Goal: Task Accomplishment & Management: Manage account settings

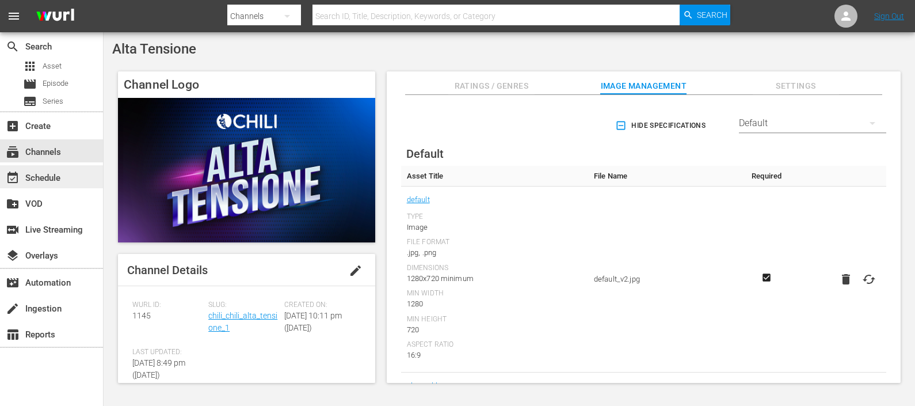
click at [75, 172] on div "event_available Schedule" at bounding box center [51, 176] width 103 height 23
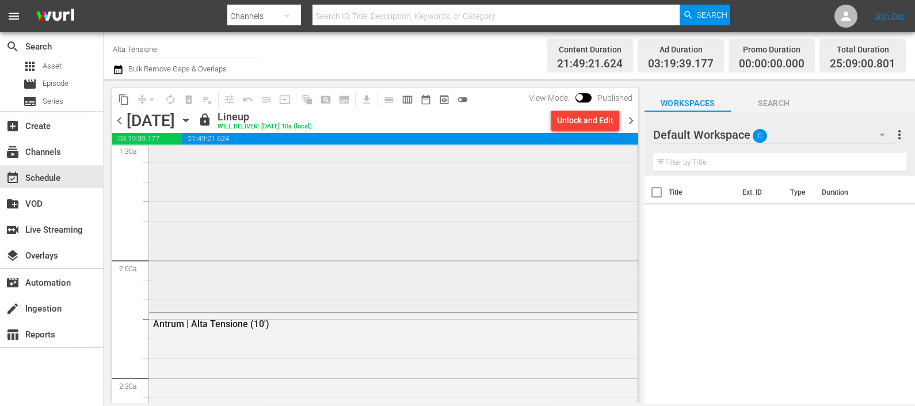
scroll to position [360, 0]
click at [192, 122] on icon "button" at bounding box center [186, 120] width 13 height 13
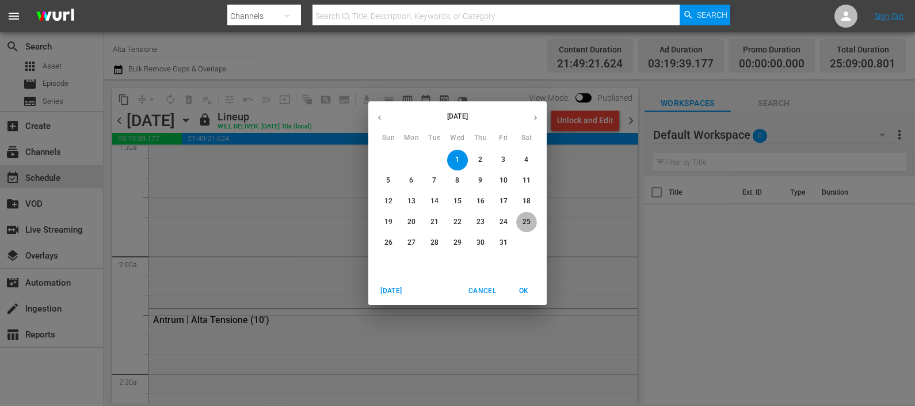
click at [523, 226] on p "25" at bounding box center [527, 222] width 8 height 10
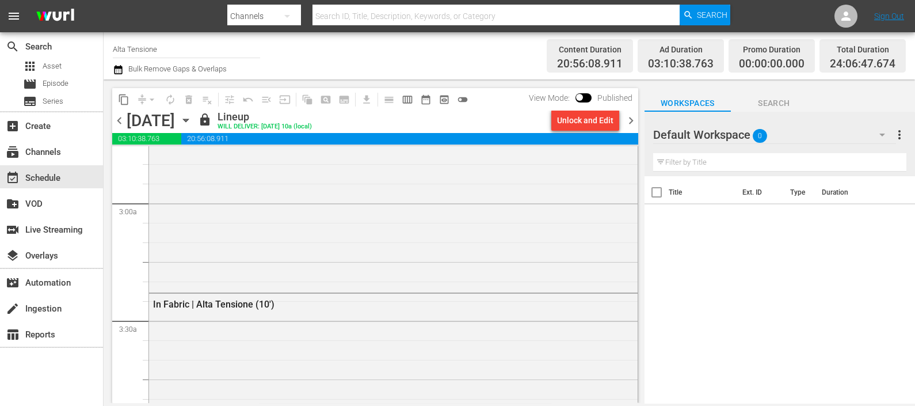
click at [627, 126] on span "chevron_right" at bounding box center [631, 120] width 14 height 14
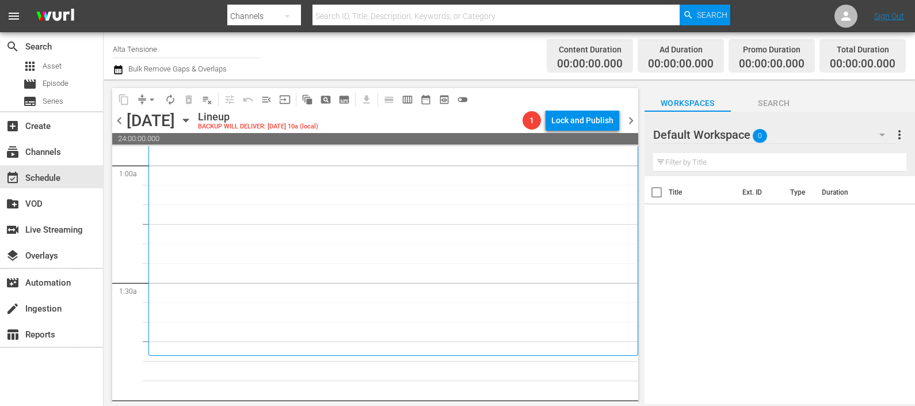
scroll to position [287, 0]
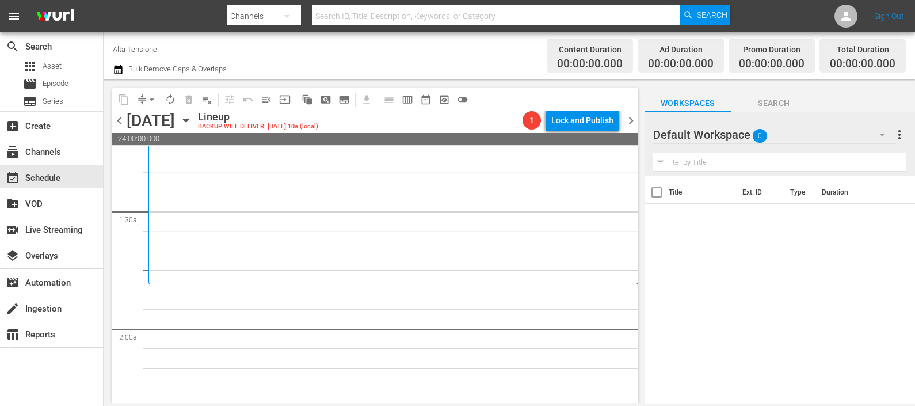
click at [738, 130] on div "Default Workspace 0" at bounding box center [774, 135] width 243 height 32
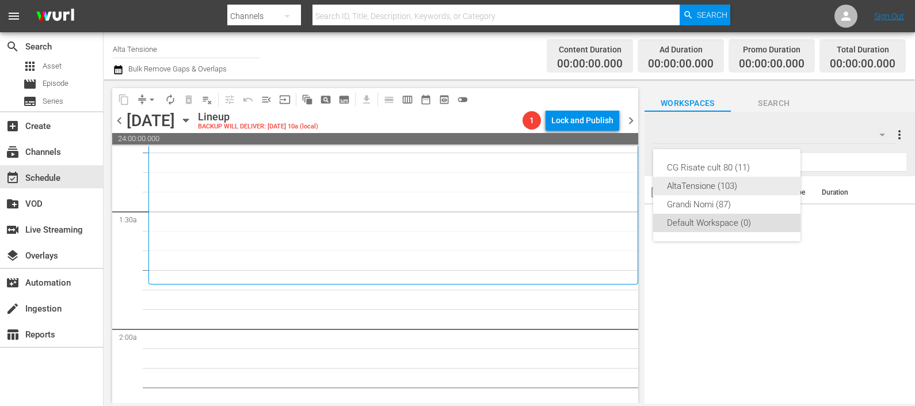
click at [720, 181] on div "AltaTensione (103)" at bounding box center [727, 186] width 120 height 18
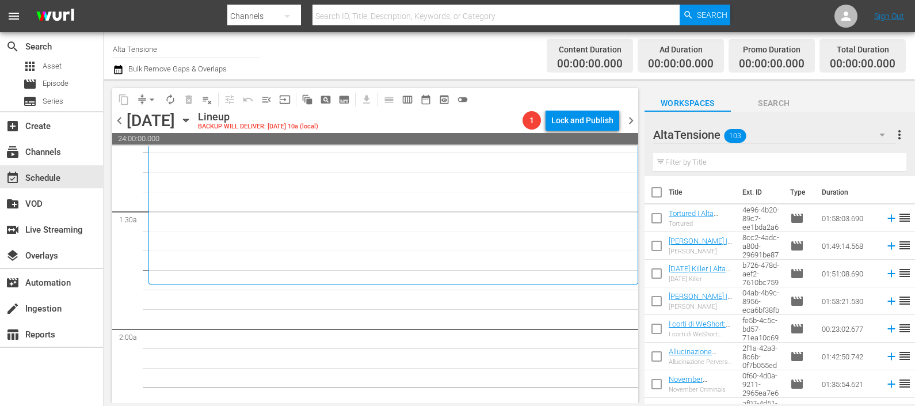
click at [693, 155] on input "text" at bounding box center [779, 162] width 253 height 18
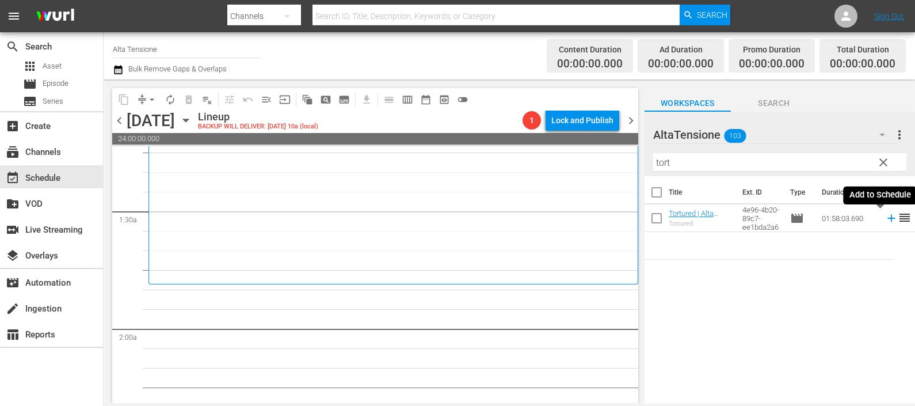
click at [885, 220] on icon at bounding box center [891, 218] width 13 height 13
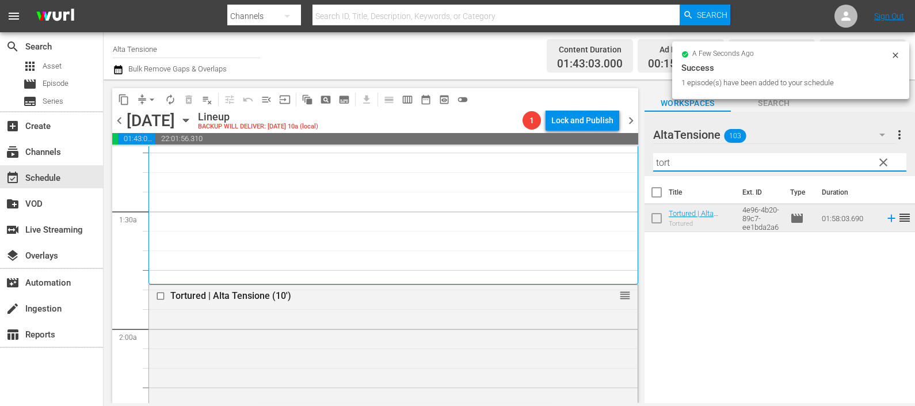
drag, startPoint x: 627, startPoint y: 163, endPoint x: 596, endPoint y: 155, distance: 32.0
click at [608, 163] on div "content_copy compress arrow_drop_down autorenew_outlined delete_forever_outline…" at bounding box center [510, 240] width 812 height 323
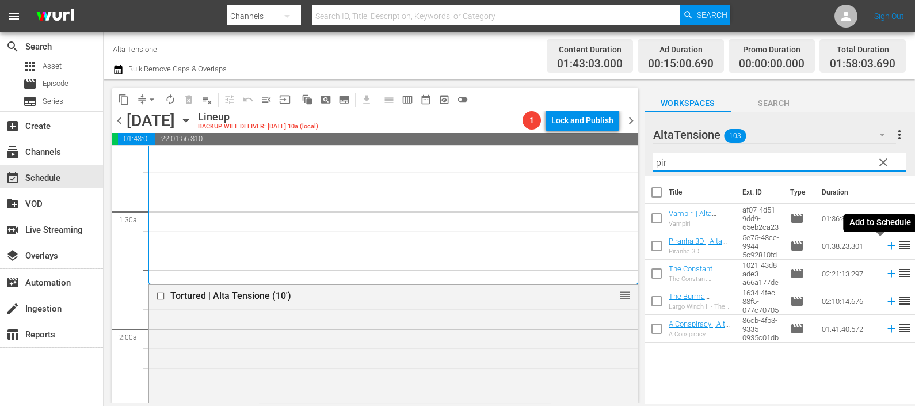
click at [885, 246] on icon at bounding box center [891, 245] width 13 height 13
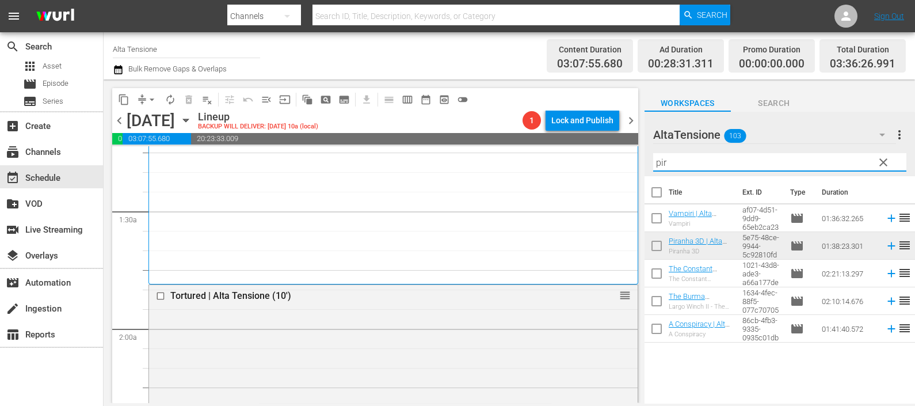
drag, startPoint x: 768, startPoint y: 161, endPoint x: 749, endPoint y: 162, distance: 19.0
click at [749, 162] on input "pir" at bounding box center [779, 162] width 253 height 18
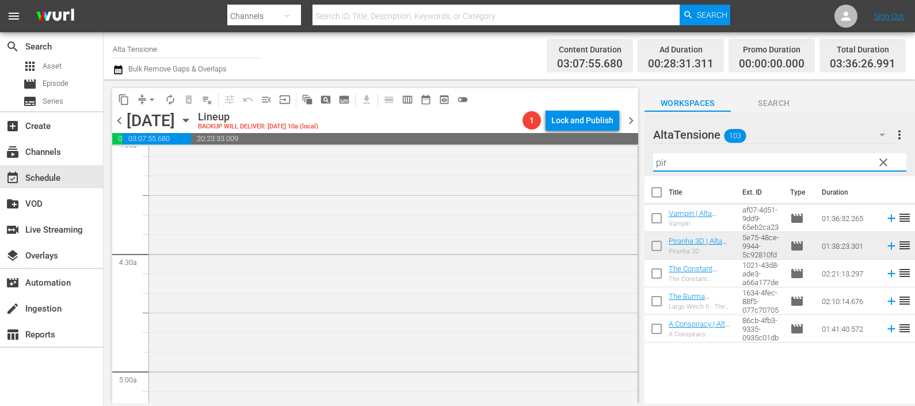
scroll to position [1007, 0]
drag, startPoint x: 708, startPoint y: 164, endPoint x: 607, endPoint y: 163, distance: 100.7
click at [611, 166] on div "content_copy compress arrow_drop_down autorenew_outlined delete_forever_outline…" at bounding box center [510, 240] width 812 height 323
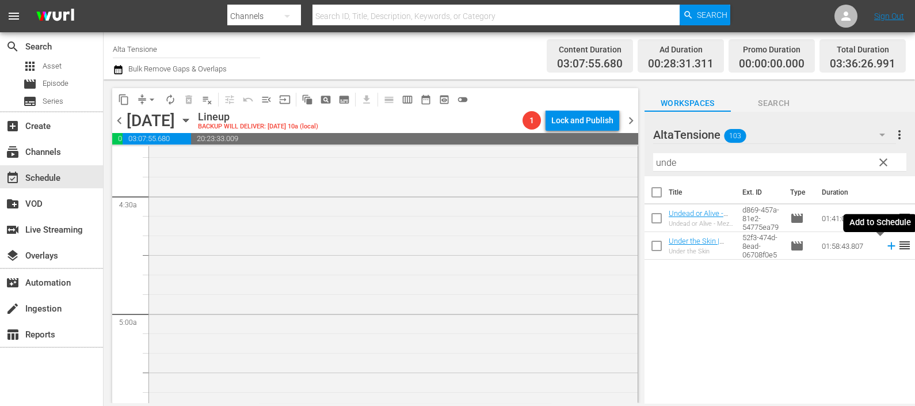
click at [888, 246] on icon at bounding box center [891, 245] width 7 height 7
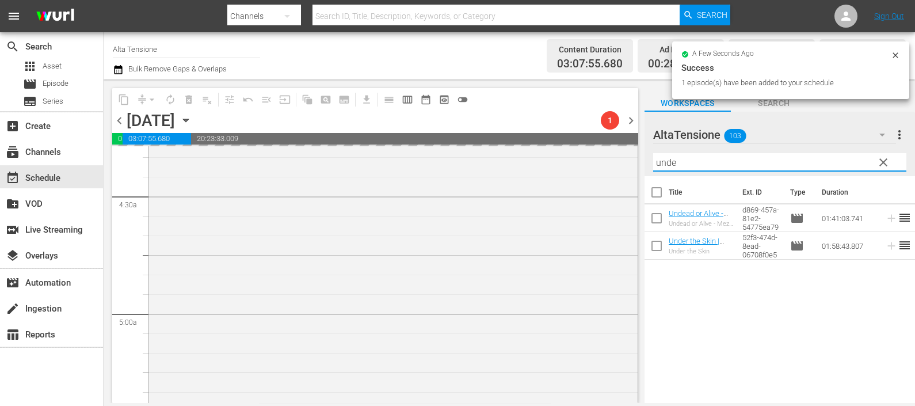
drag, startPoint x: 696, startPoint y: 161, endPoint x: 627, endPoint y: 163, distance: 69.1
click at [627, 162] on div "content_copy compress arrow_drop_down autorenew_outlined delete_forever_outline…" at bounding box center [510, 240] width 812 height 323
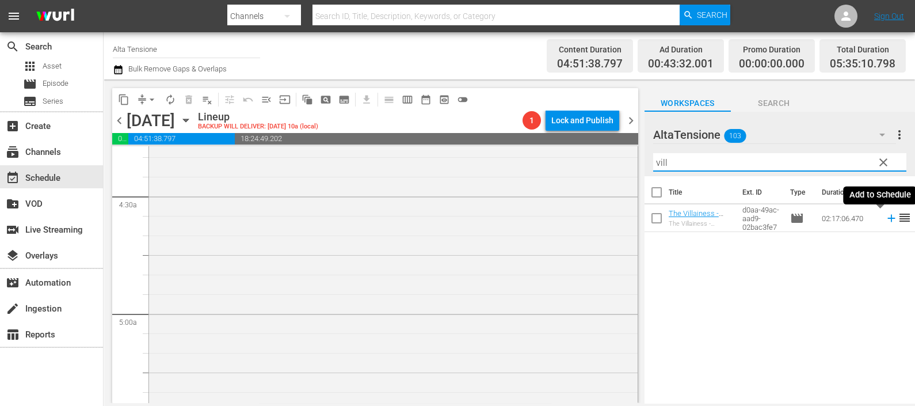
click at [885, 222] on icon at bounding box center [891, 218] width 13 height 13
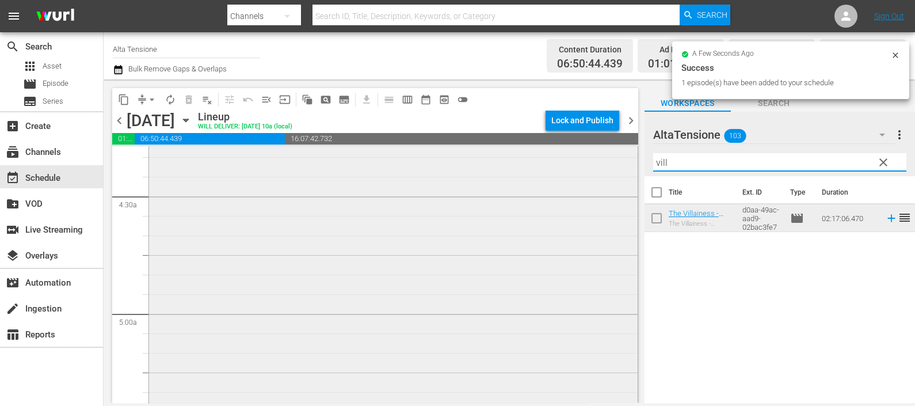
drag, startPoint x: 705, startPoint y: 163, endPoint x: 619, endPoint y: 157, distance: 86.0
click at [619, 158] on div "content_copy compress arrow_drop_down autorenew_outlined delete_forever_outline…" at bounding box center [510, 240] width 812 height 323
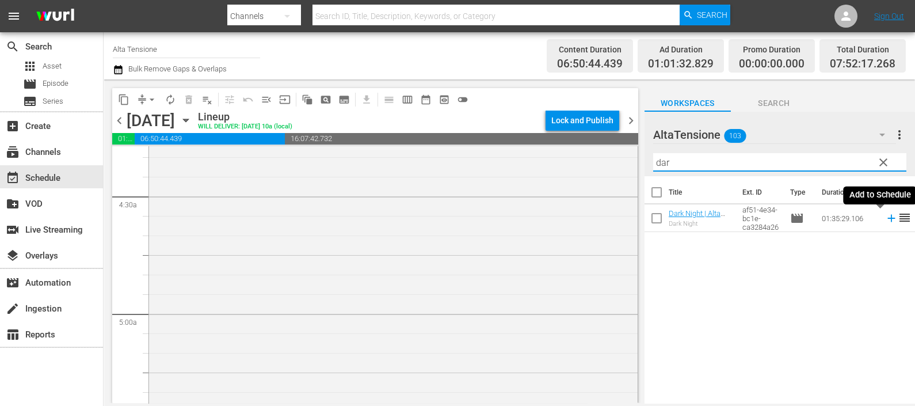
click at [888, 220] on icon at bounding box center [891, 218] width 7 height 7
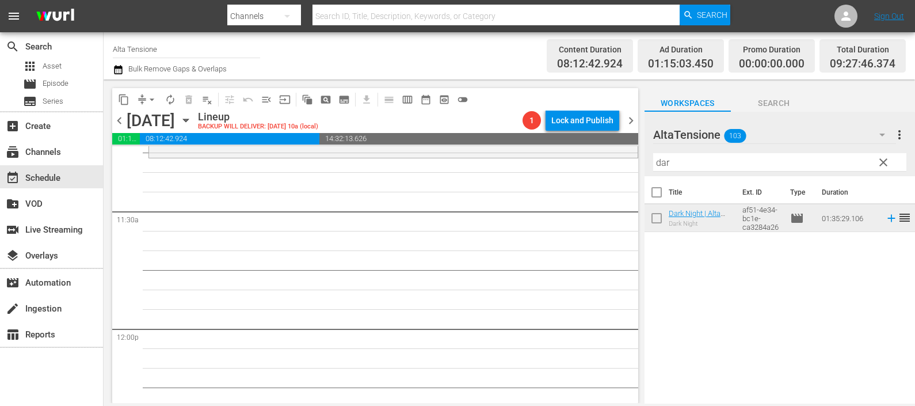
scroll to position [2734, 0]
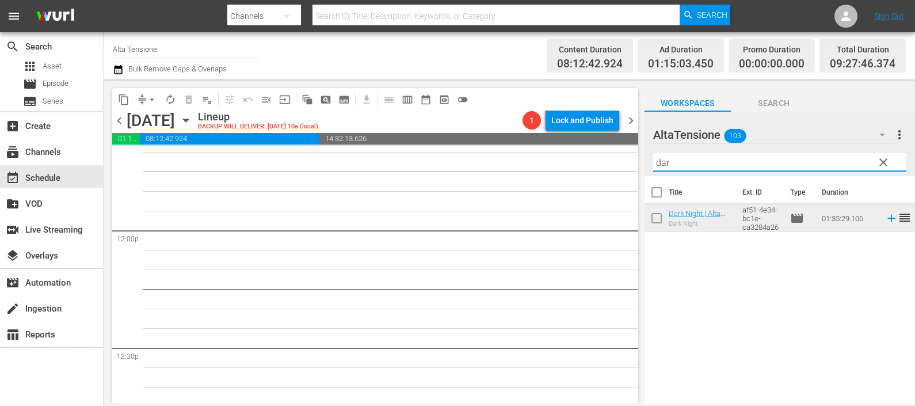
drag, startPoint x: 655, startPoint y: 167, endPoint x: 630, endPoint y: 166, distance: 24.8
click at [630, 166] on div "content_copy compress arrow_drop_down autorenew_outlined delete_forever_outline…" at bounding box center [510, 240] width 812 height 323
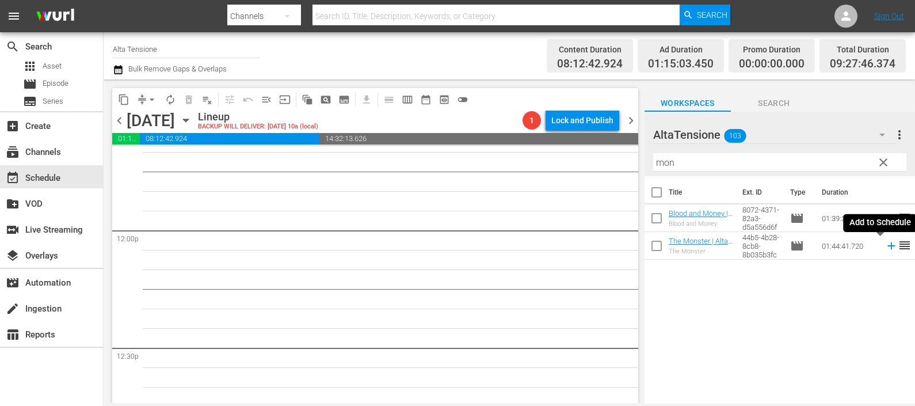
click at [888, 246] on icon at bounding box center [891, 245] width 7 height 7
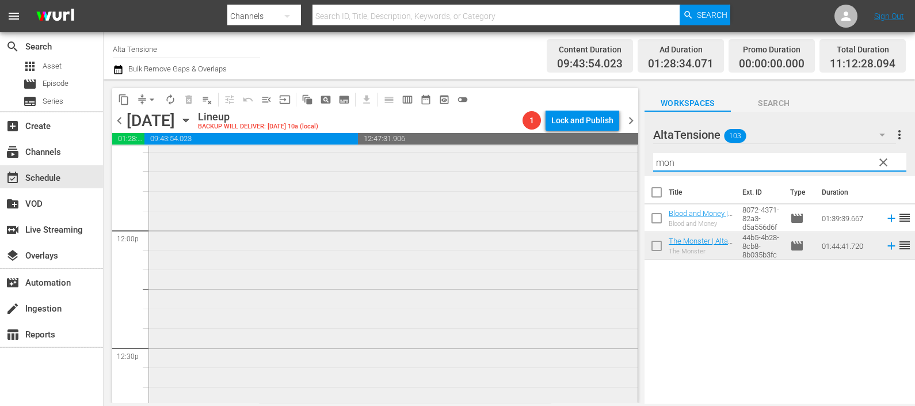
drag, startPoint x: 686, startPoint y: 161, endPoint x: 589, endPoint y: 169, distance: 97.6
click at [589, 169] on div "content_copy compress arrow_drop_down autorenew_outlined delete_forever_outline…" at bounding box center [510, 240] width 812 height 323
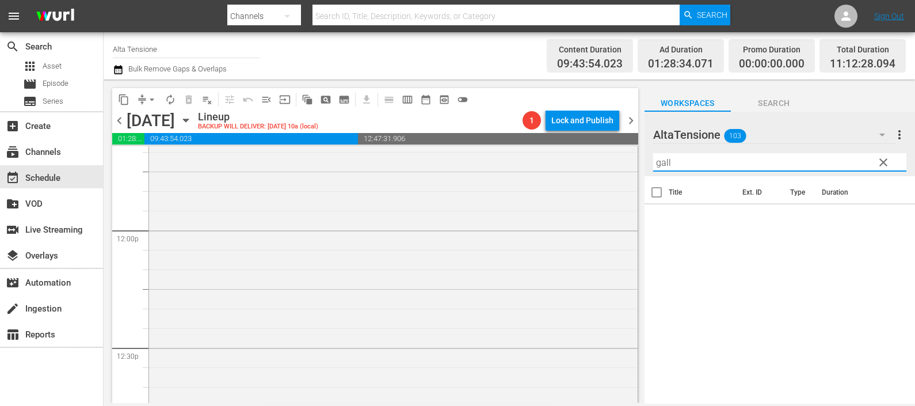
click at [731, 163] on input "gall" at bounding box center [779, 162] width 253 height 18
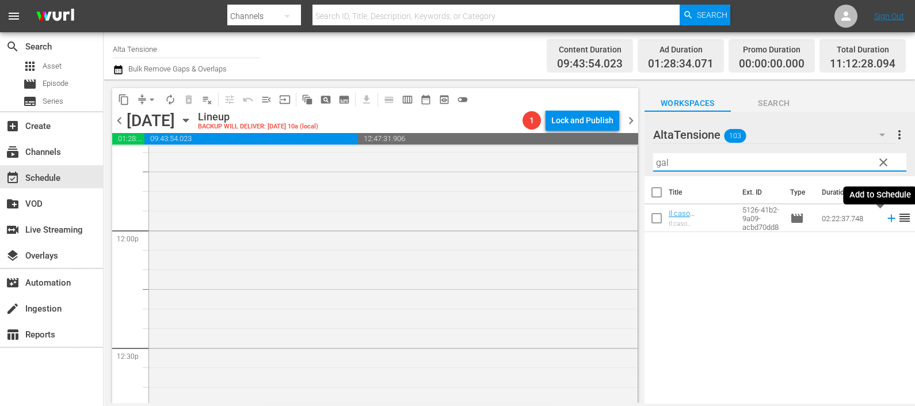
drag, startPoint x: 881, startPoint y: 221, endPoint x: 874, endPoint y: 220, distance: 6.4
click at [888, 220] on icon at bounding box center [891, 218] width 7 height 7
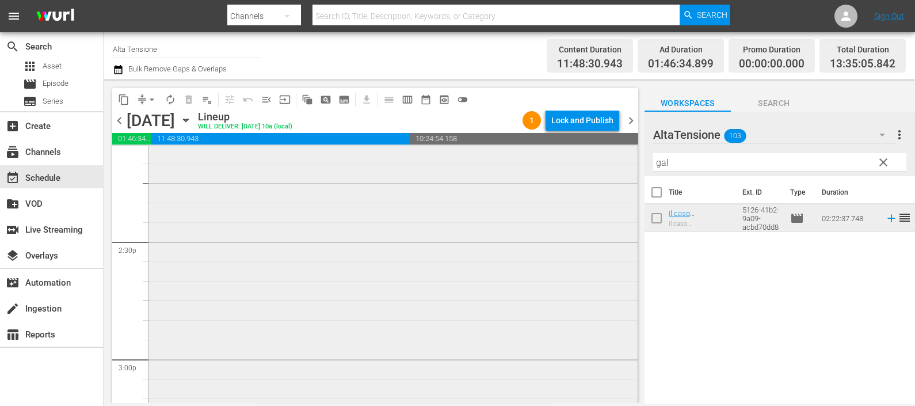
scroll to position [3022, 0]
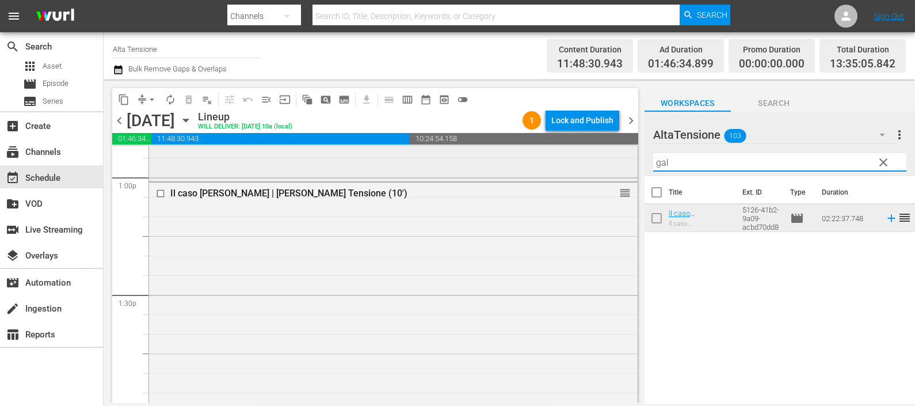
drag, startPoint x: 715, startPoint y: 160, endPoint x: 616, endPoint y: 157, distance: 99.6
click at [616, 157] on div "content_copy compress arrow_drop_down autorenew_outlined delete_forever_outline…" at bounding box center [510, 240] width 812 height 323
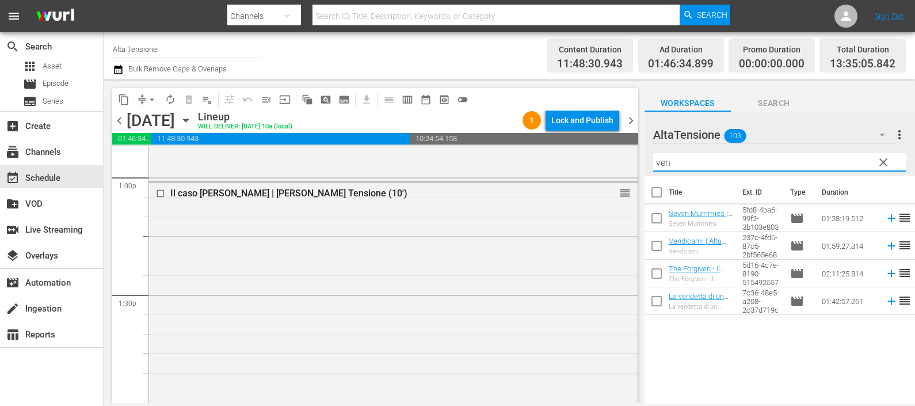
click at [888, 303] on icon at bounding box center [891, 301] width 7 height 7
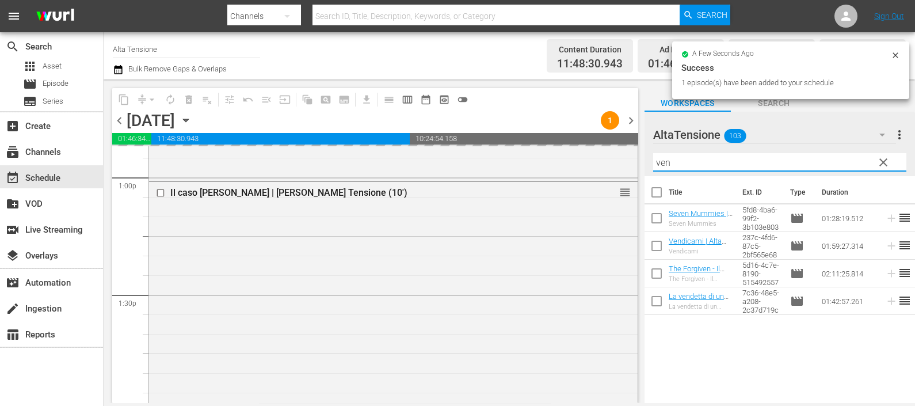
drag, startPoint x: 650, startPoint y: 162, endPoint x: 634, endPoint y: 163, distance: 16.7
click at [634, 163] on div "content_copy compress arrow_drop_down autorenew_outlined delete_forever_outline…" at bounding box center [510, 240] width 812 height 323
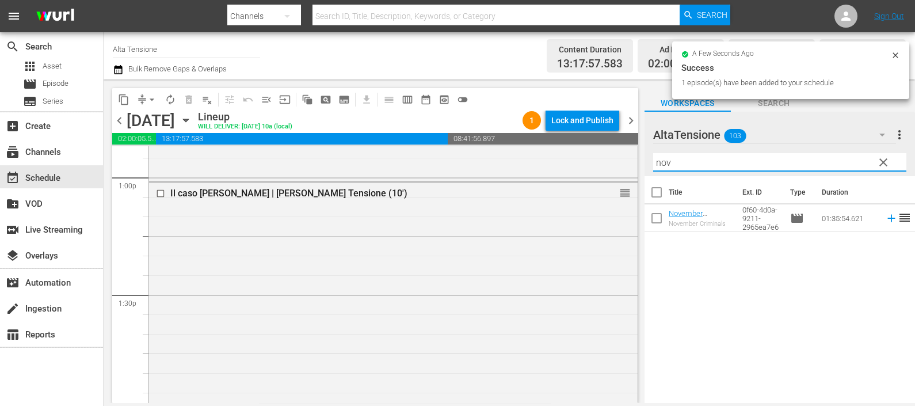
click at [888, 219] on icon at bounding box center [891, 218] width 7 height 7
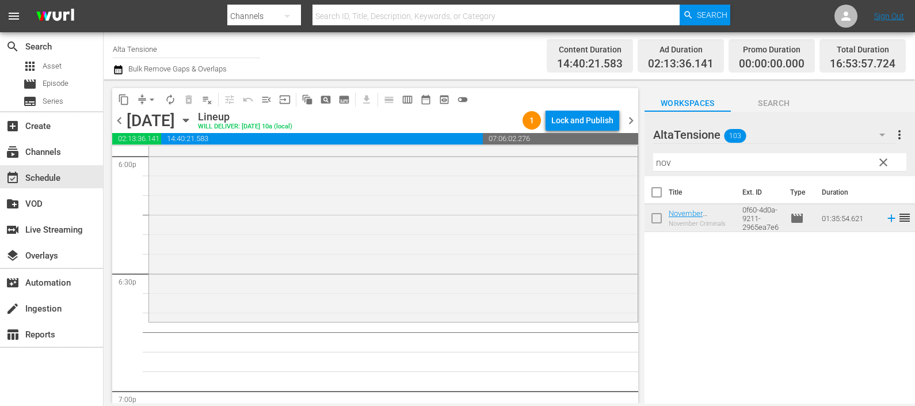
scroll to position [4245, 0]
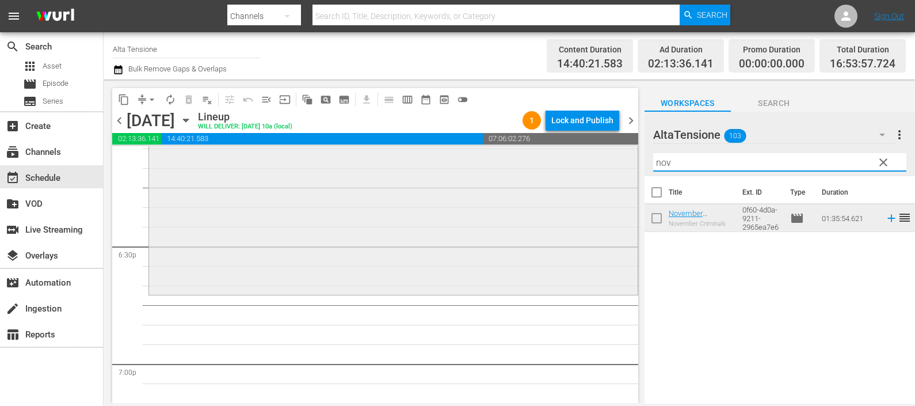
drag, startPoint x: 673, startPoint y: 158, endPoint x: 626, endPoint y: 159, distance: 47.2
click at [629, 161] on div "content_copy compress arrow_drop_down autorenew_outlined delete_forever_outline…" at bounding box center [510, 240] width 812 height 323
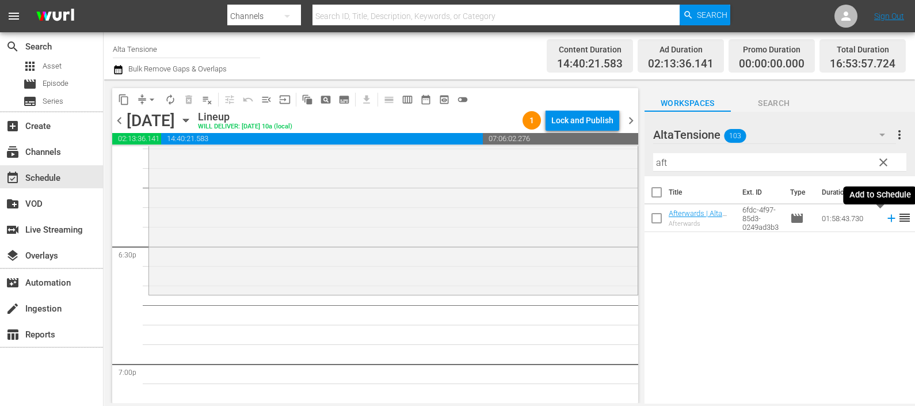
click at [888, 218] on icon at bounding box center [891, 218] width 7 height 7
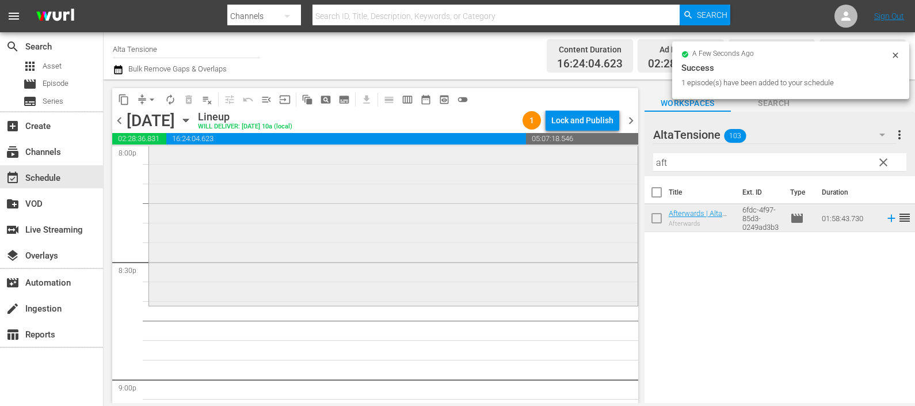
scroll to position [4676, 0]
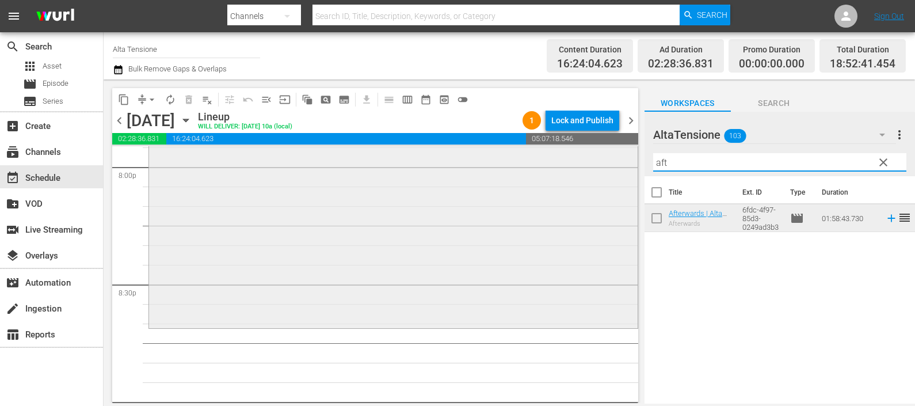
drag, startPoint x: 726, startPoint y: 165, endPoint x: 572, endPoint y: 186, distance: 155.2
click at [572, 186] on div "content_copy compress arrow_drop_down autorenew_outlined delete_forever_outline…" at bounding box center [510, 240] width 812 height 323
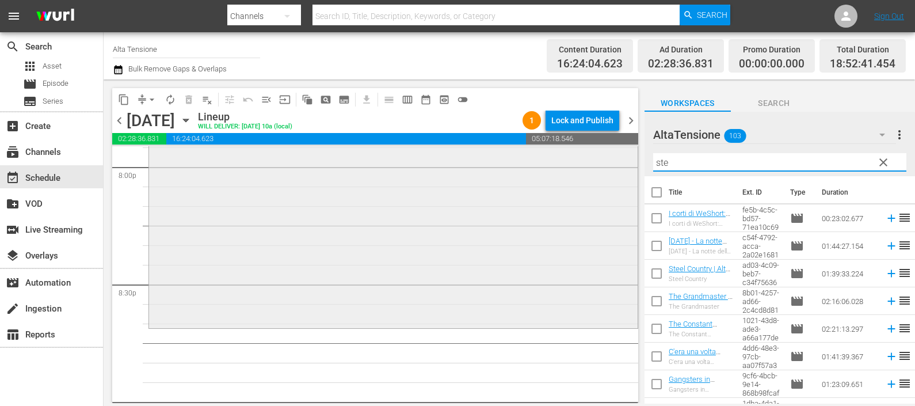
type input "stee"
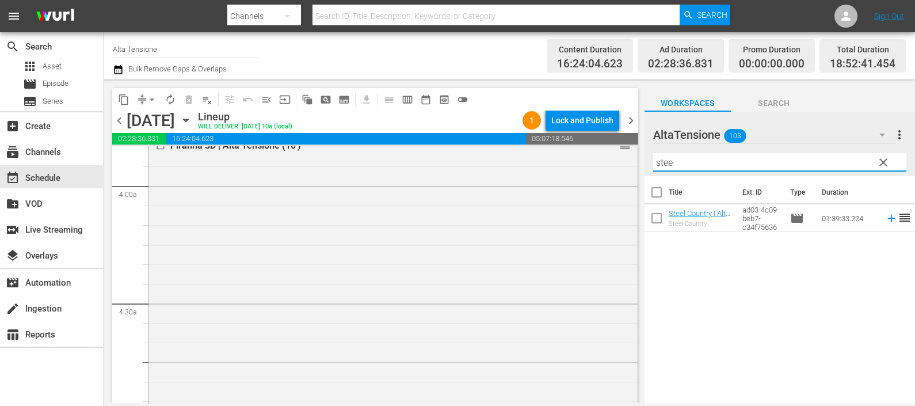
scroll to position [0, 0]
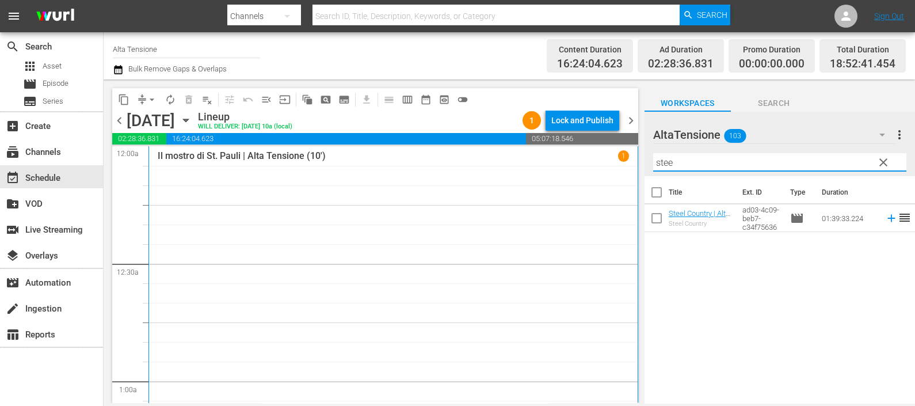
drag, startPoint x: 692, startPoint y: 163, endPoint x: 619, endPoint y: 160, distance: 73.2
click at [619, 160] on div "content_copy compress arrow_drop_down autorenew_outlined delete_forever_outline…" at bounding box center [510, 240] width 812 height 323
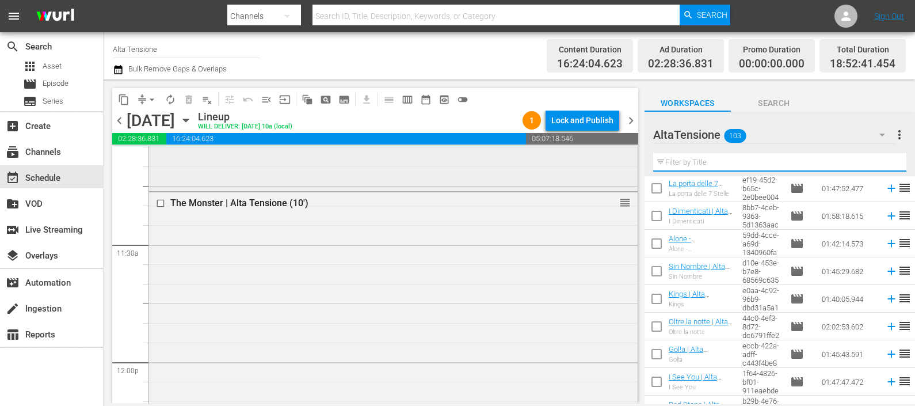
scroll to position [2446, 0]
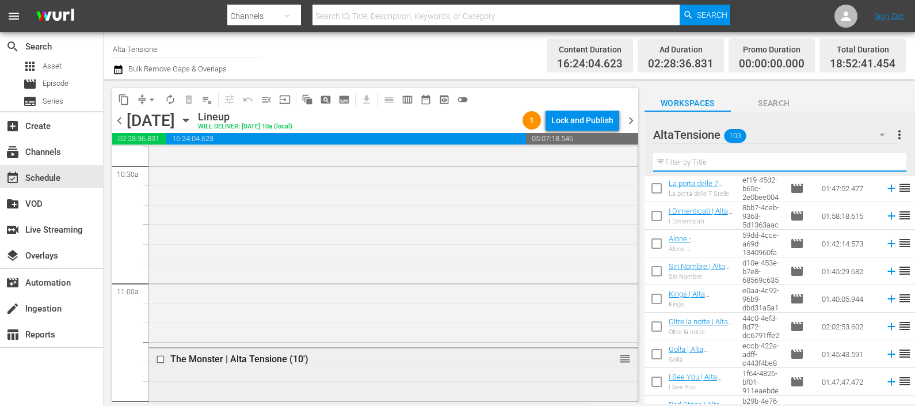
click at [159, 356] on input "checkbox" at bounding box center [162, 359] width 12 height 10
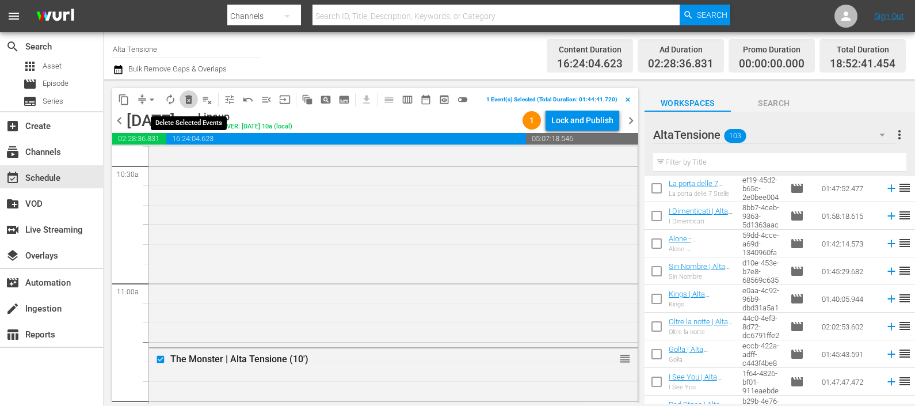
click at [190, 96] on span "delete_forever_outlined" at bounding box center [189, 100] width 12 height 12
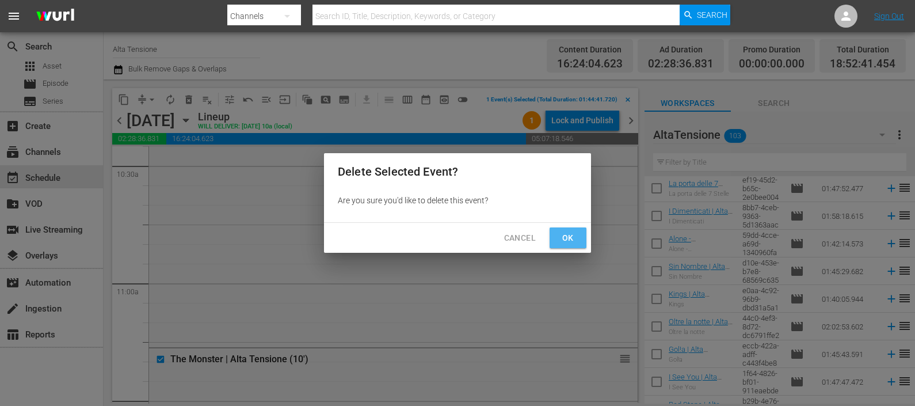
click at [570, 236] on span "Ok" at bounding box center [568, 238] width 18 height 14
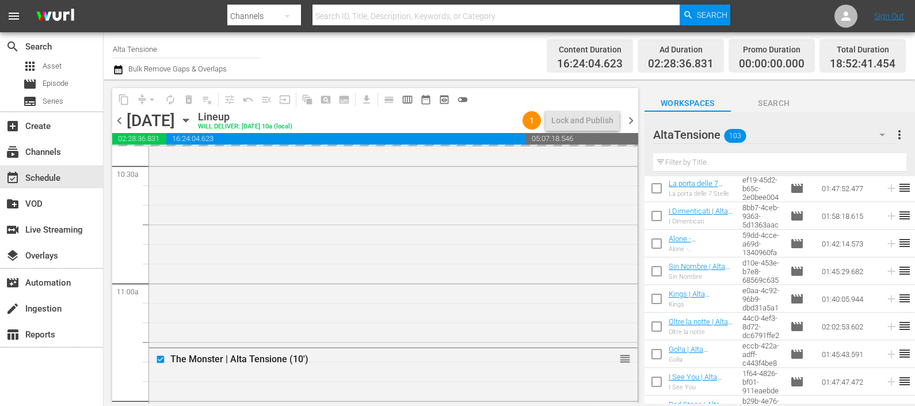
click at [686, 161] on input "text" at bounding box center [779, 162] width 253 height 18
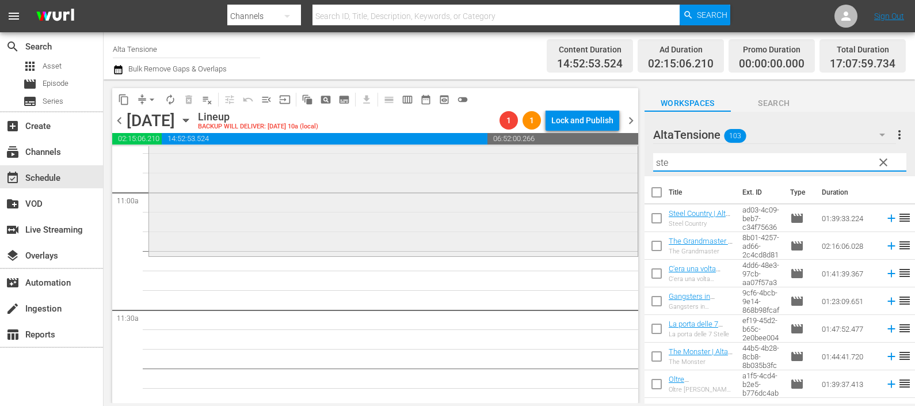
scroll to position [2518, 0]
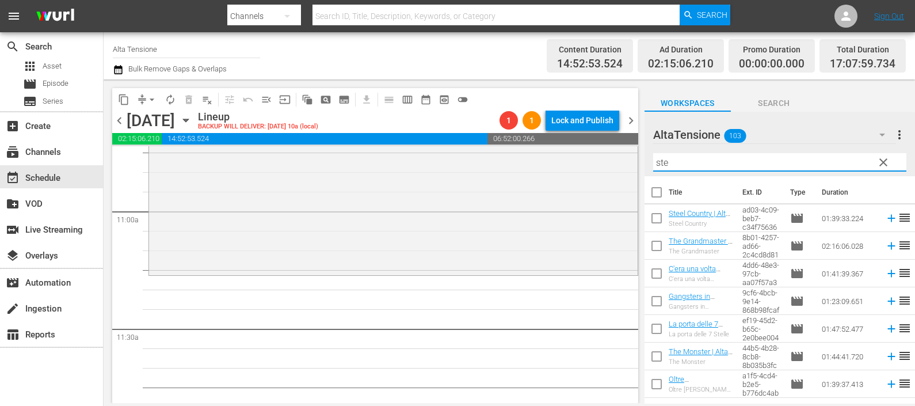
type input "ste"
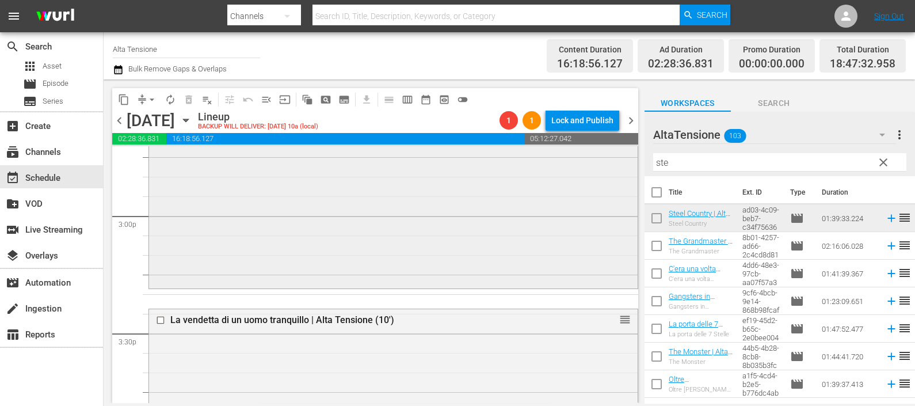
scroll to position [3454, 0]
drag, startPoint x: 612, startPoint y: 322, endPoint x: 610, endPoint y: 291, distance: 31.2
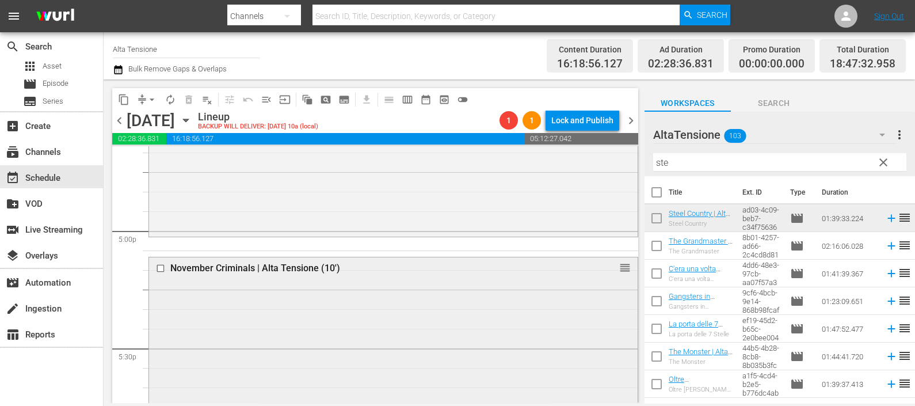
scroll to position [3885, 0]
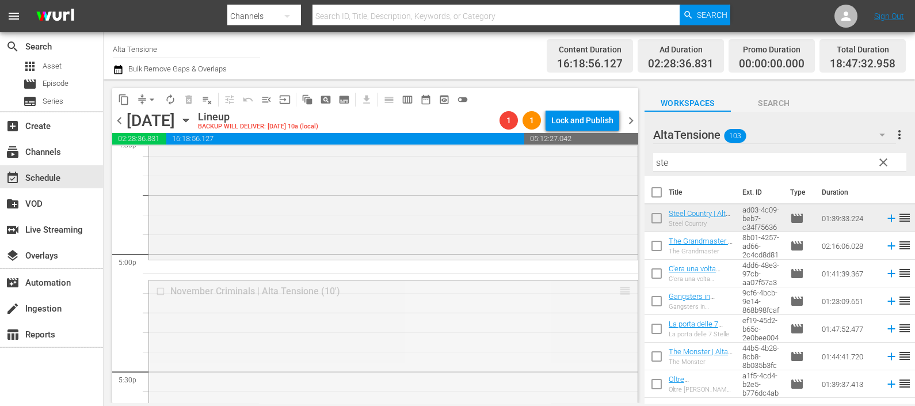
drag, startPoint x: 615, startPoint y: 288, endPoint x: 610, endPoint y: 267, distance: 21.8
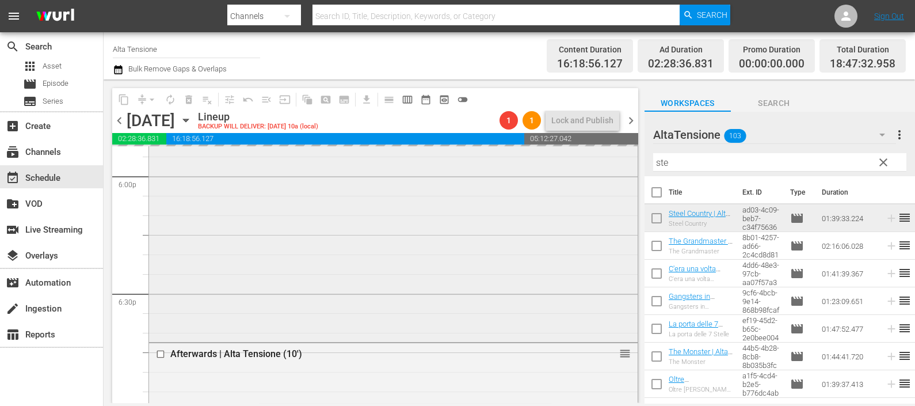
scroll to position [4317, 0]
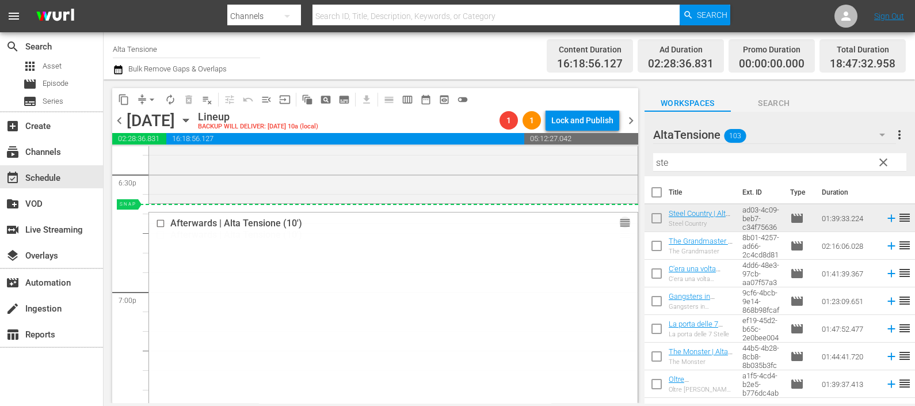
drag, startPoint x: 614, startPoint y: 216, endPoint x: 609, endPoint y: 208, distance: 9.3
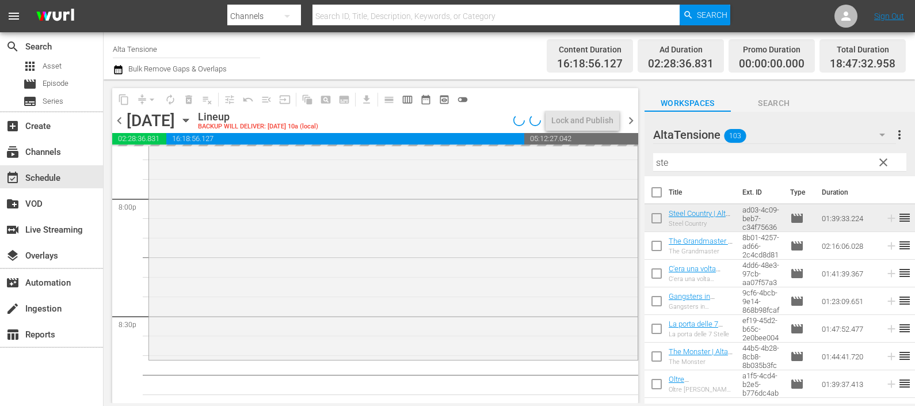
scroll to position [4749, 0]
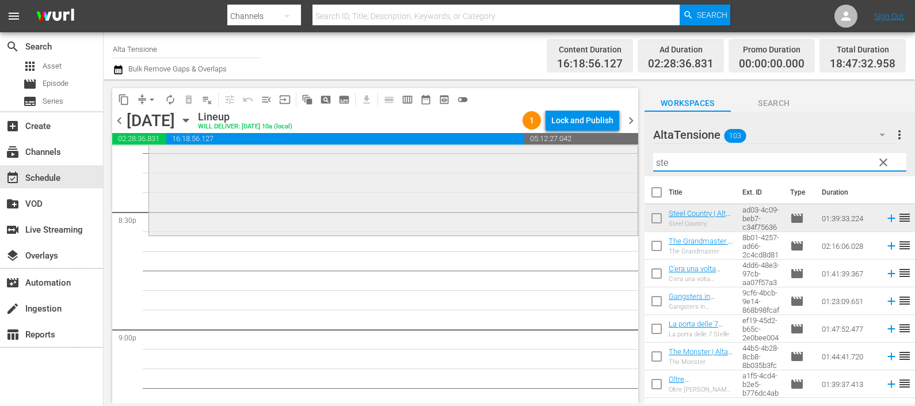
drag, startPoint x: 680, startPoint y: 164, endPoint x: 618, endPoint y: 170, distance: 62.5
click at [619, 173] on div "content_copy compress arrow_drop_down autorenew_outlined delete_forever_outline…" at bounding box center [510, 240] width 812 height 323
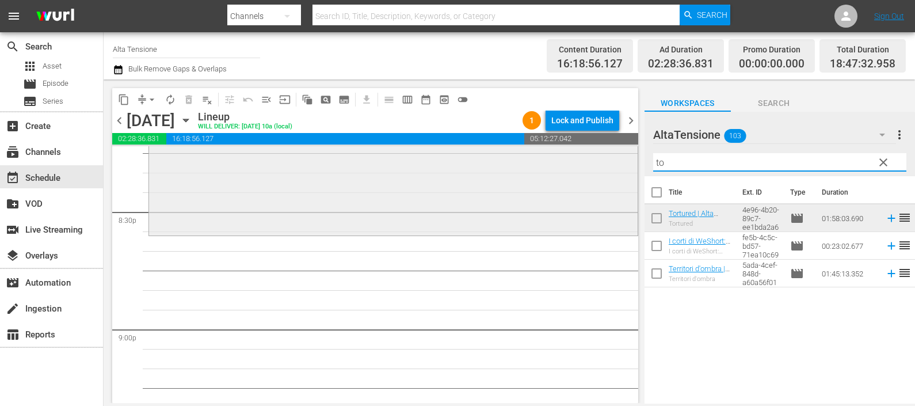
type input "t"
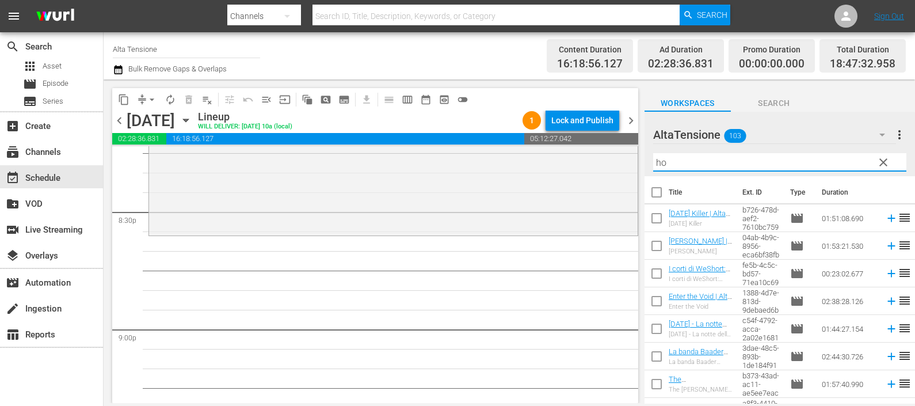
type input "h"
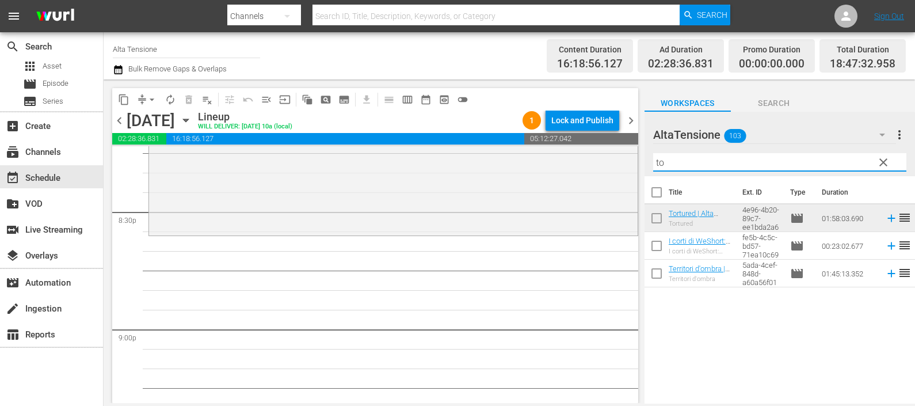
type input "t"
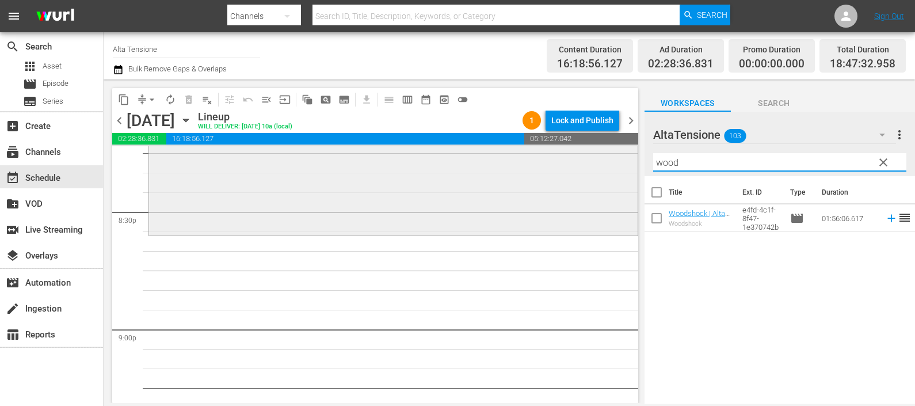
drag, startPoint x: 704, startPoint y: 159, endPoint x: 611, endPoint y: 168, distance: 93.7
click at [611, 165] on div "content_copy compress arrow_drop_down autorenew_outlined delete_forever_outline…" at bounding box center [510, 240] width 812 height 323
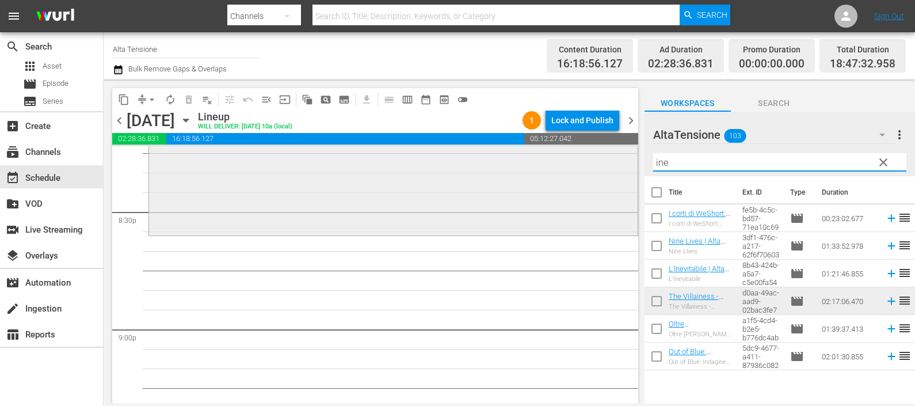
type input "inev"
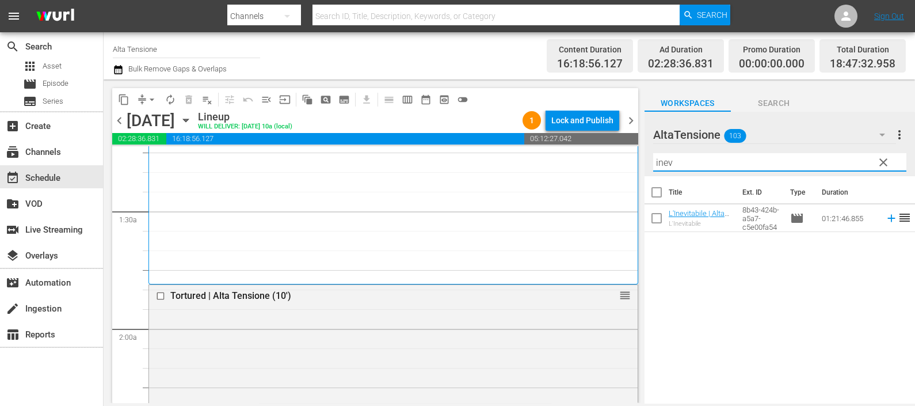
scroll to position [432, 0]
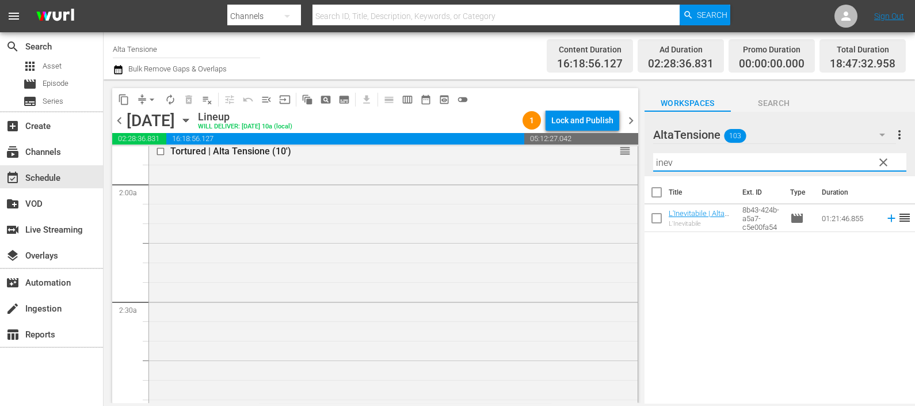
drag, startPoint x: 701, startPoint y: 165, endPoint x: 635, endPoint y: 173, distance: 66.7
click at [636, 173] on div "content_copy compress arrow_drop_down autorenew_outlined delete_forever_outline…" at bounding box center [510, 240] width 812 height 323
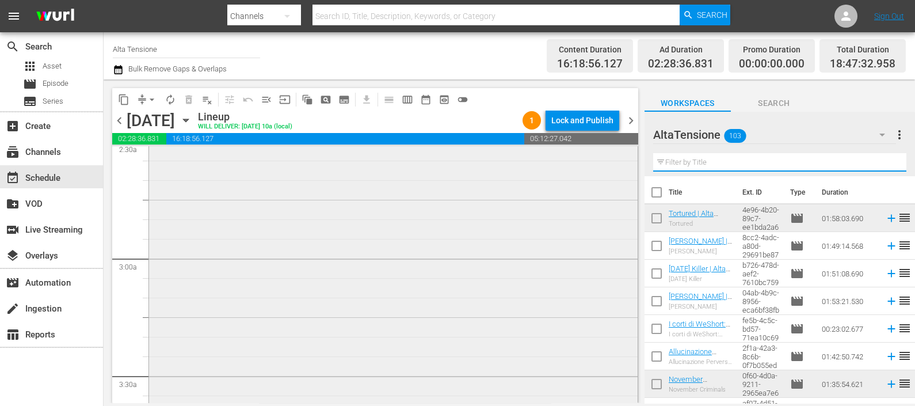
scroll to position [648, 0]
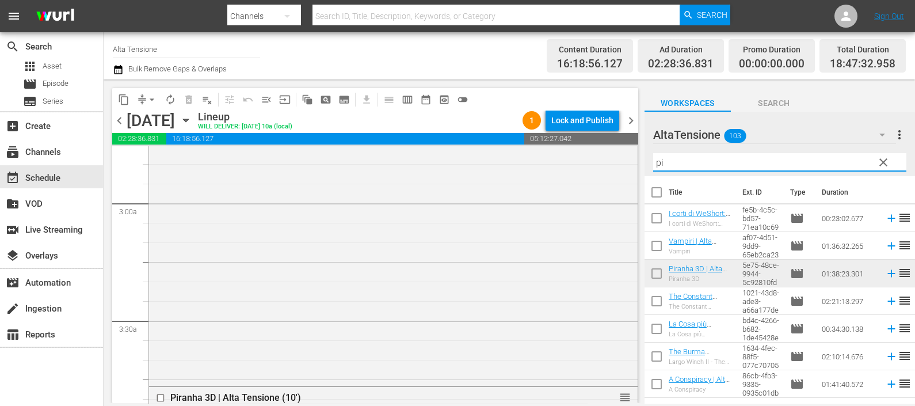
type input "p"
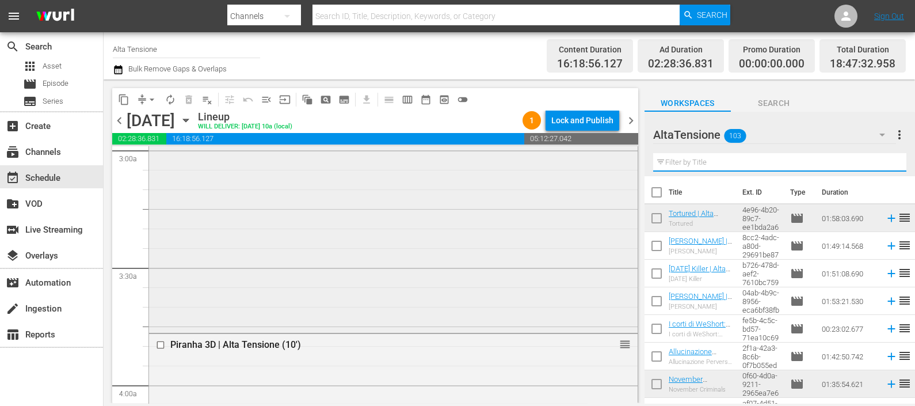
scroll to position [720, 0]
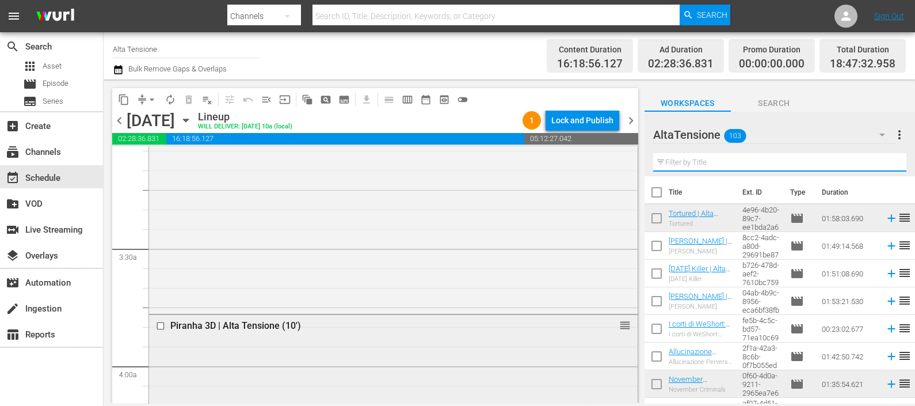
click at [162, 324] on input "checkbox" at bounding box center [162, 326] width 12 height 10
click at [188, 102] on span "delete_forever_outlined" at bounding box center [189, 100] width 12 height 12
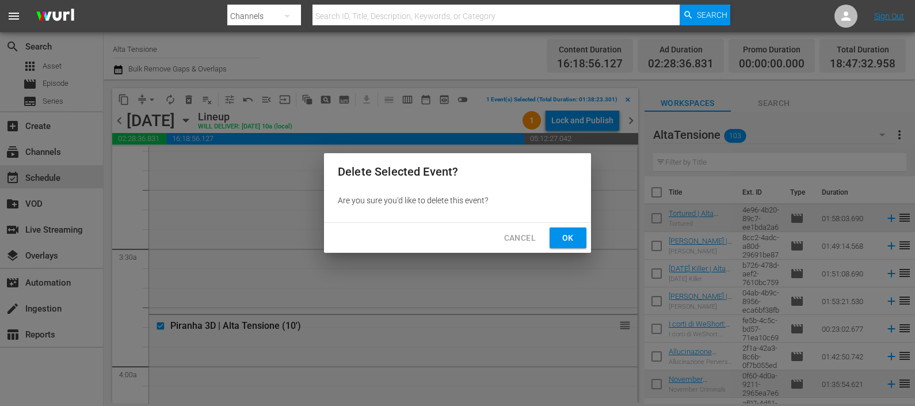
click at [567, 232] on span "Ok" at bounding box center [568, 238] width 18 height 14
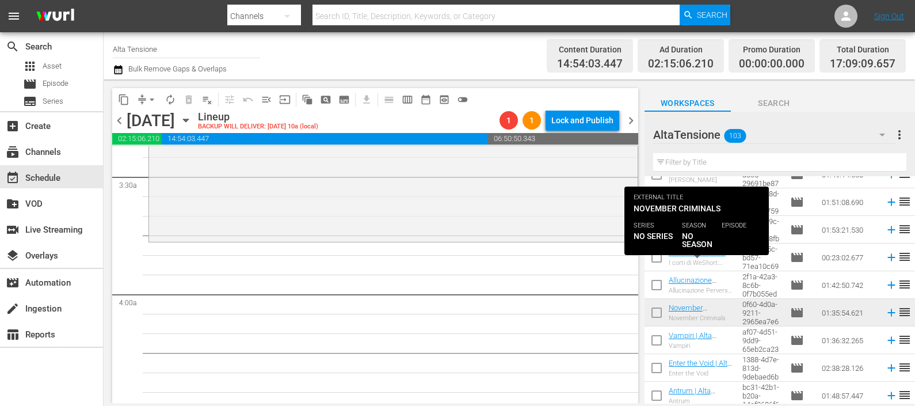
scroll to position [143, 0]
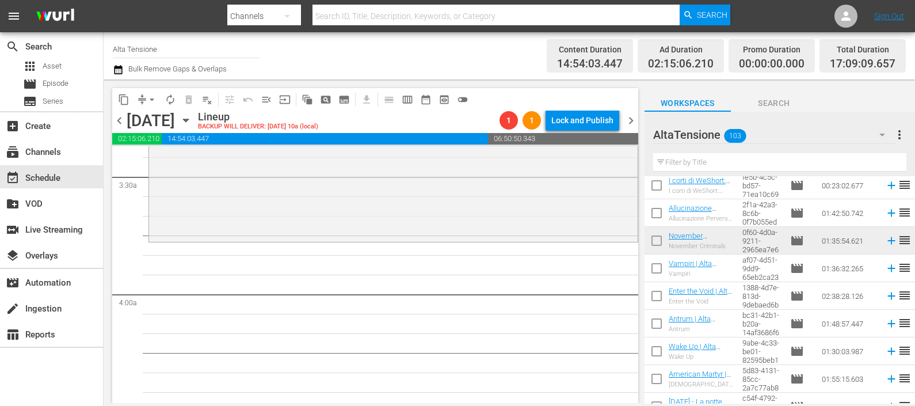
click at [685, 167] on input "text" at bounding box center [779, 162] width 253 height 18
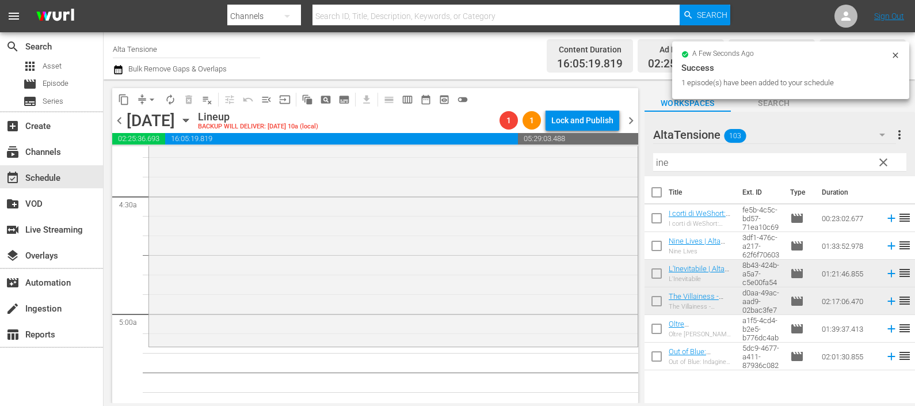
scroll to position [1079, 0]
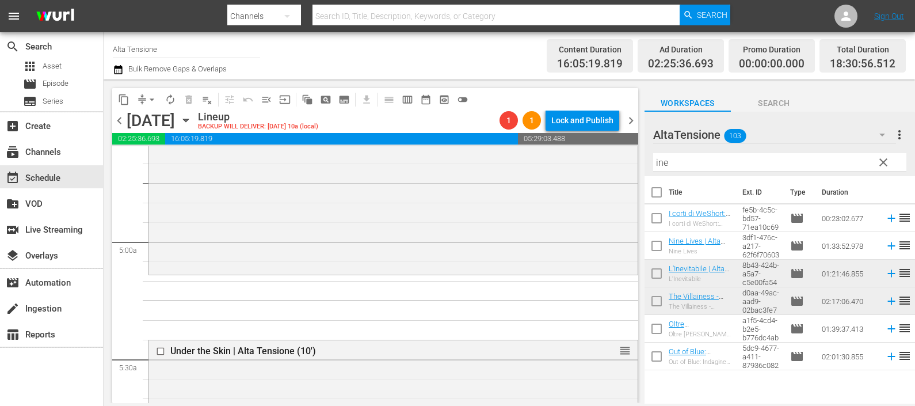
drag, startPoint x: 614, startPoint y: 345, endPoint x: 597, endPoint y: 279, distance: 68.7
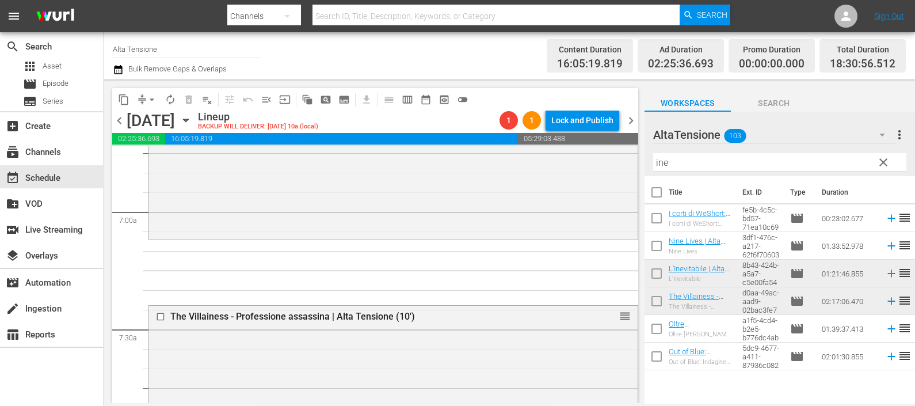
scroll to position [1583, 0]
drag, startPoint x: 613, startPoint y: 313, endPoint x: 606, endPoint y: 239, distance: 74.0
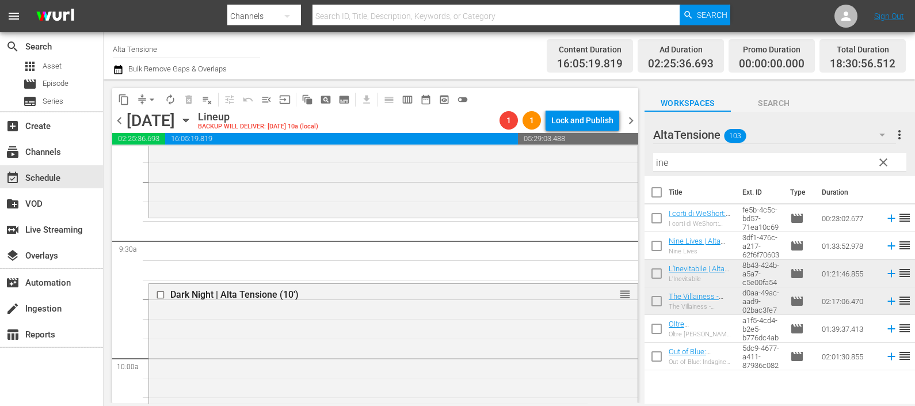
scroll to position [2158, 0]
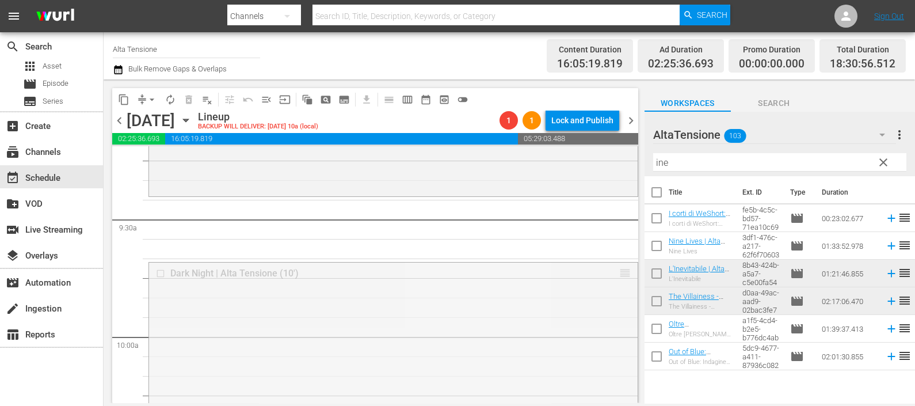
drag, startPoint x: 616, startPoint y: 271, endPoint x: 602, endPoint y: 205, distance: 67.2
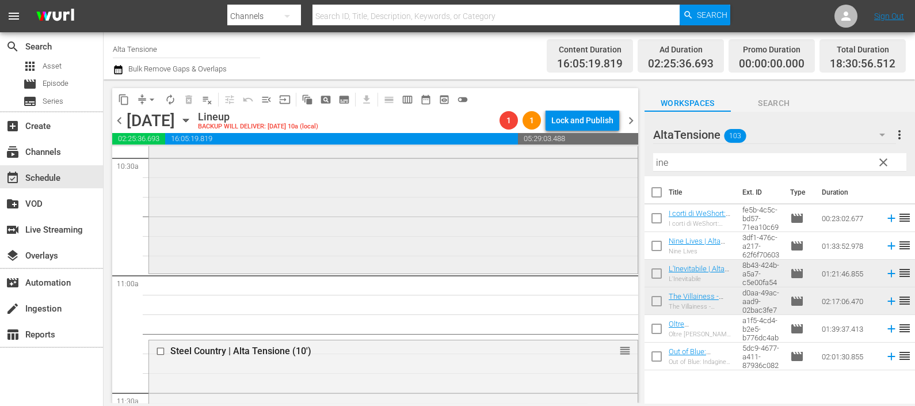
scroll to position [2518, 0]
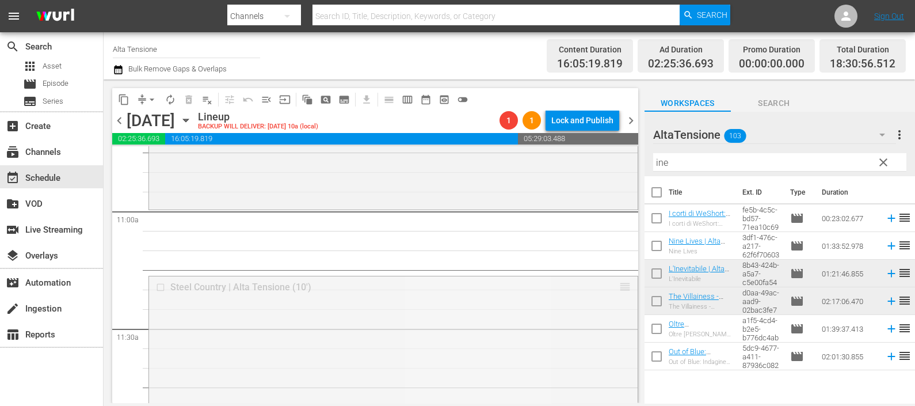
drag, startPoint x: 614, startPoint y: 288, endPoint x: 610, endPoint y: 218, distance: 70.9
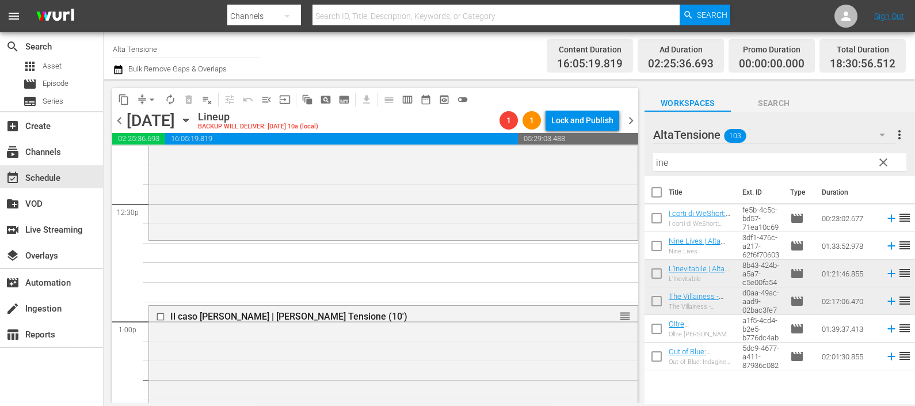
scroll to position [2950, 0]
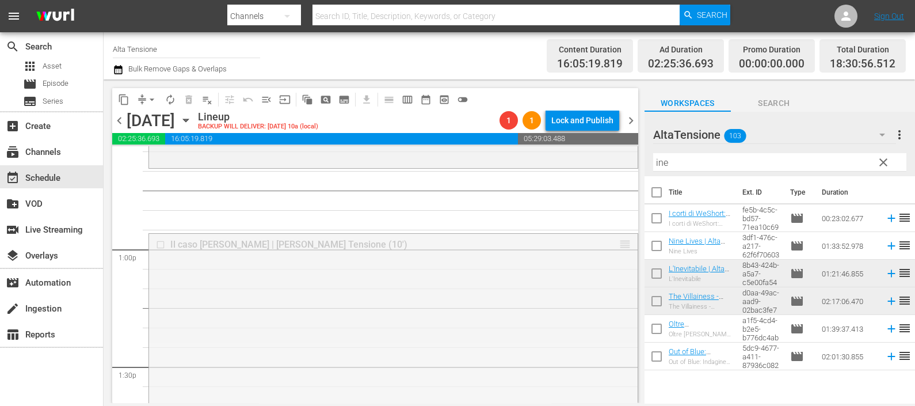
drag, startPoint x: 613, startPoint y: 243, endPoint x: 509, endPoint y: 218, distance: 106.7
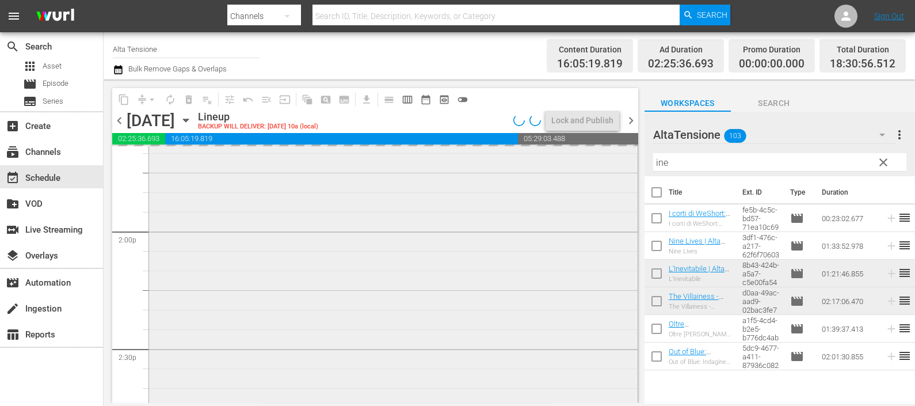
scroll to position [3382, 0]
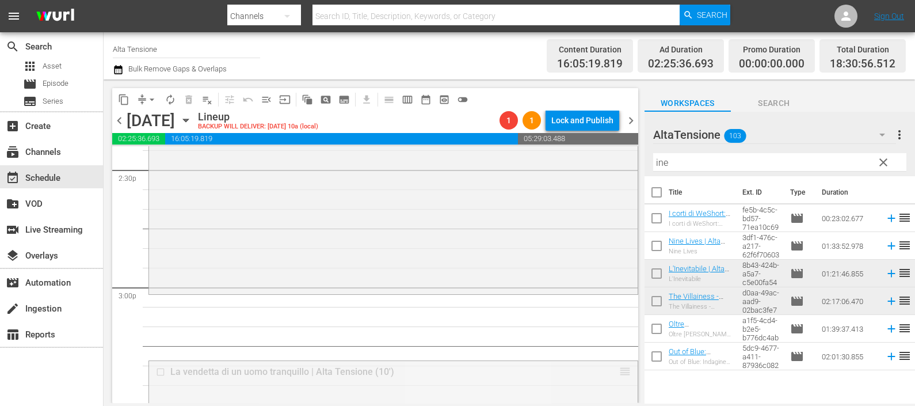
drag, startPoint x: 610, startPoint y: 373, endPoint x: 584, endPoint y: 305, distance: 72.7
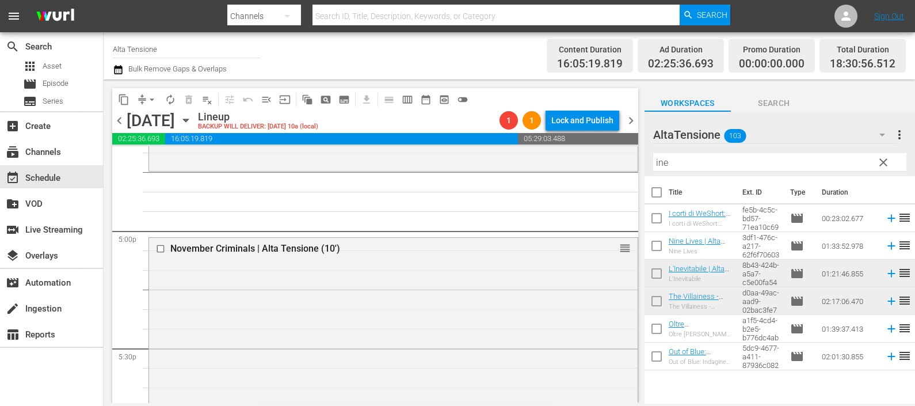
scroll to position [3813, 0]
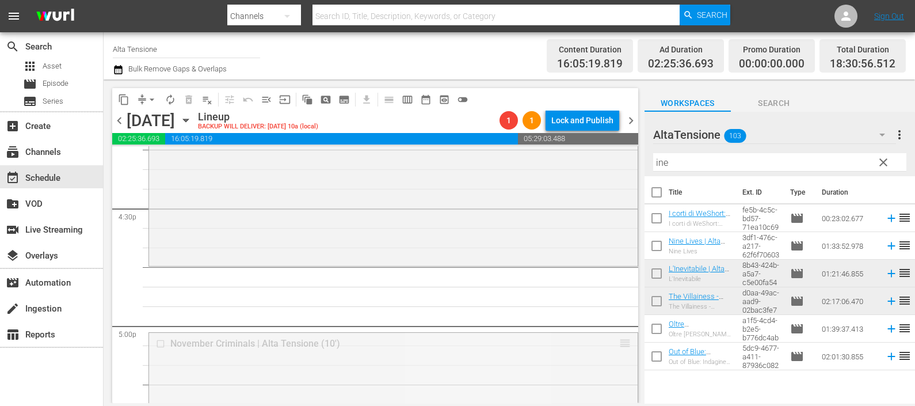
drag, startPoint x: 610, startPoint y: 343, endPoint x: 623, endPoint y: 269, distance: 75.0
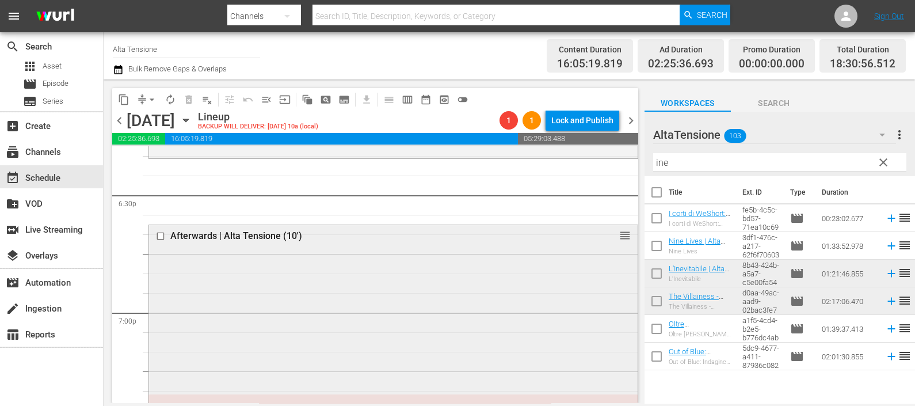
scroll to position [4193, 0]
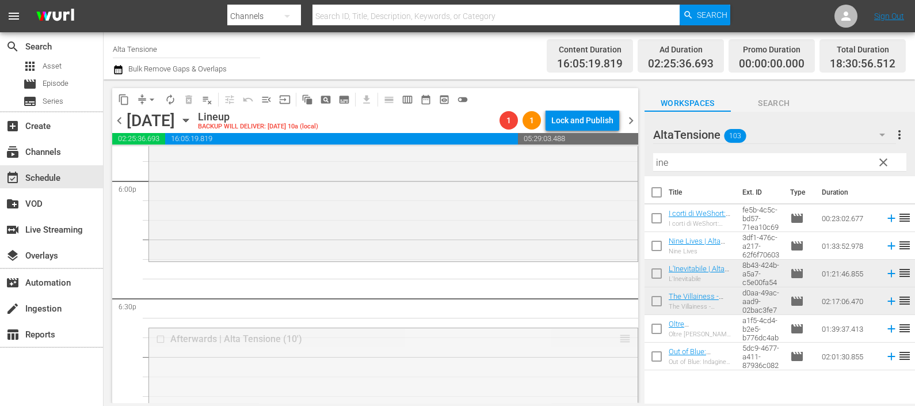
drag, startPoint x: 608, startPoint y: 336, endPoint x: 592, endPoint y: 282, distance: 56.5
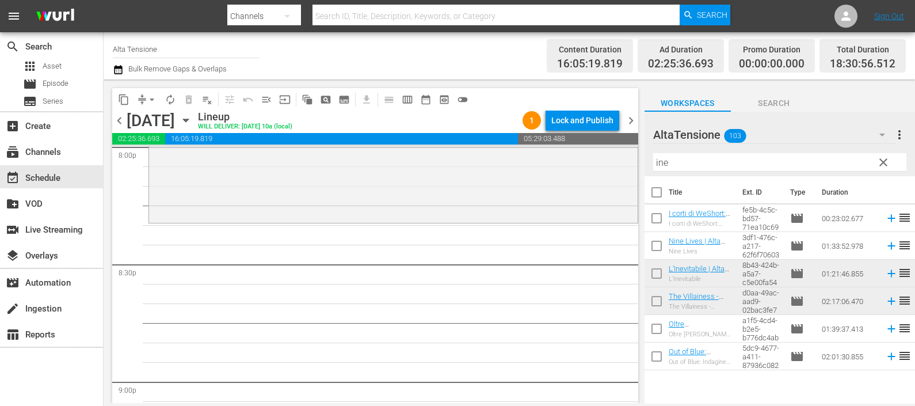
scroll to position [4624, 0]
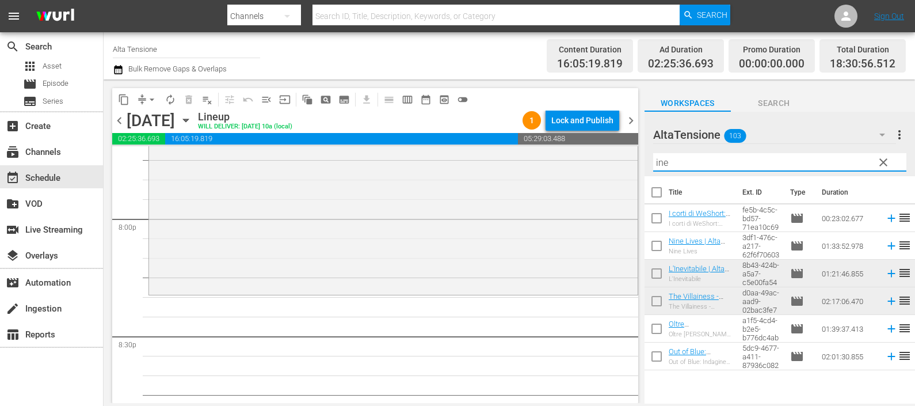
drag, startPoint x: 683, startPoint y: 167, endPoint x: 637, endPoint y: 167, distance: 46.0
click at [637, 167] on div "content_copy compress arrow_drop_down autorenew_outlined delete_forever_outline…" at bounding box center [510, 240] width 812 height 323
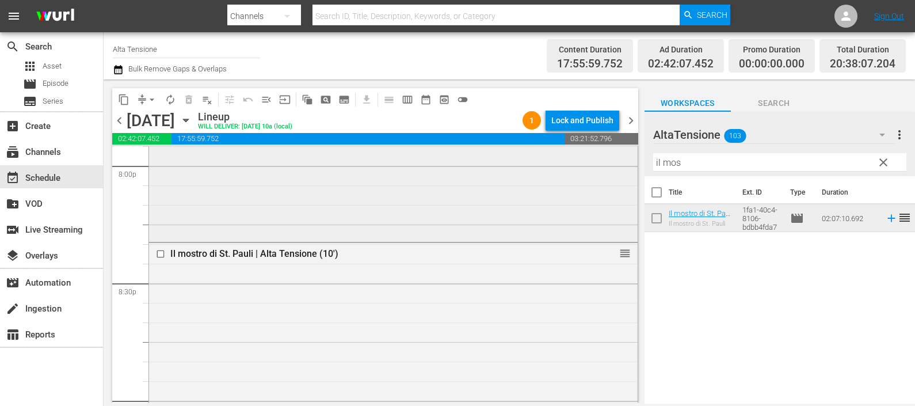
scroll to position [4616, 0]
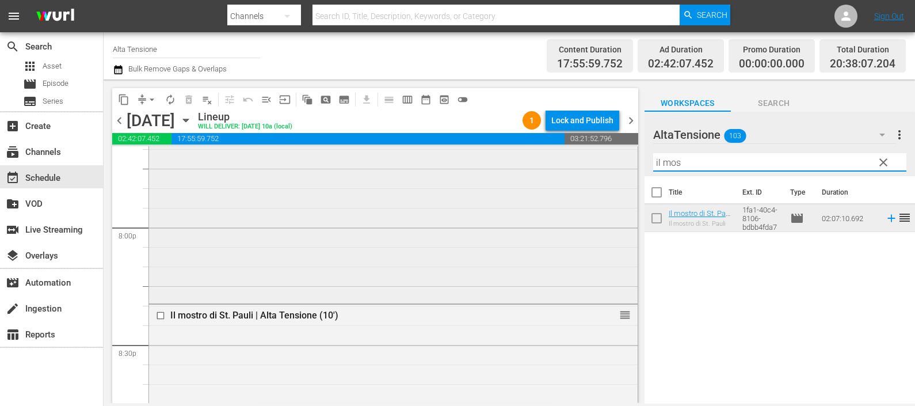
drag, startPoint x: 687, startPoint y: 158, endPoint x: 595, endPoint y: 147, distance: 92.8
click at [596, 147] on div "content_copy compress arrow_drop_down autorenew_outlined delete_forever_outline…" at bounding box center [510, 240] width 812 height 323
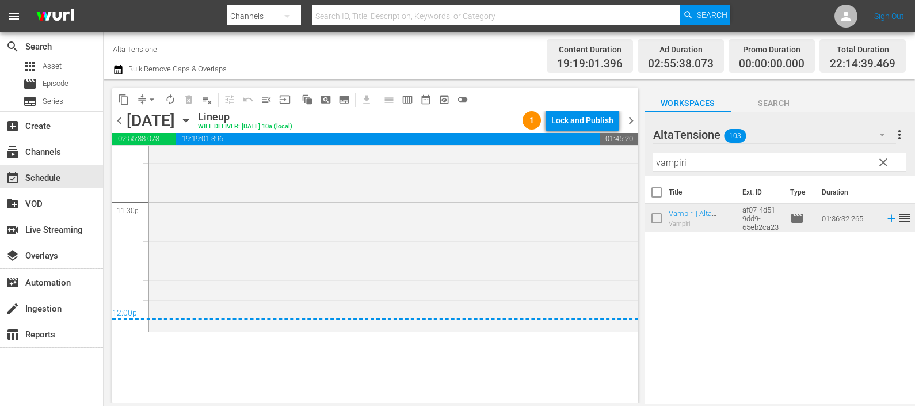
scroll to position [5614, 0]
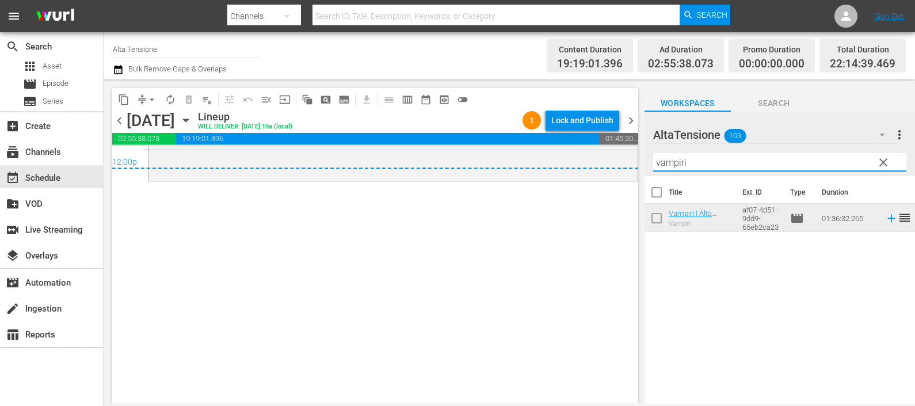
drag, startPoint x: 676, startPoint y: 161, endPoint x: 615, endPoint y: 159, distance: 61.6
click at [618, 161] on div "content_copy compress arrow_drop_down autorenew_outlined delete_forever_outline…" at bounding box center [510, 240] width 812 height 323
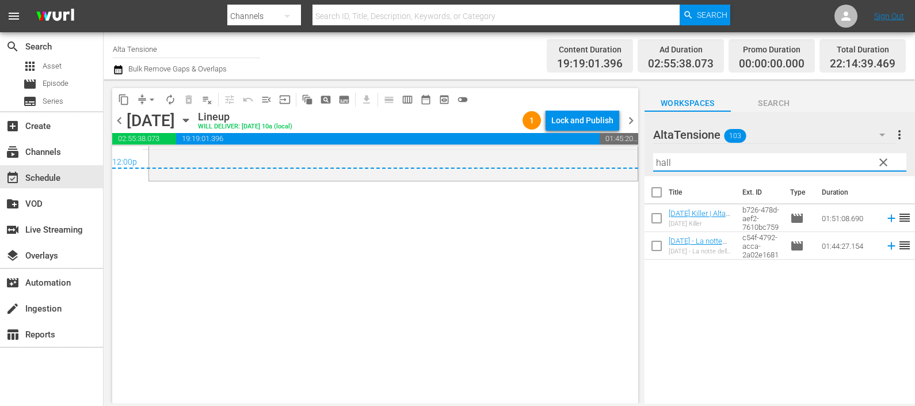
type input "hall"
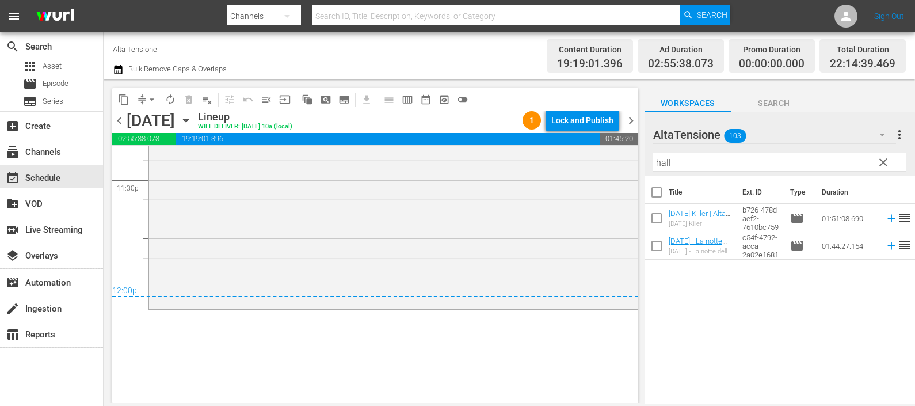
scroll to position [5398, 0]
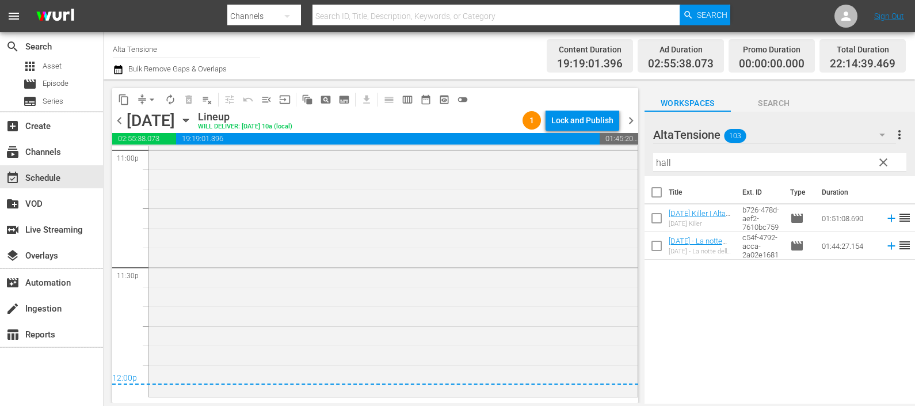
click at [630, 111] on div "chevron_left [DATE] [DATE] Lineup WILL DELIVER: [DATE] 10a (local) 1 Lock and P…" at bounding box center [375, 122] width 526 height 22
click at [630, 122] on span "chevron_right" at bounding box center [631, 120] width 14 height 14
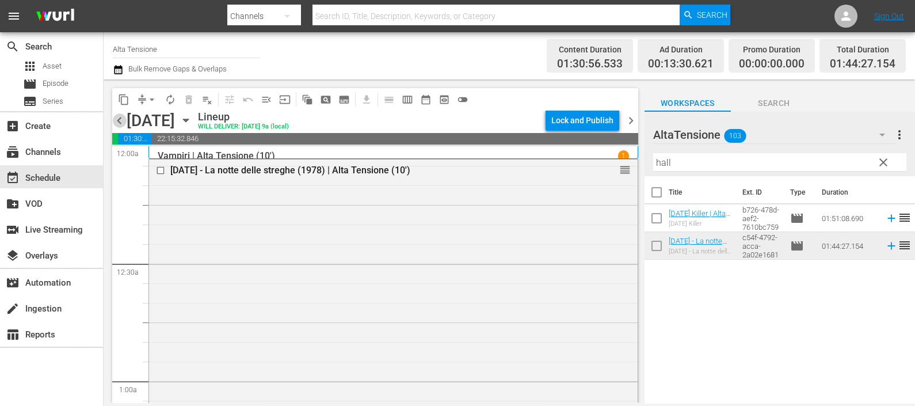
click at [119, 124] on span "chevron_left" at bounding box center [119, 120] width 14 height 14
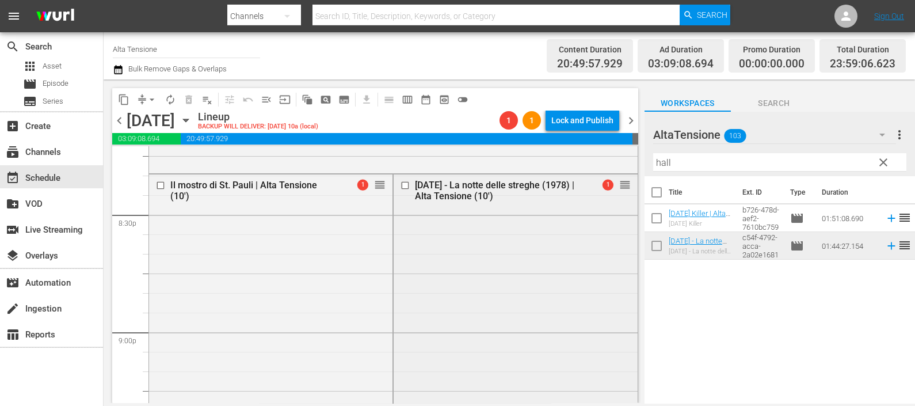
scroll to position [4717, 0]
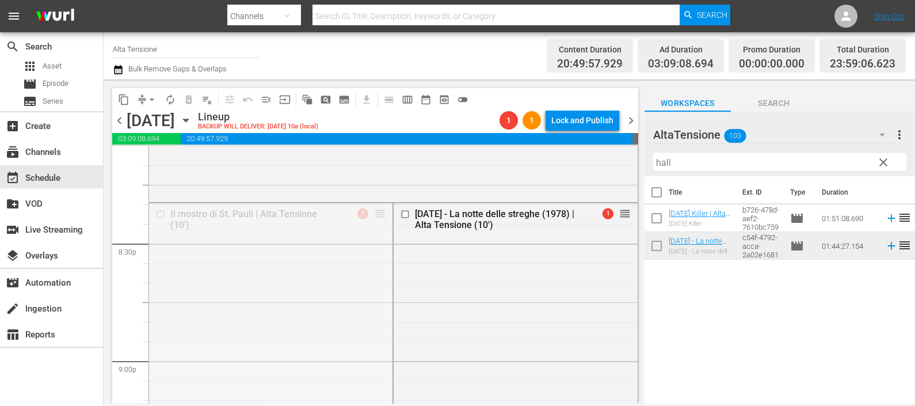
drag, startPoint x: 378, startPoint y: 212, endPoint x: 382, endPoint y: 378, distance: 165.8
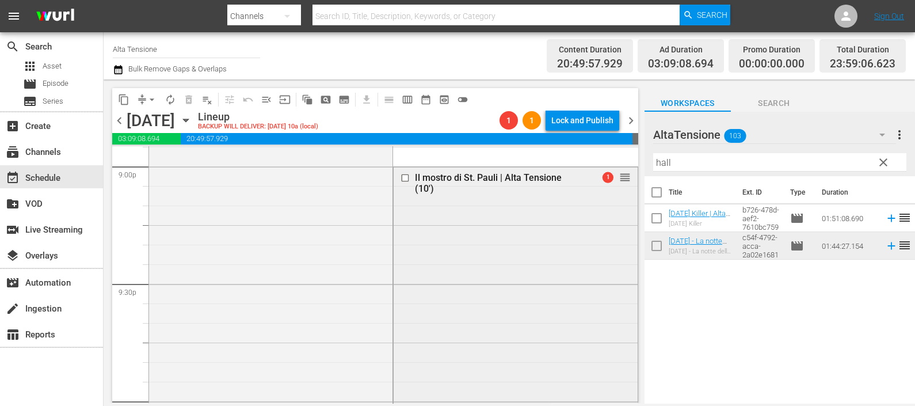
scroll to position [4933, 0]
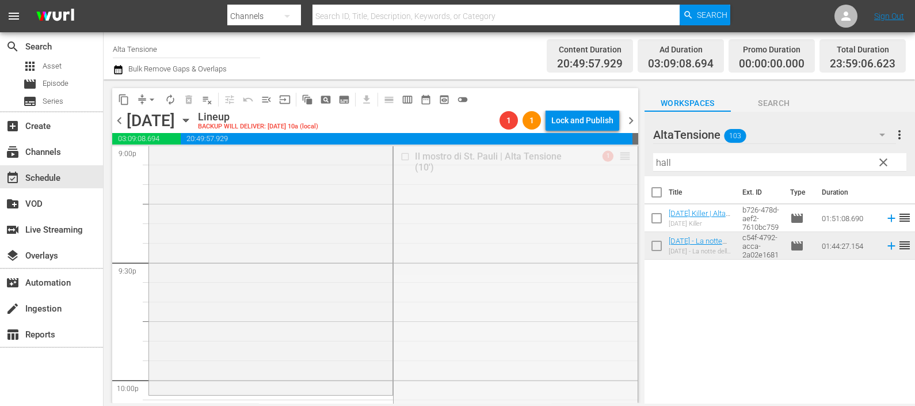
drag, startPoint x: 615, startPoint y: 157, endPoint x: 547, endPoint y: 397, distance: 249.3
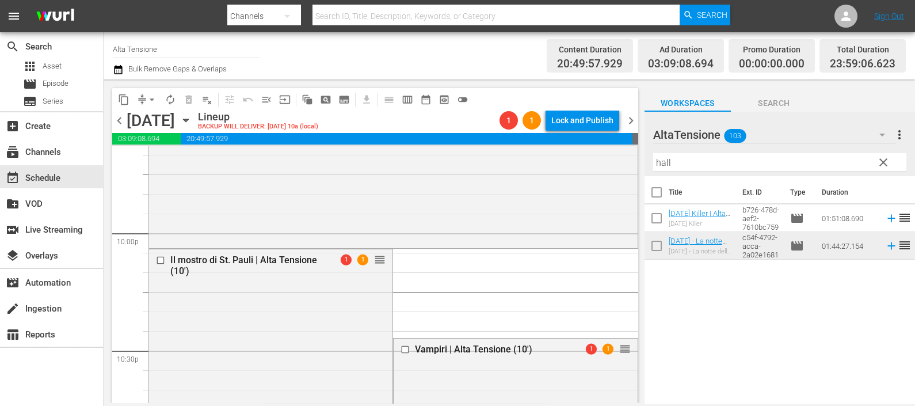
scroll to position [5077, 0]
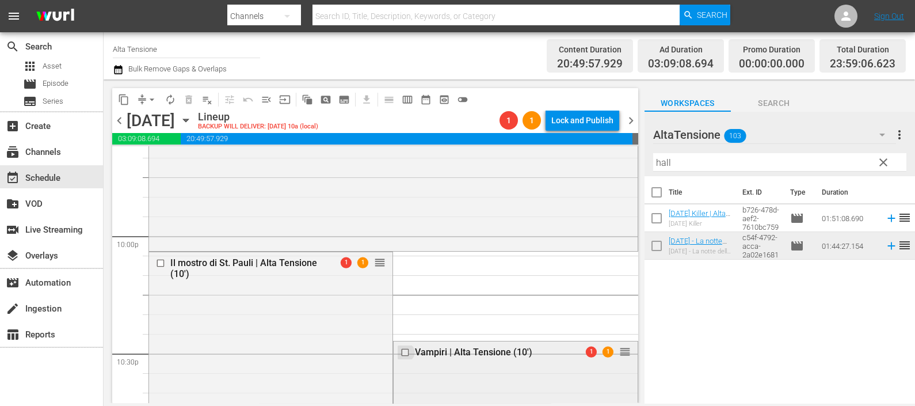
click at [402, 353] on input "checkbox" at bounding box center [407, 352] width 12 height 10
click at [188, 98] on span "delete_forever_outlined" at bounding box center [189, 100] width 12 height 12
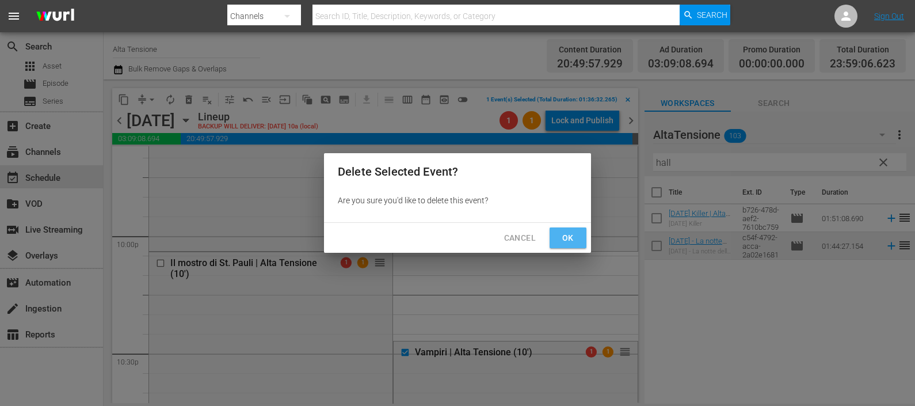
click at [561, 234] on span "Ok" at bounding box center [568, 238] width 18 height 14
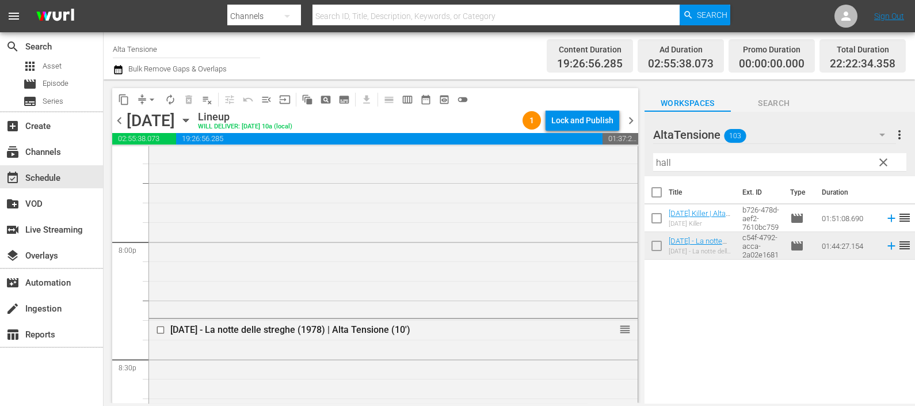
scroll to position [4391, 0]
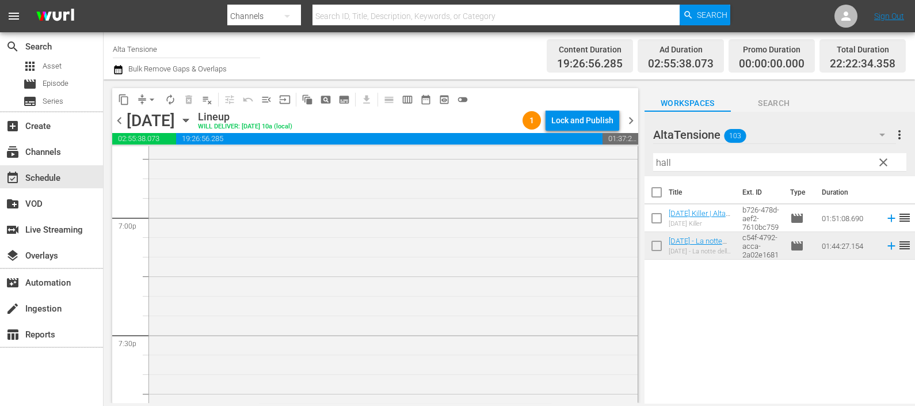
click at [114, 69] on icon "button" at bounding box center [118, 70] width 11 height 14
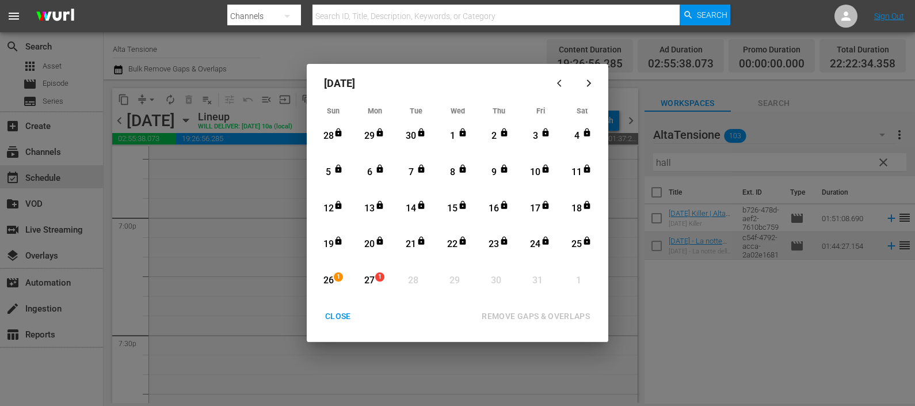
drag, startPoint x: 333, startPoint y: 279, endPoint x: 376, endPoint y: 292, distance: 45.2
click at [333, 280] on div "26" at bounding box center [328, 280] width 14 height 13
click at [581, 314] on div "REMOVE GAPS & OVERLAPS" at bounding box center [536, 316] width 127 height 14
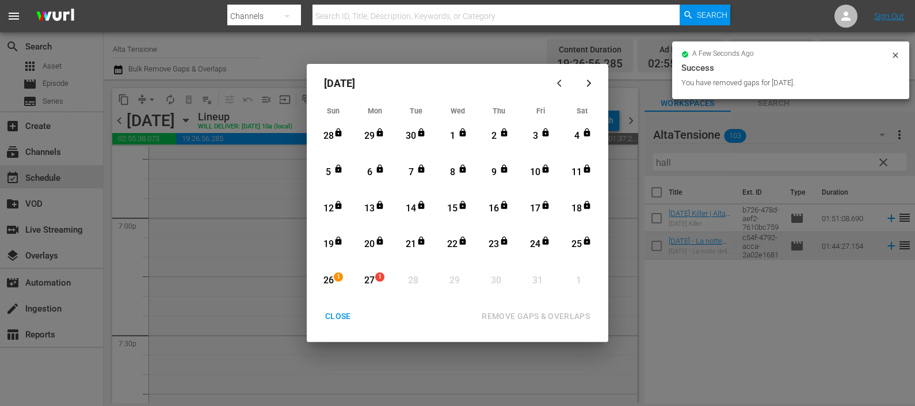
click at [341, 314] on div "CLOSE" at bounding box center [338, 316] width 44 height 14
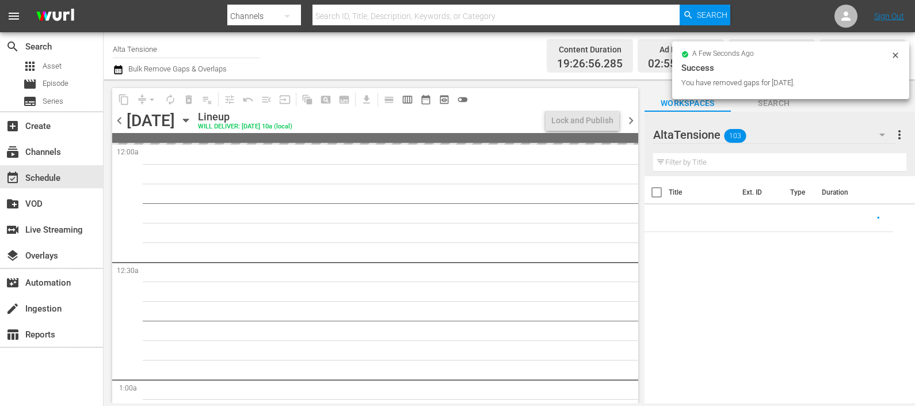
click at [633, 118] on span "chevron_right" at bounding box center [631, 120] width 14 height 14
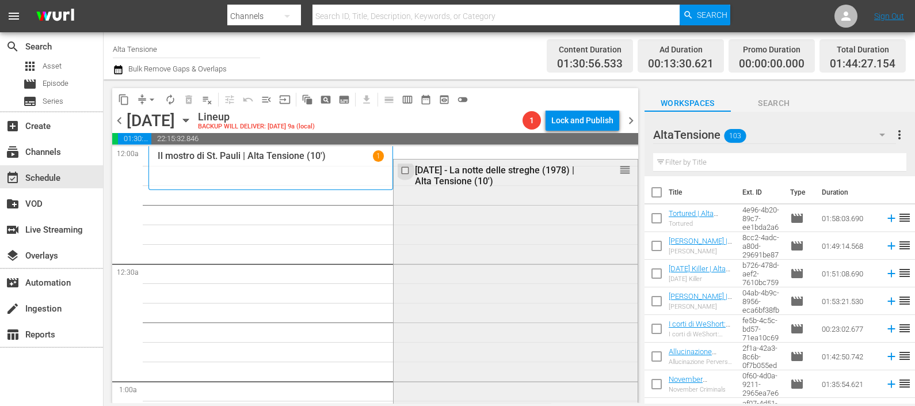
click at [402, 167] on input "checkbox" at bounding box center [407, 171] width 12 height 10
click at [193, 94] on span "delete_forever_outlined" at bounding box center [189, 100] width 12 height 12
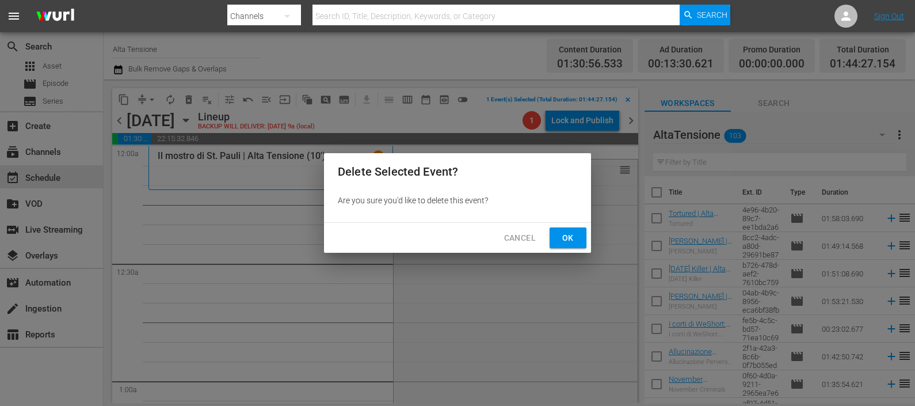
click at [571, 241] on span "Ok" at bounding box center [568, 238] width 18 height 14
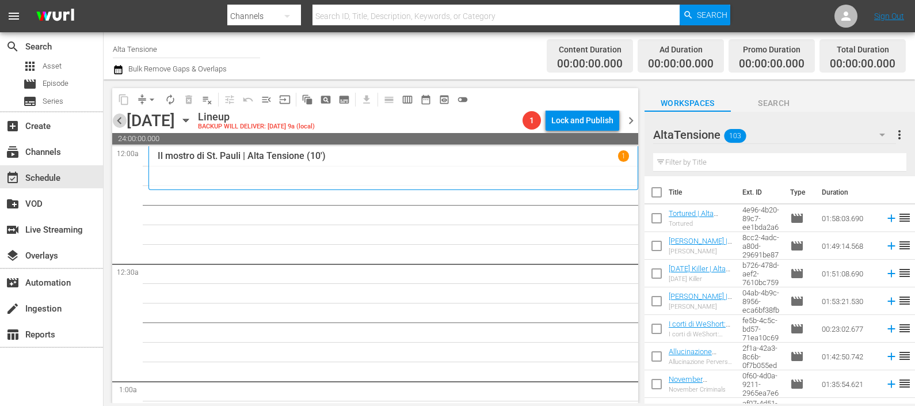
click at [116, 121] on span "chevron_left" at bounding box center [119, 120] width 14 height 14
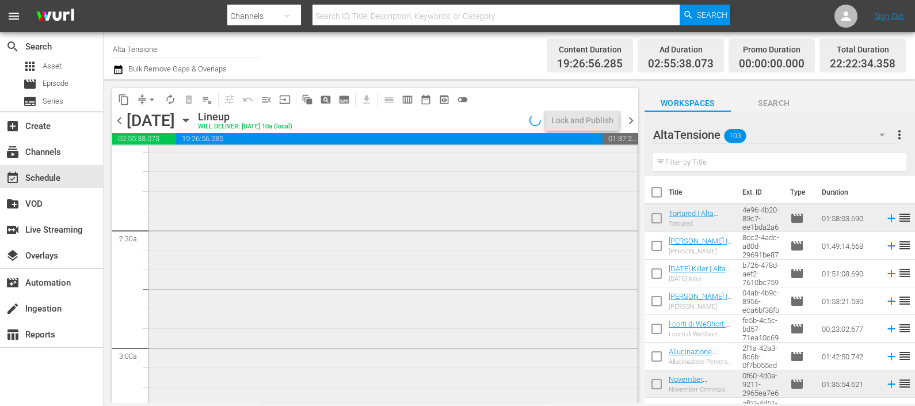
scroll to position [503, 0]
click at [570, 118] on div "Lock and Publish" at bounding box center [582, 120] width 62 height 21
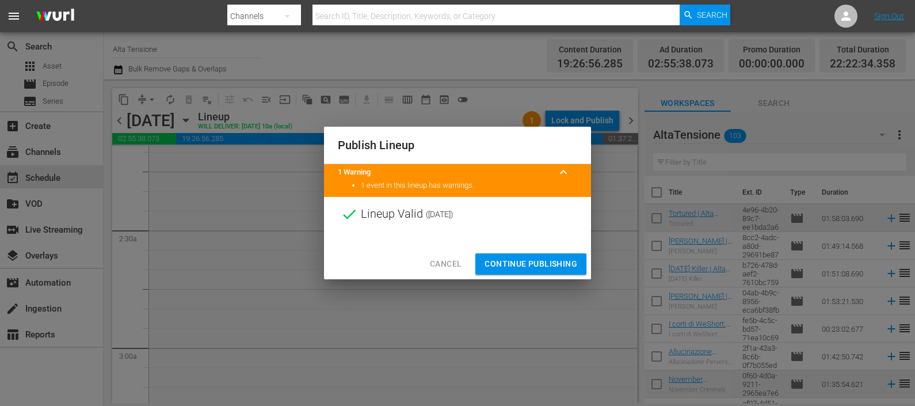
click at [546, 262] on span "Continue Publishing" at bounding box center [531, 264] width 93 height 14
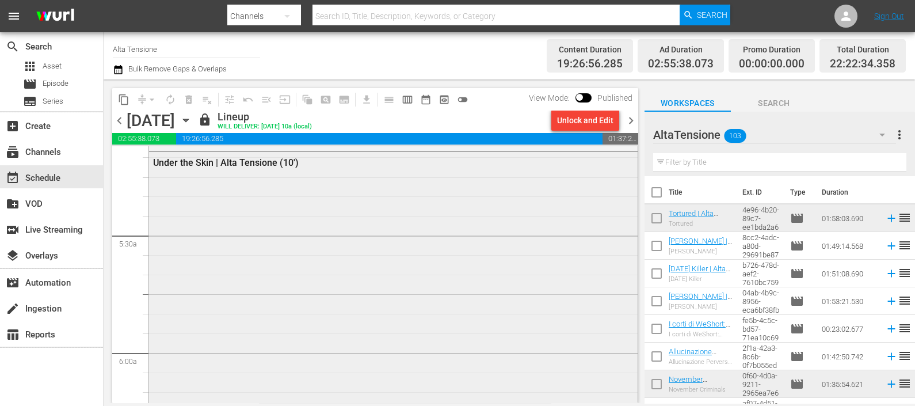
scroll to position [1295, 0]
click at [629, 117] on span "chevron_right" at bounding box center [631, 120] width 14 height 14
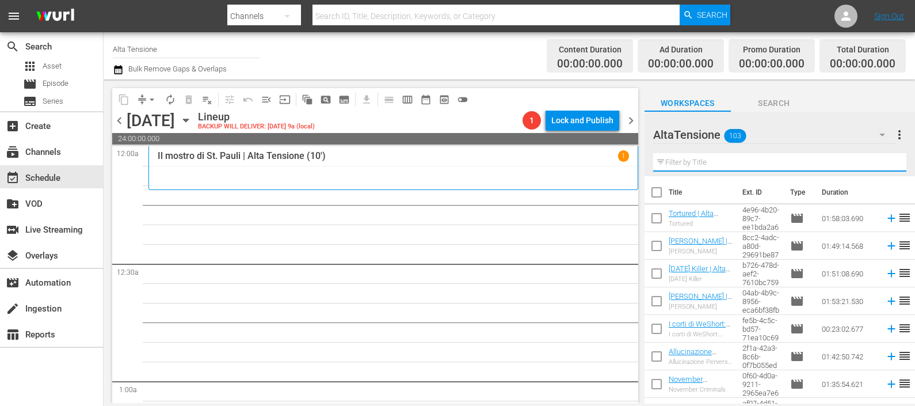
click at [744, 162] on input "text" at bounding box center [779, 162] width 253 height 18
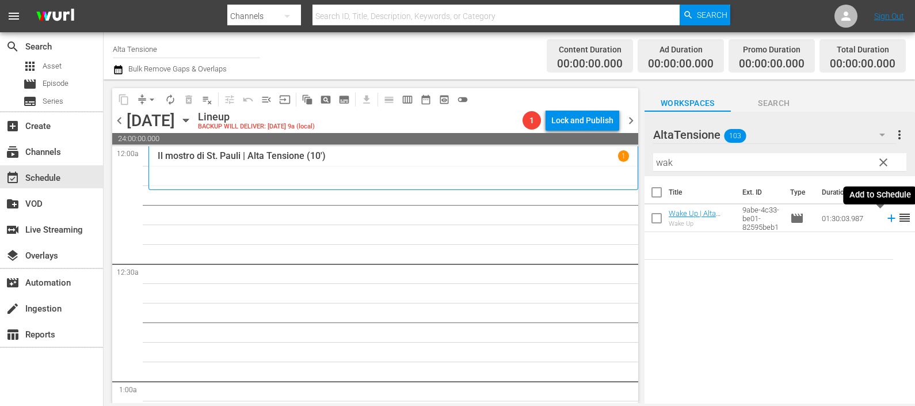
click at [888, 218] on icon at bounding box center [891, 218] width 7 height 7
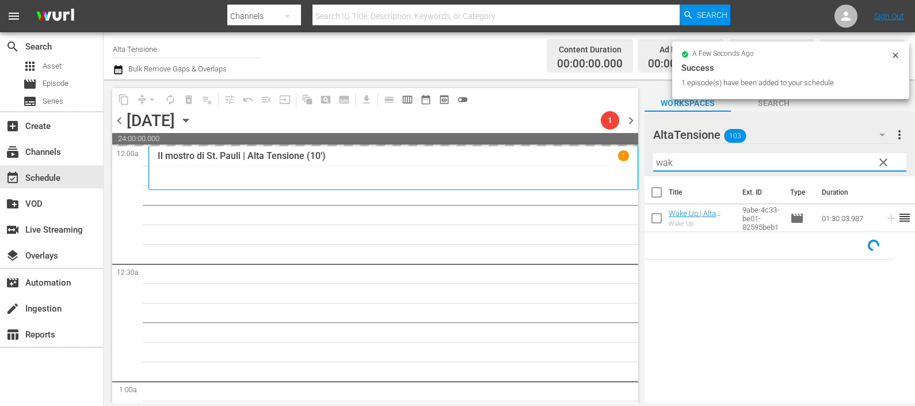
drag, startPoint x: 730, startPoint y: 160, endPoint x: 621, endPoint y: 147, distance: 110.1
click at [621, 147] on div "content_copy compress arrow_drop_down autorenew_outlined delete_forever_outline…" at bounding box center [510, 240] width 812 height 323
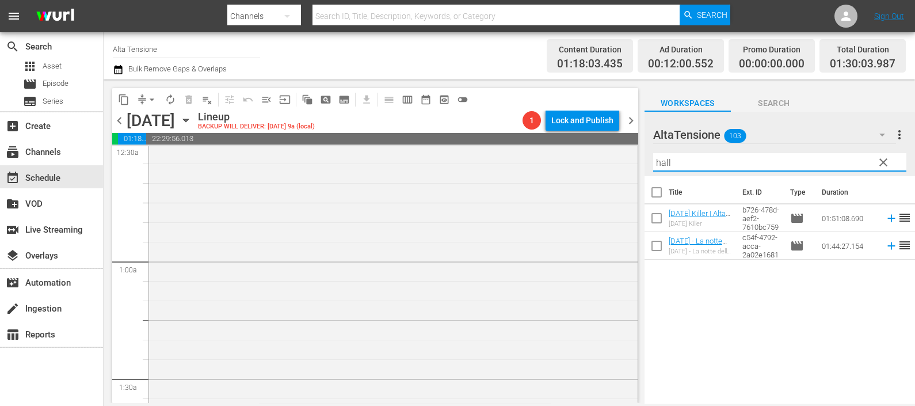
scroll to position [287, 0]
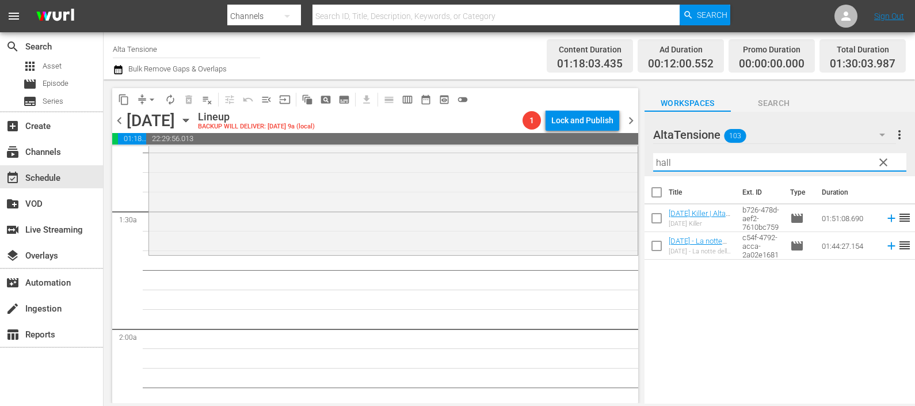
click at [885, 247] on icon at bounding box center [891, 245] width 13 height 13
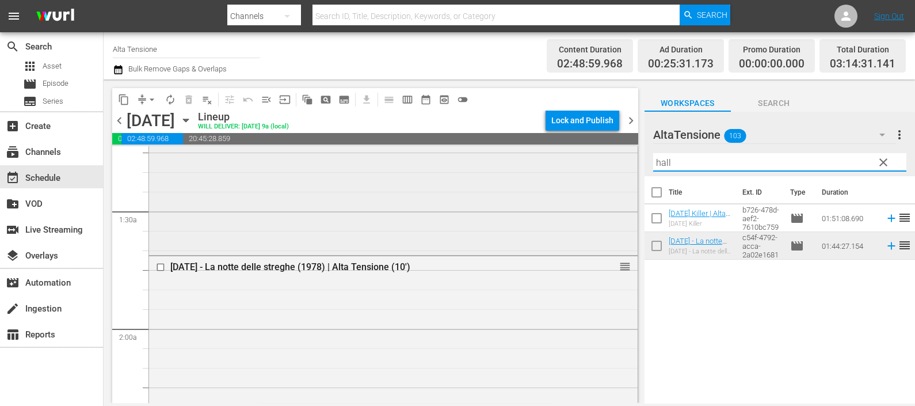
drag, startPoint x: 719, startPoint y: 166, endPoint x: 569, endPoint y: 158, distance: 149.8
click at [570, 161] on div "content_copy compress arrow_drop_down autorenew_outlined delete_forever_outline…" at bounding box center [510, 240] width 812 height 323
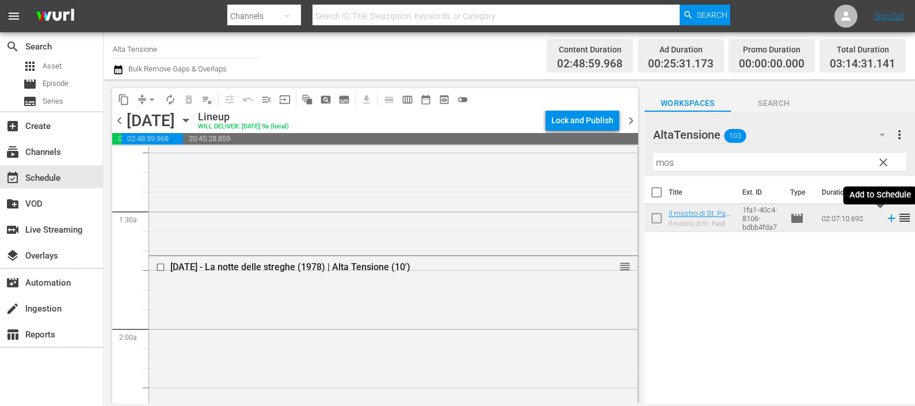
click at [885, 219] on icon at bounding box center [891, 218] width 13 height 13
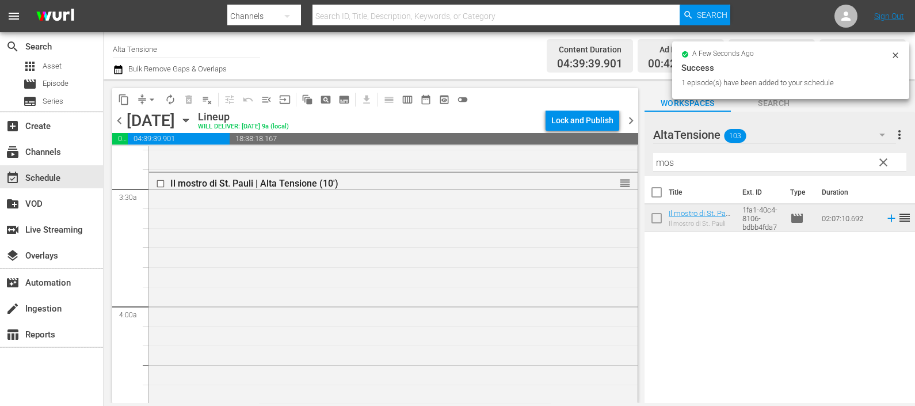
scroll to position [791, 0]
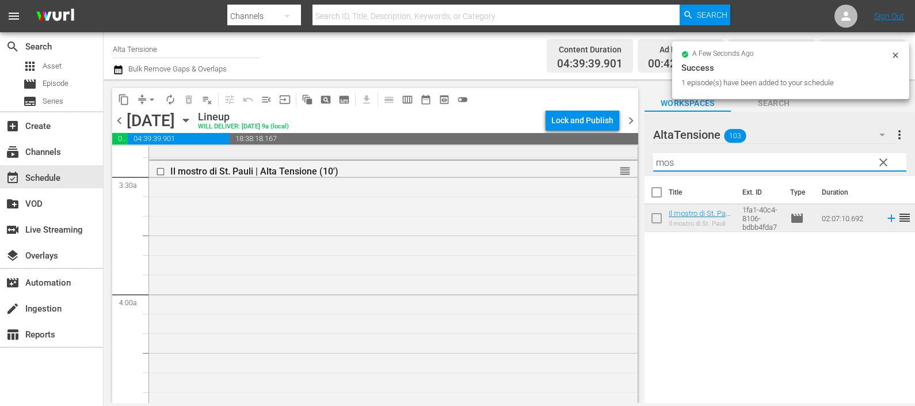
drag, startPoint x: 721, startPoint y: 166, endPoint x: 616, endPoint y: 151, distance: 105.3
click at [616, 151] on div "content_copy compress arrow_drop_down autorenew_outlined delete_forever_outline…" at bounding box center [510, 240] width 812 height 323
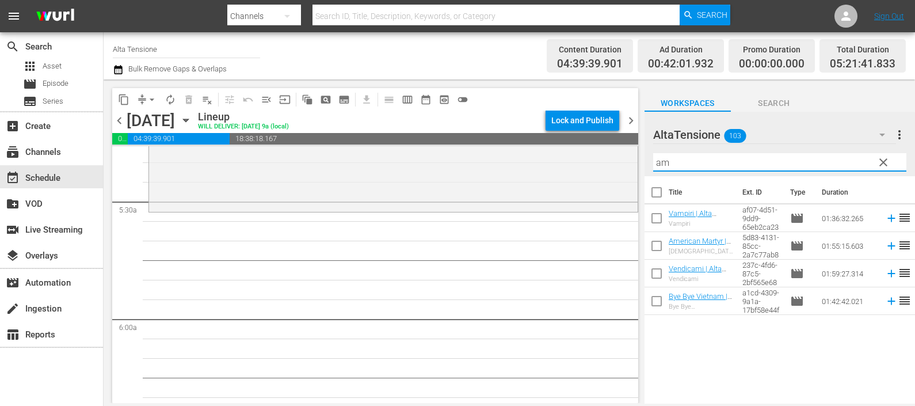
scroll to position [1223, 0]
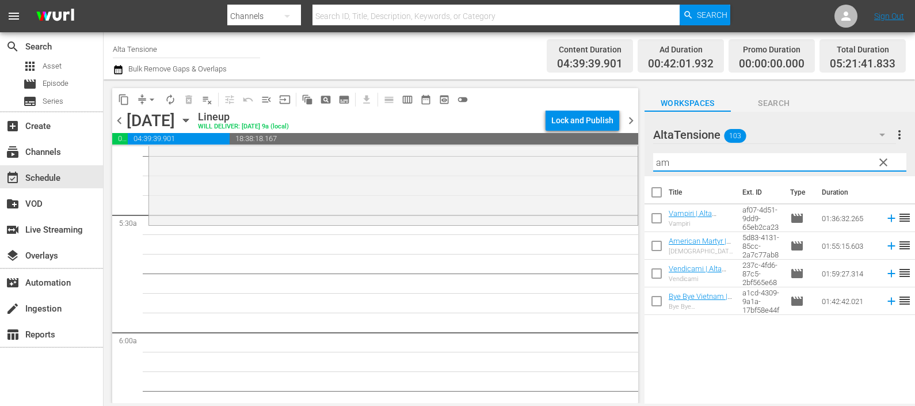
click at [885, 243] on icon at bounding box center [891, 245] width 13 height 13
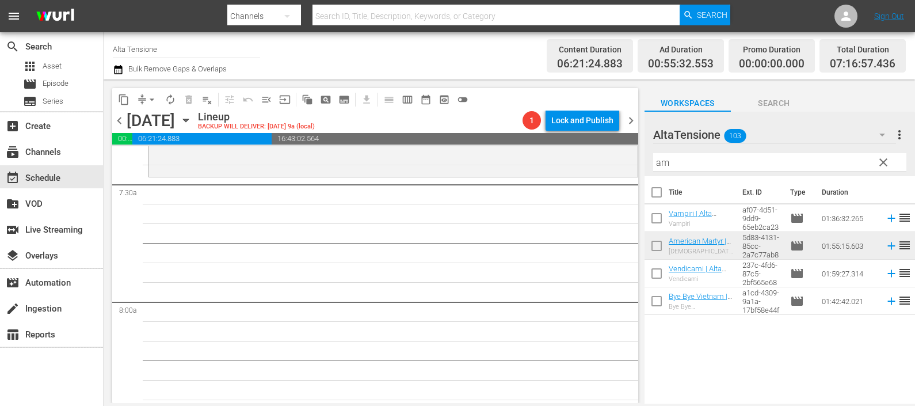
scroll to position [1798, 0]
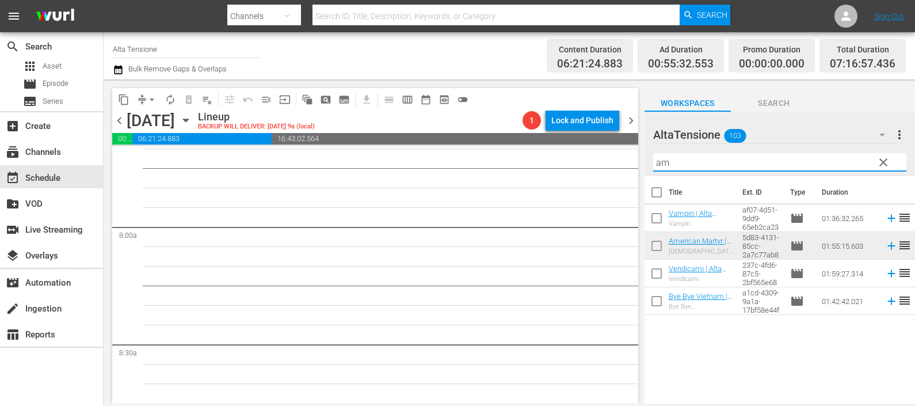
drag, startPoint x: 680, startPoint y: 162, endPoint x: 620, endPoint y: 164, distance: 59.9
click at [623, 163] on div "content_copy compress arrow_drop_down autorenew_outlined delete_forever_outline…" at bounding box center [510, 240] width 812 height 323
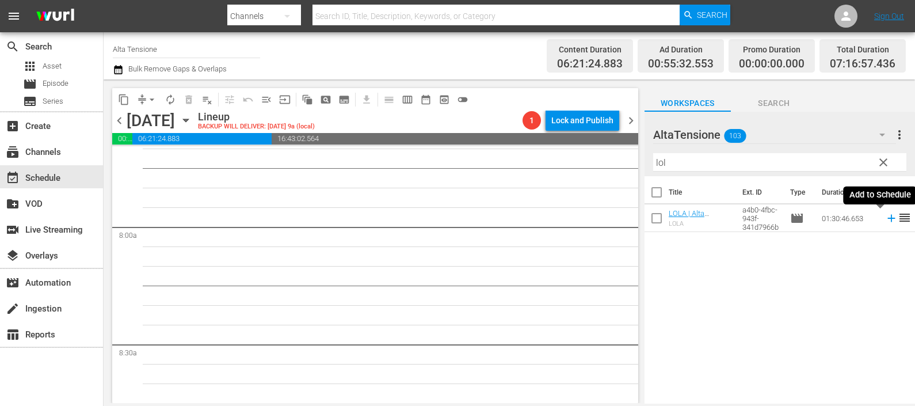
click at [885, 219] on icon at bounding box center [891, 218] width 13 height 13
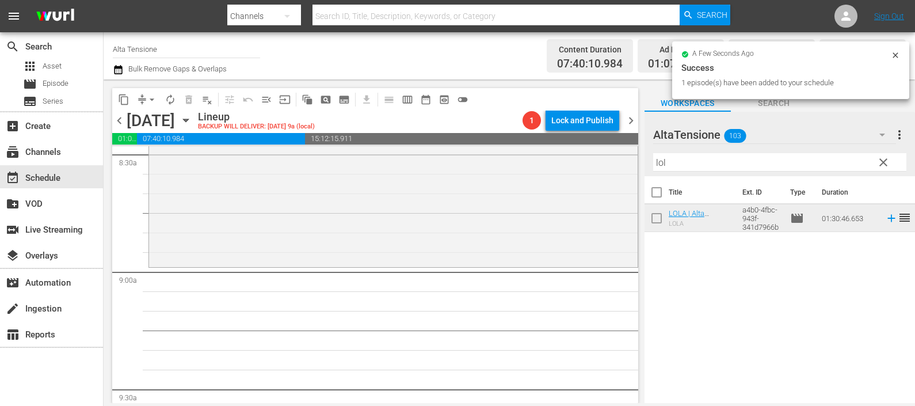
scroll to position [2086, 0]
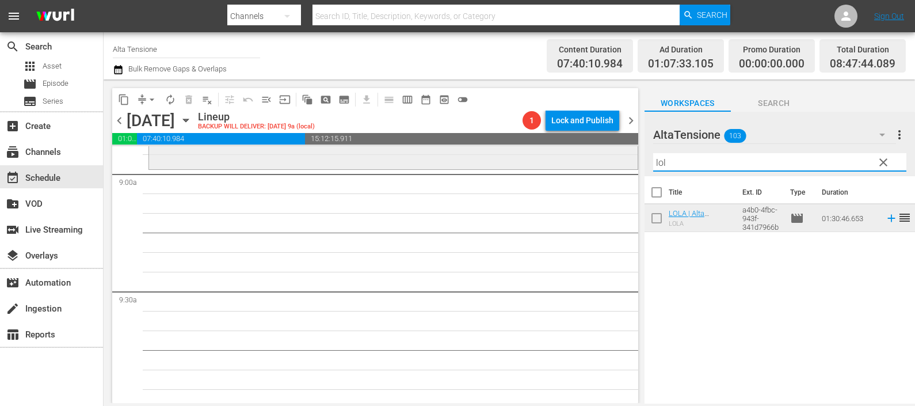
drag, startPoint x: 722, startPoint y: 164, endPoint x: 577, endPoint y: 162, distance: 145.6
click at [577, 167] on div "content_copy compress arrow_drop_down autorenew_outlined delete_forever_outline…" at bounding box center [510, 240] width 812 height 323
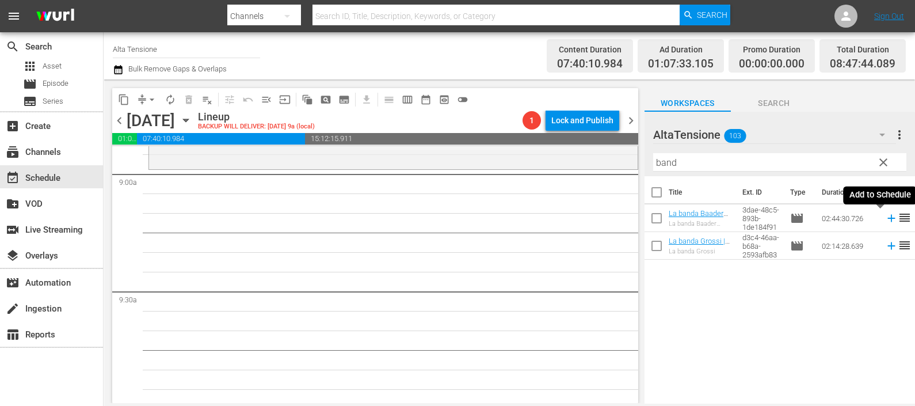
click at [885, 218] on icon at bounding box center [891, 218] width 13 height 13
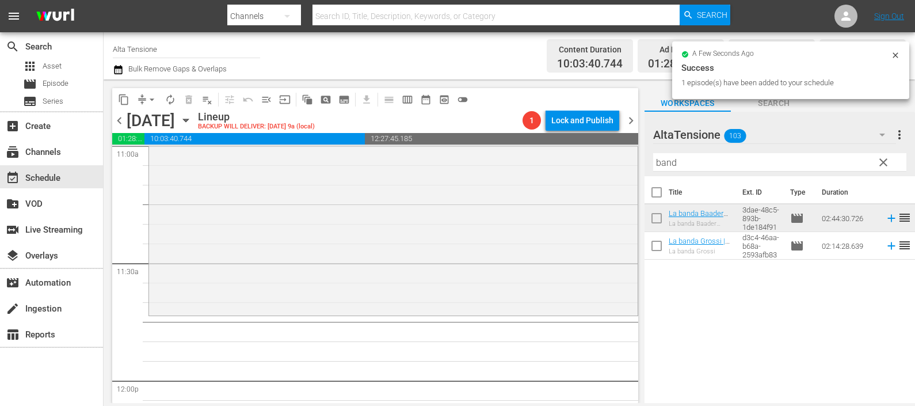
scroll to position [2662, 0]
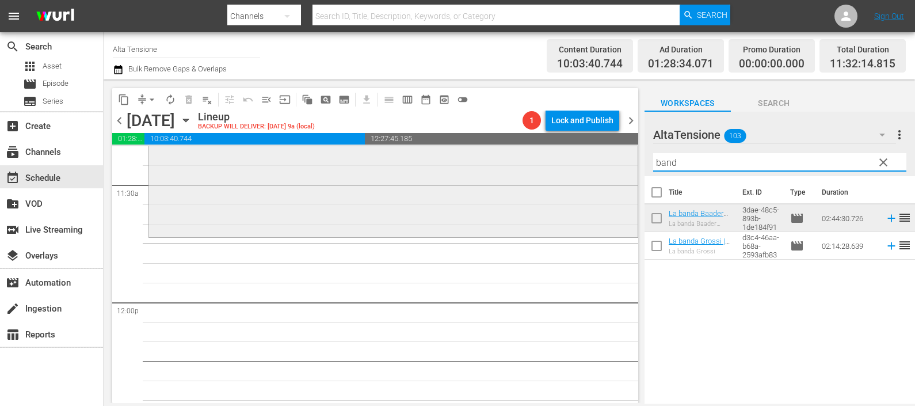
drag, startPoint x: 677, startPoint y: 155, endPoint x: 607, endPoint y: 170, distance: 72.5
click at [608, 169] on div "content_copy compress arrow_drop_down autorenew_outlined delete_forever_outline…" at bounding box center [510, 240] width 812 height 323
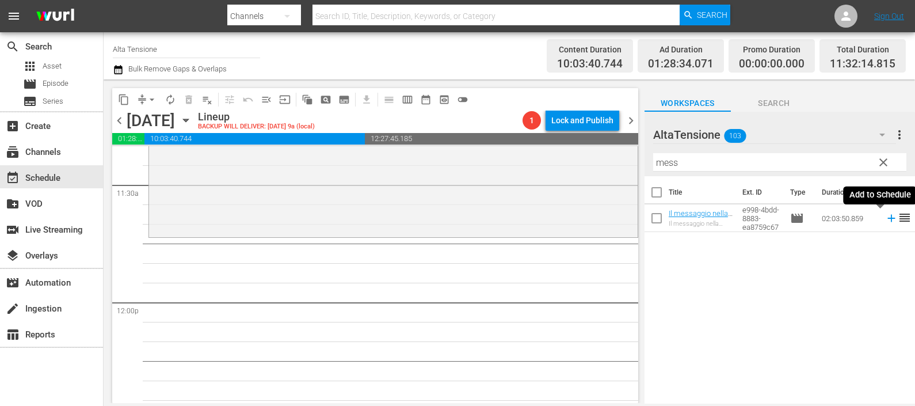
click at [885, 215] on icon at bounding box center [891, 218] width 13 height 13
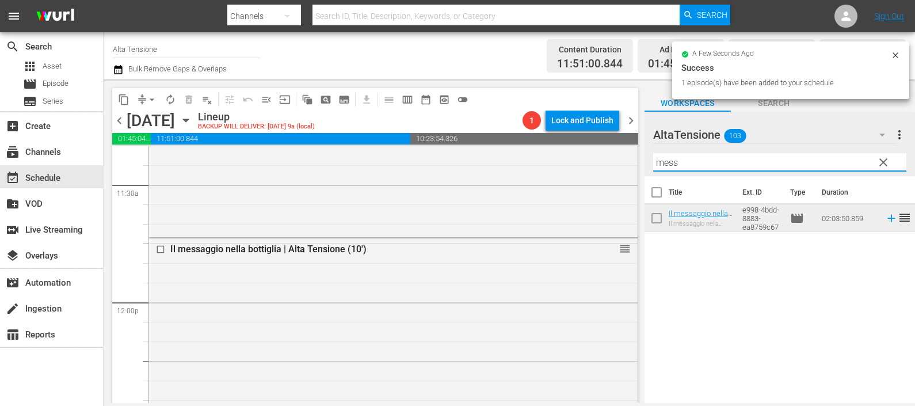
drag, startPoint x: 683, startPoint y: 155, endPoint x: 648, endPoint y: 153, distance: 35.8
click at [650, 153] on div "AltaTensione 103 AltaTensione more_vert clear Filter by Title mess" at bounding box center [780, 144] width 271 height 64
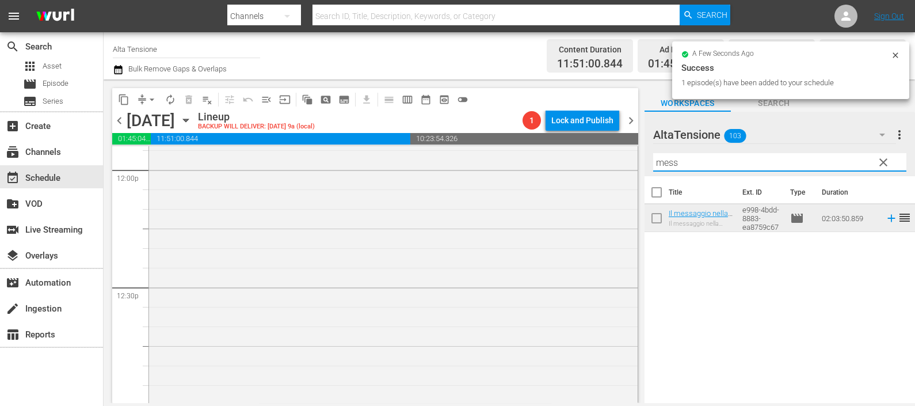
scroll to position [3022, 0]
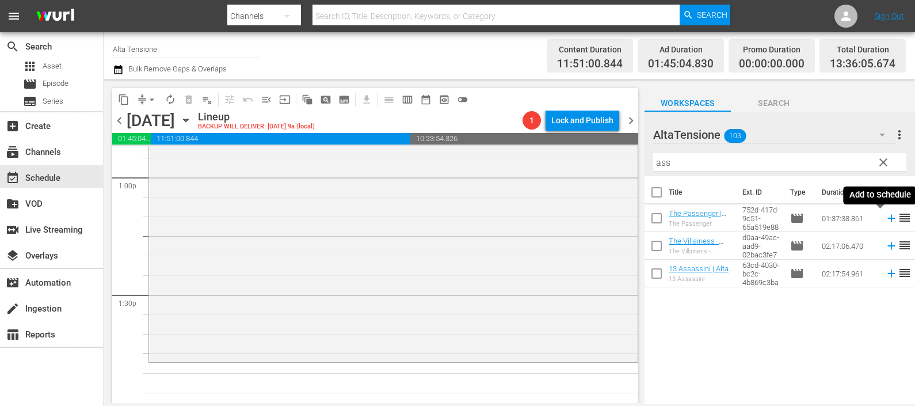
click at [885, 220] on icon at bounding box center [891, 218] width 13 height 13
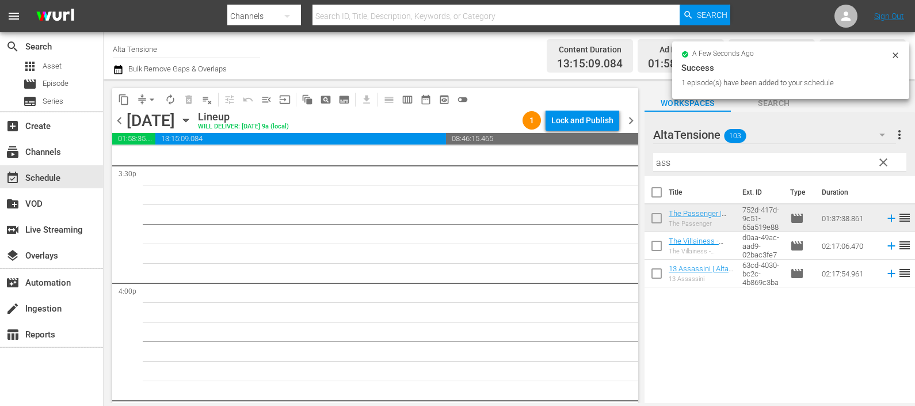
scroll to position [3526, 0]
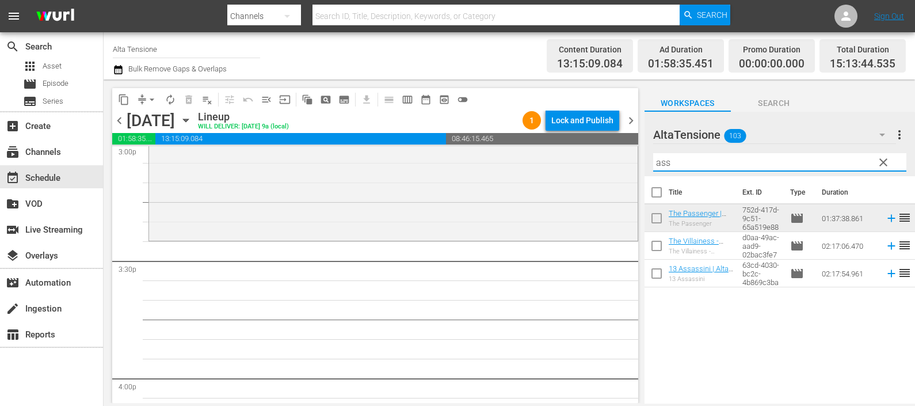
drag, startPoint x: 677, startPoint y: 155, endPoint x: 628, endPoint y: 153, distance: 49.0
click at [628, 153] on div "content_copy compress arrow_drop_down autorenew_outlined delete_forever_outline…" at bounding box center [510, 240] width 812 height 323
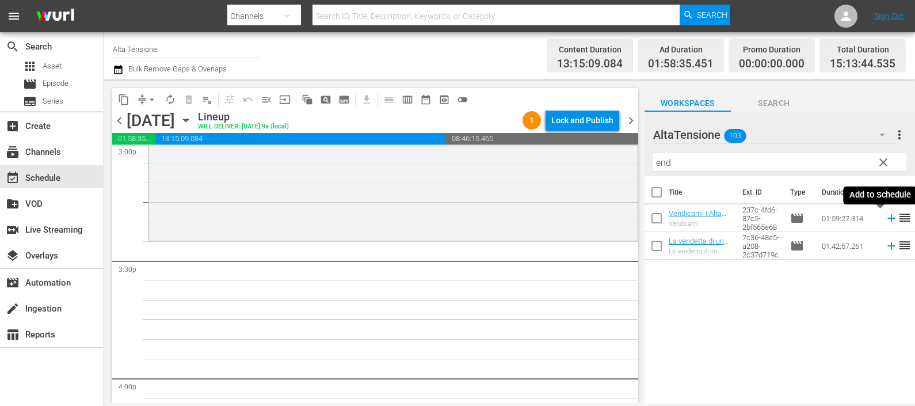
click at [885, 216] on icon at bounding box center [891, 218] width 13 height 13
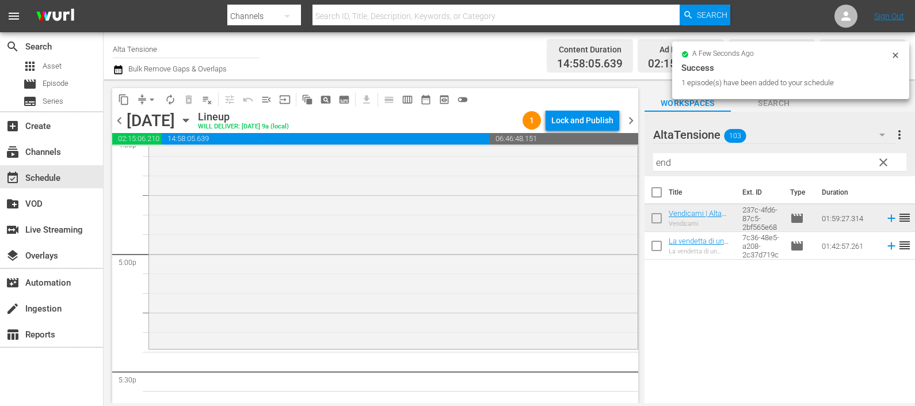
scroll to position [3957, 0]
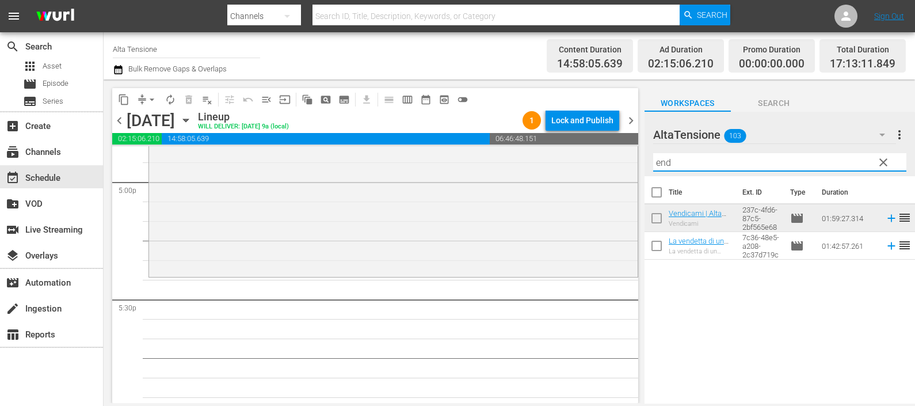
drag, startPoint x: 696, startPoint y: 161, endPoint x: 632, endPoint y: 162, distance: 64.5
click at [632, 162] on div "content_copy compress arrow_drop_down autorenew_outlined delete_forever_outline…" at bounding box center [510, 240] width 812 height 323
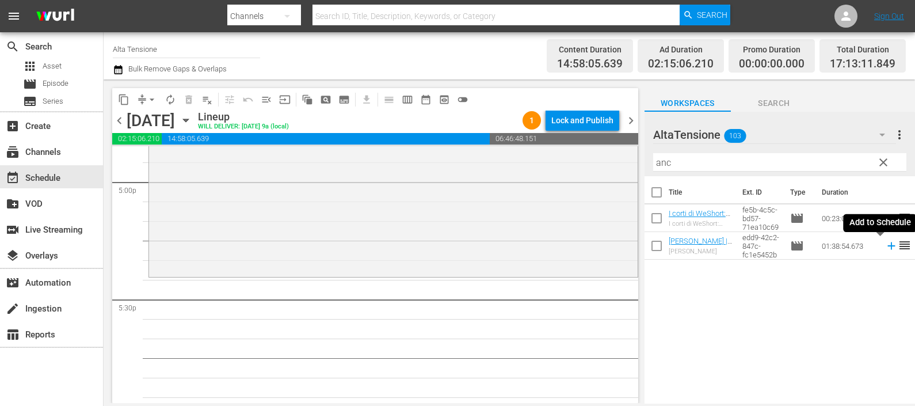
click at [888, 246] on icon at bounding box center [891, 245] width 7 height 7
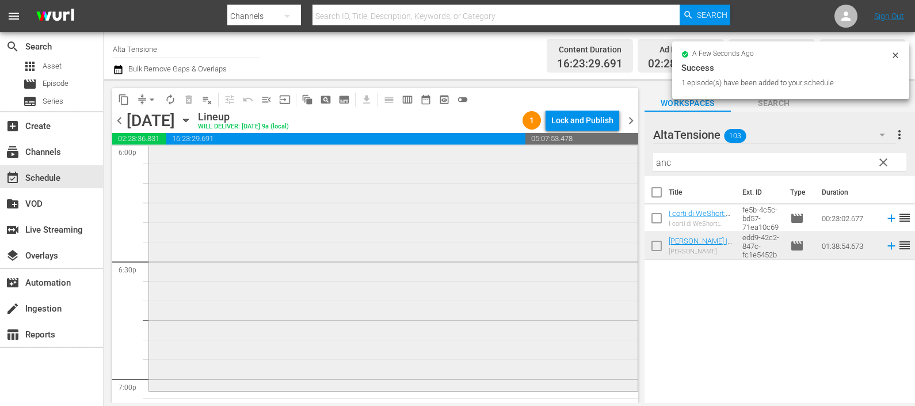
scroll to position [4317, 0]
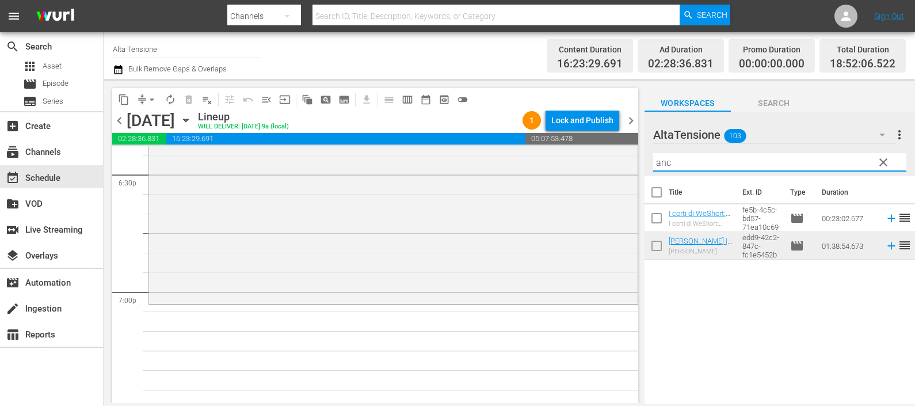
drag, startPoint x: 722, startPoint y: 168, endPoint x: 630, endPoint y: 149, distance: 94.7
click at [630, 149] on div "content_copy compress arrow_drop_down autorenew_outlined delete_forever_outline…" at bounding box center [510, 240] width 812 height 323
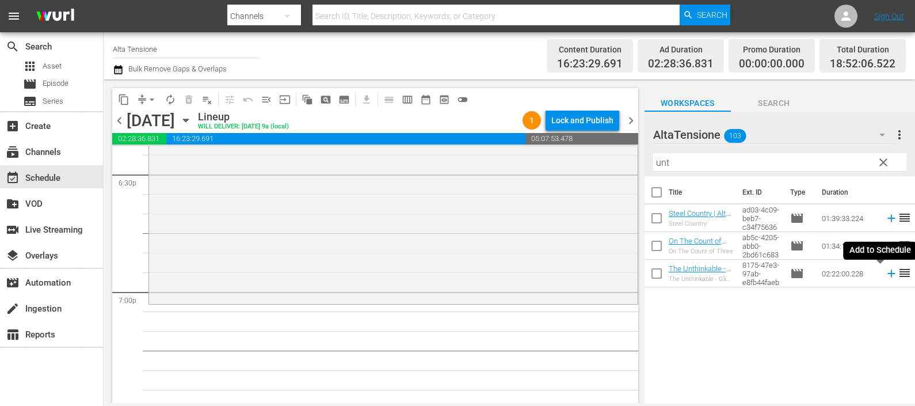
click at [885, 276] on icon at bounding box center [891, 273] width 13 height 13
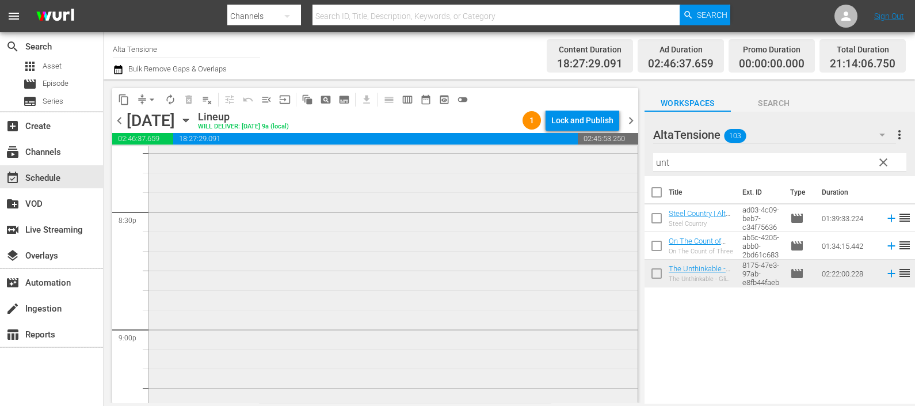
scroll to position [4893, 0]
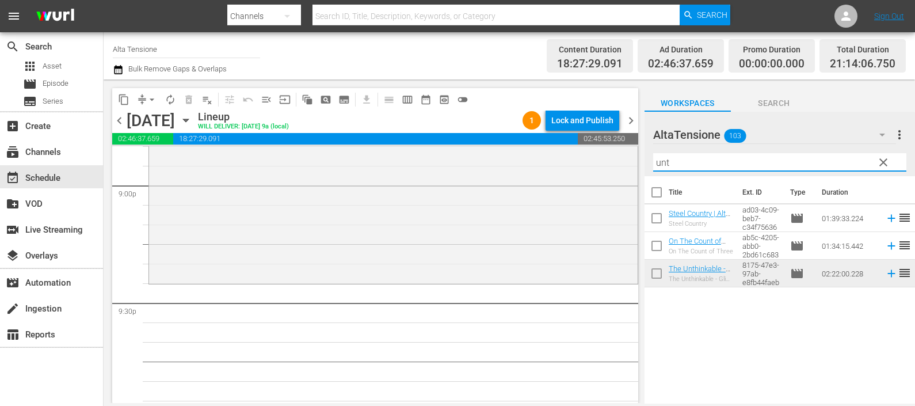
drag, startPoint x: 715, startPoint y: 155, endPoint x: 635, endPoint y: 159, distance: 79.6
click at [635, 159] on div "content_copy compress arrow_drop_down autorenew_outlined delete_forever_outline…" at bounding box center [510, 240] width 812 height 323
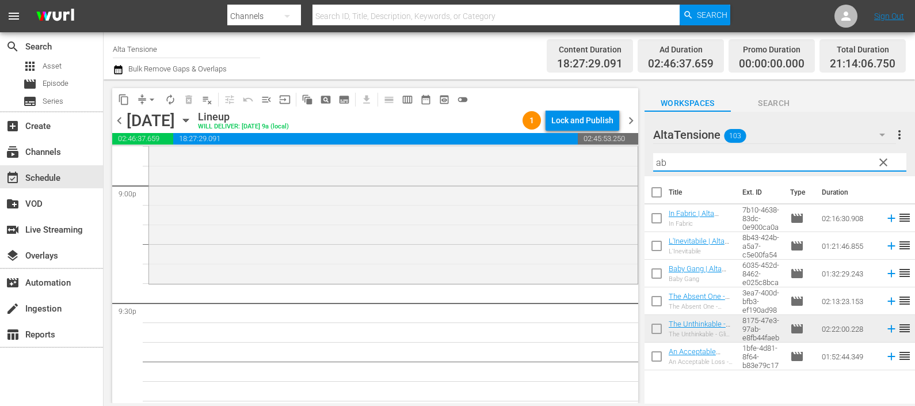
type input "ab"
drag, startPoint x: 721, startPoint y: 160, endPoint x: 630, endPoint y: 148, distance: 91.7
click at [630, 146] on div "content_copy compress arrow_drop_down autorenew_outlined delete_forever_outline…" at bounding box center [510, 240] width 812 height 323
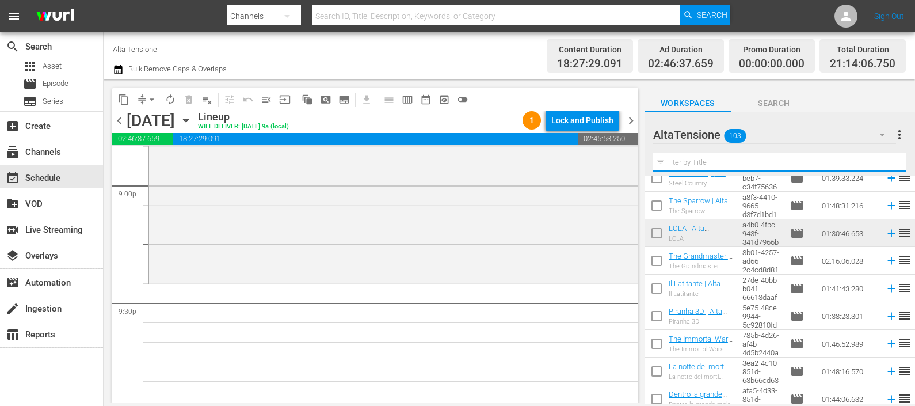
scroll to position [575, 0]
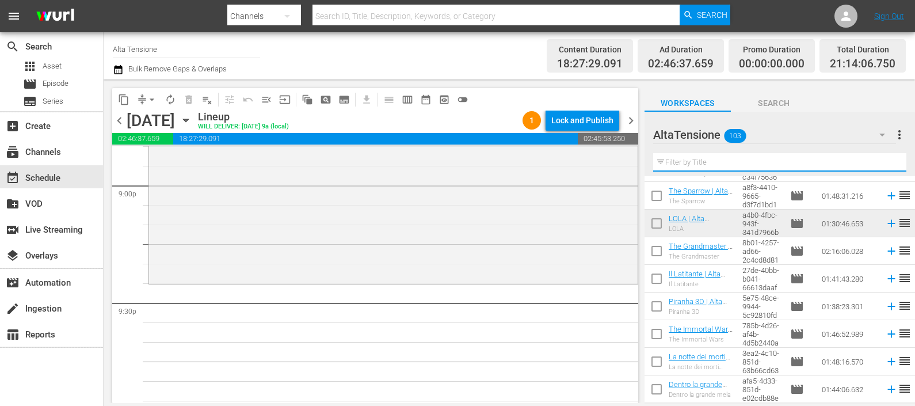
click at [659, 220] on input "checkbox" at bounding box center [657, 226] width 24 height 24
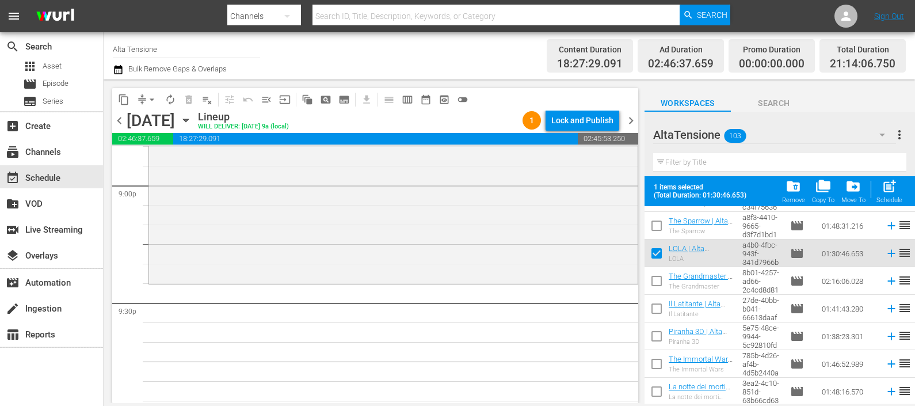
drag, startPoint x: 659, startPoint y: 252, endPoint x: 640, endPoint y: 253, distance: 19.0
click at [659, 252] on input "checkbox" at bounding box center [657, 255] width 24 height 24
checkbox input "false"
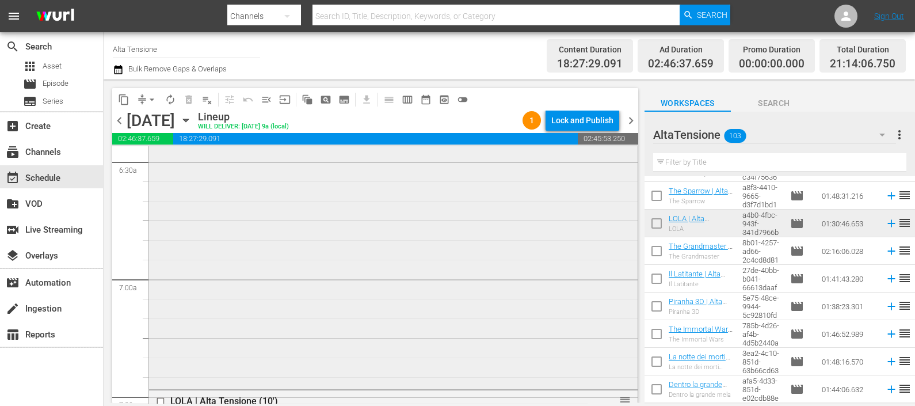
scroll to position [1583, 0]
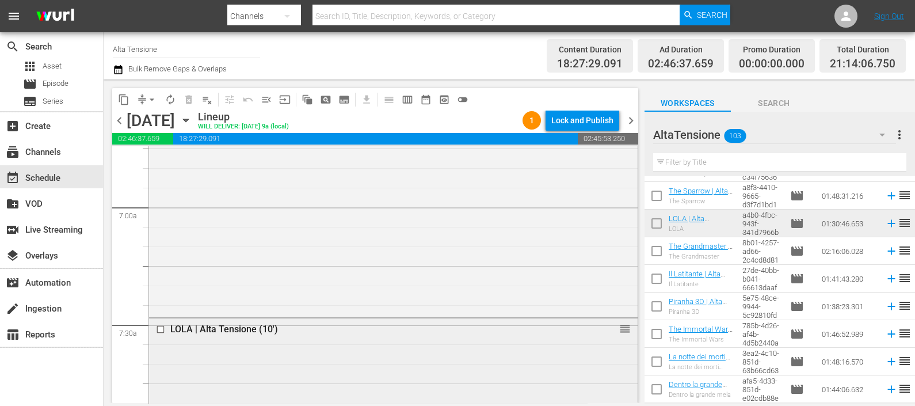
click at [159, 329] on input "checkbox" at bounding box center [162, 329] width 12 height 10
click at [186, 101] on span "delete_forever_outlined" at bounding box center [189, 100] width 12 height 12
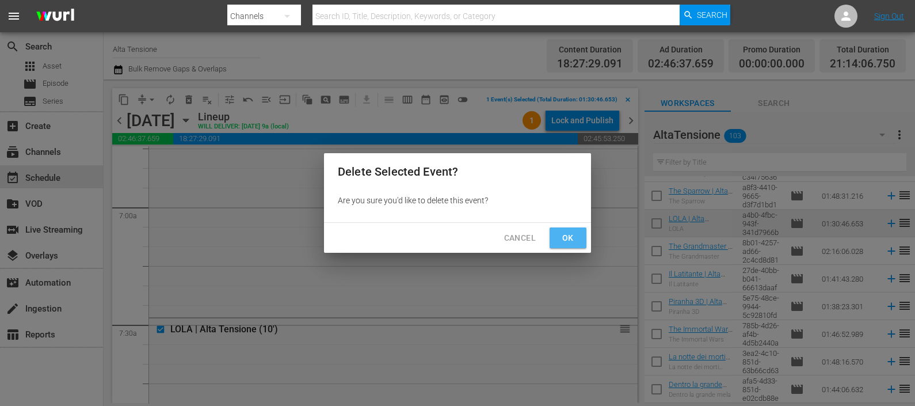
click at [561, 232] on span "Ok" at bounding box center [568, 238] width 18 height 14
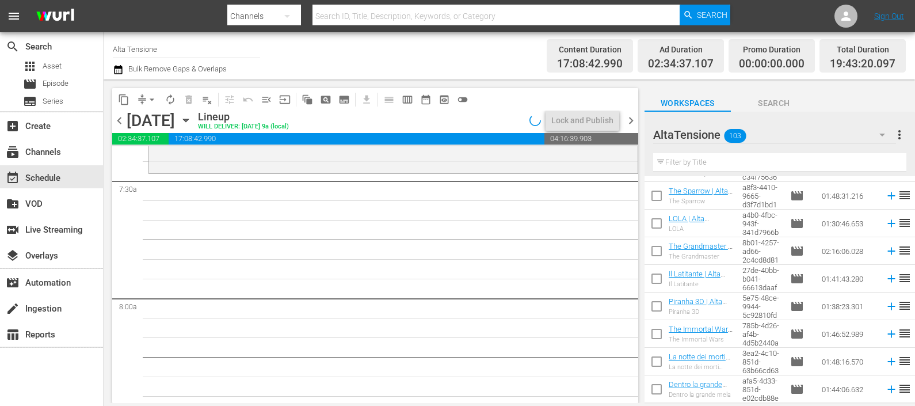
scroll to position [1870, 0]
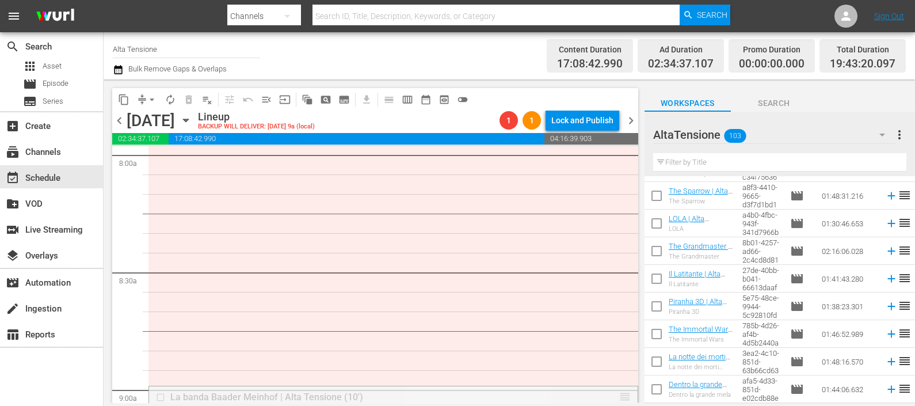
drag, startPoint x: 615, startPoint y: 397, endPoint x: 586, endPoint y: 207, distance: 191.6
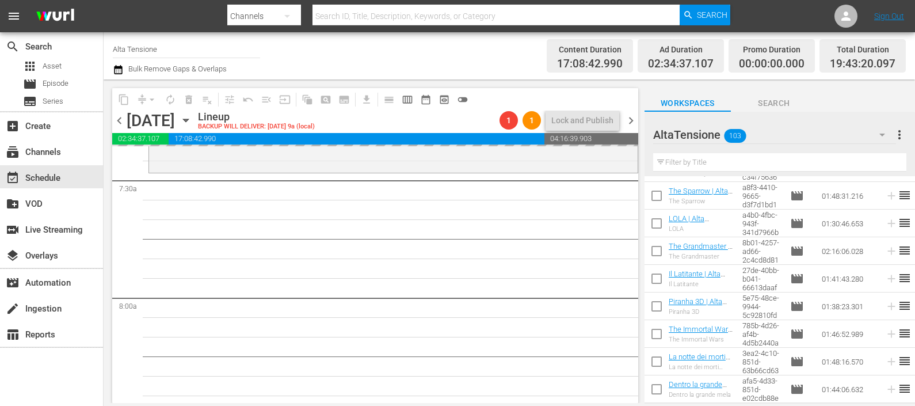
scroll to position [1727, 0]
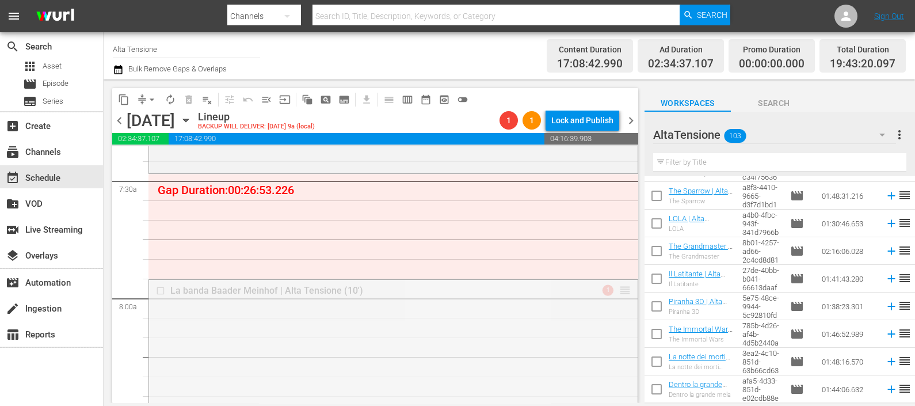
drag, startPoint x: 612, startPoint y: 290, endPoint x: 602, endPoint y: 177, distance: 112.7
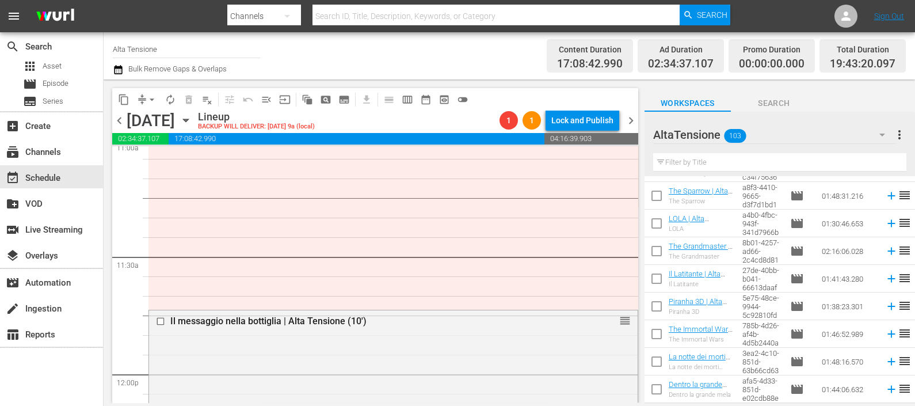
scroll to position [2518, 0]
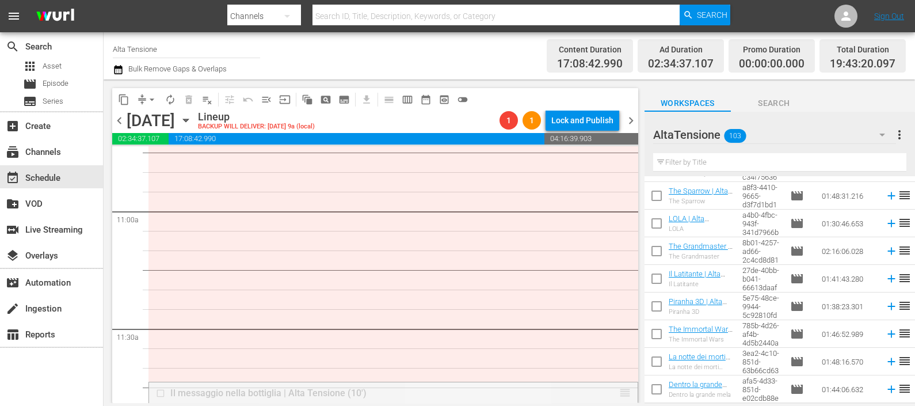
drag, startPoint x: 619, startPoint y: 394, endPoint x: 599, endPoint y: 158, distance: 237.4
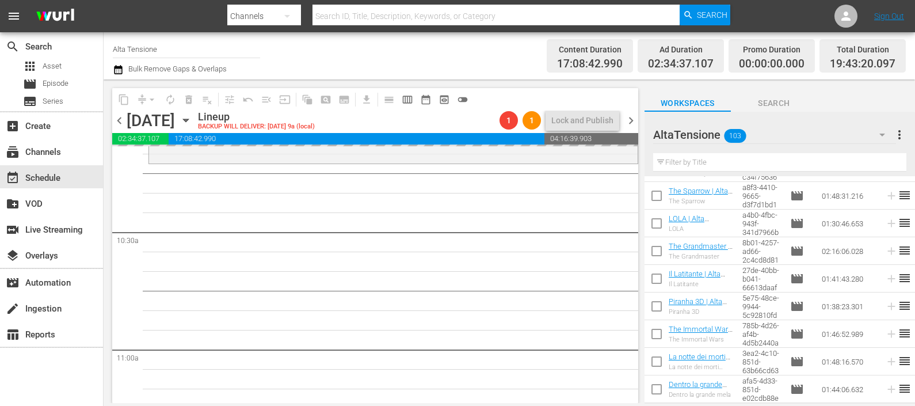
scroll to position [2374, 0]
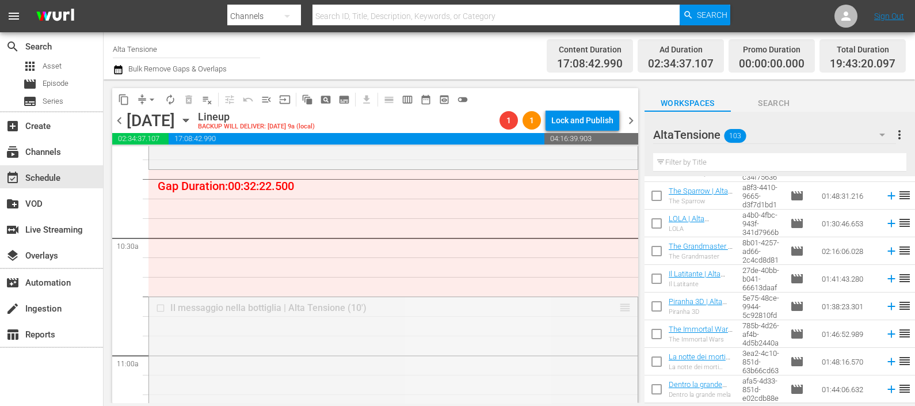
drag, startPoint x: 611, startPoint y: 307, endPoint x: 604, endPoint y: 175, distance: 132.0
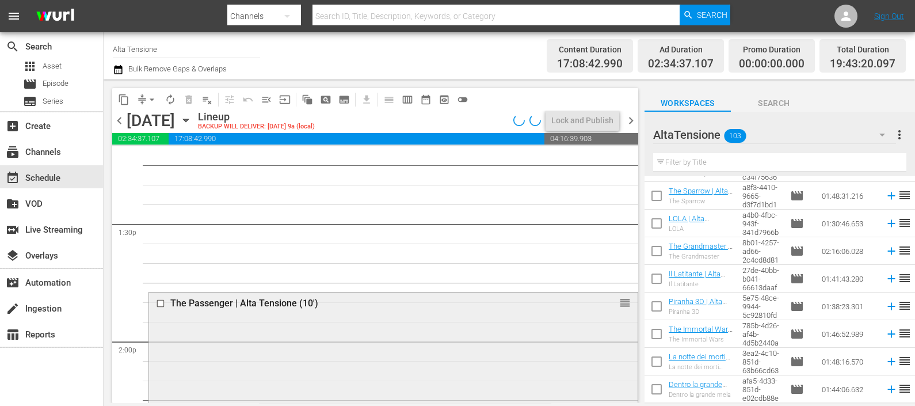
scroll to position [3094, 0]
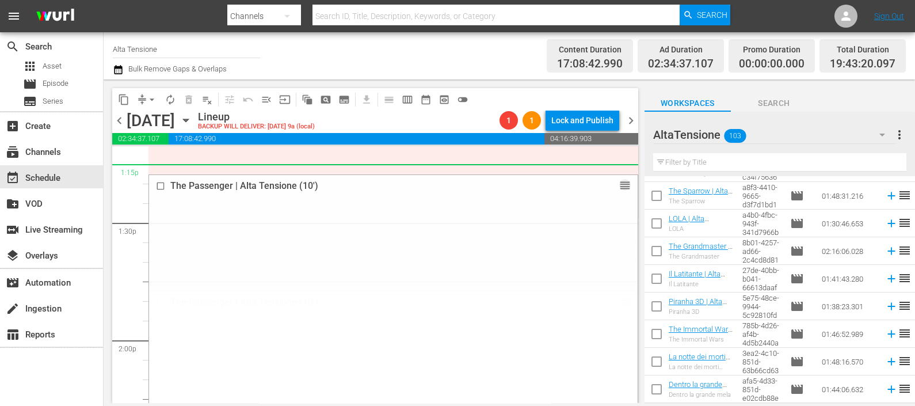
drag, startPoint x: 610, startPoint y: 282, endPoint x: 584, endPoint y: 169, distance: 115.8
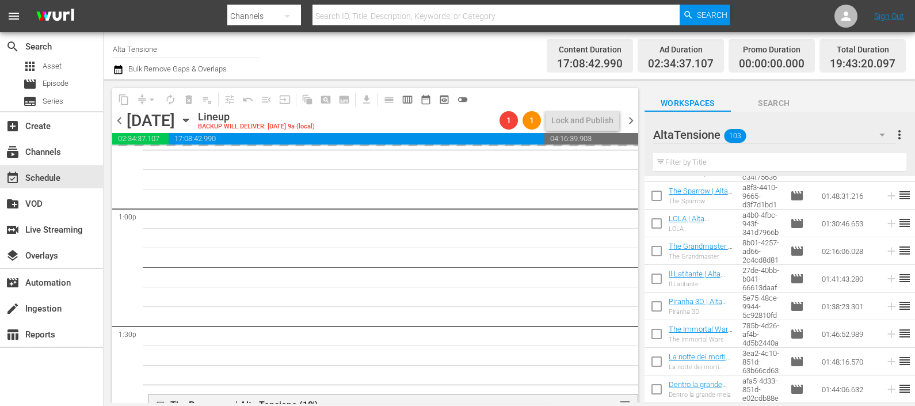
scroll to position [2950, 0]
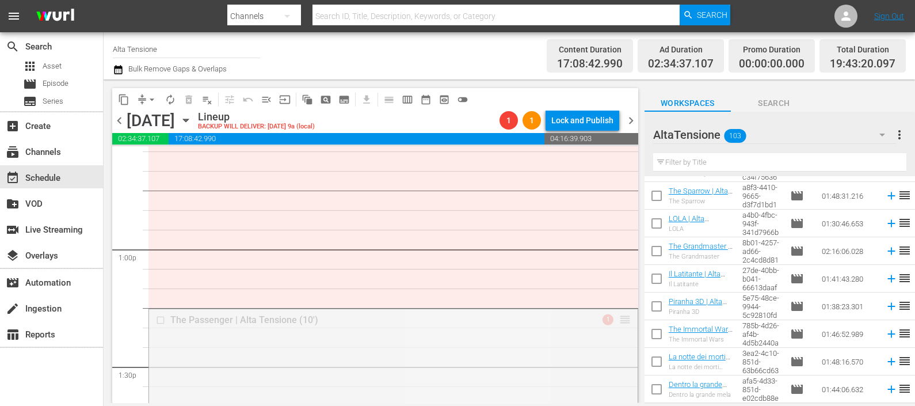
drag, startPoint x: 610, startPoint y: 318, endPoint x: 574, endPoint y: 159, distance: 163.5
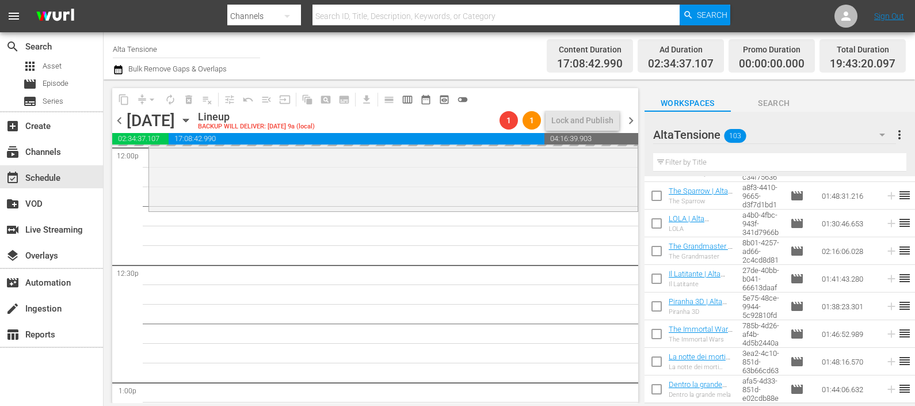
scroll to position [2806, 0]
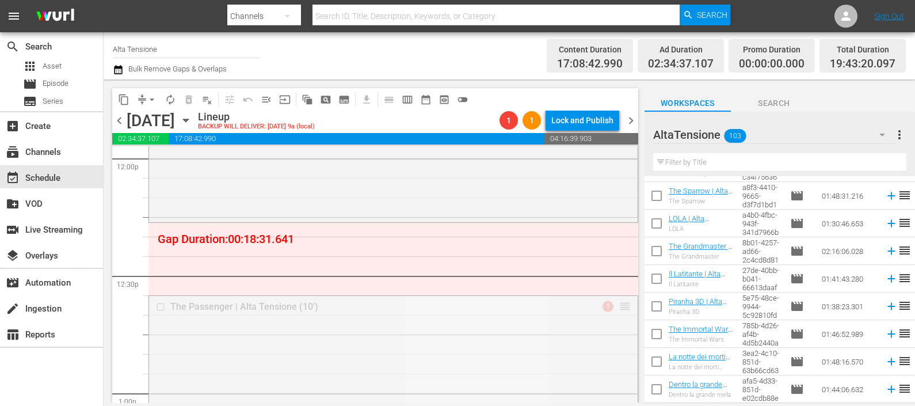
drag, startPoint x: 614, startPoint y: 307, endPoint x: 562, endPoint y: 261, distance: 69.3
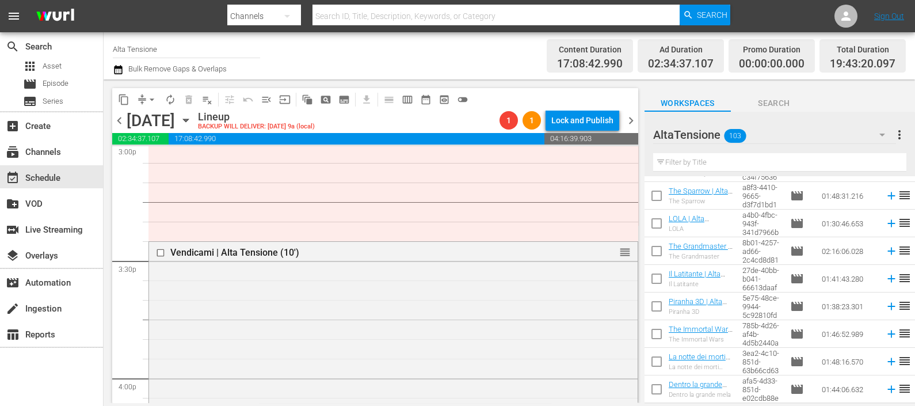
scroll to position [3401, 0]
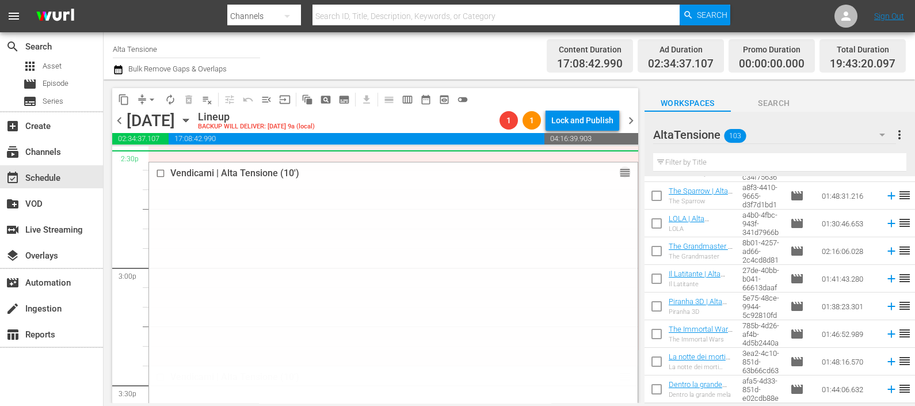
drag, startPoint x: 612, startPoint y: 376, endPoint x: 564, endPoint y: 193, distance: 189.9
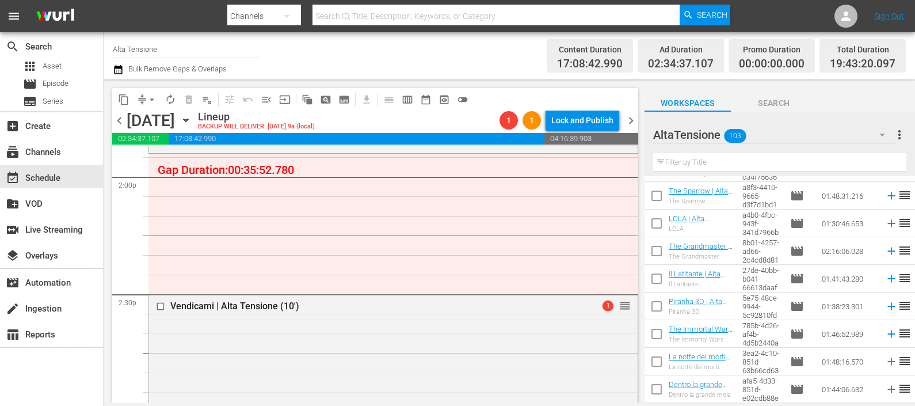
scroll to position [3185, 0]
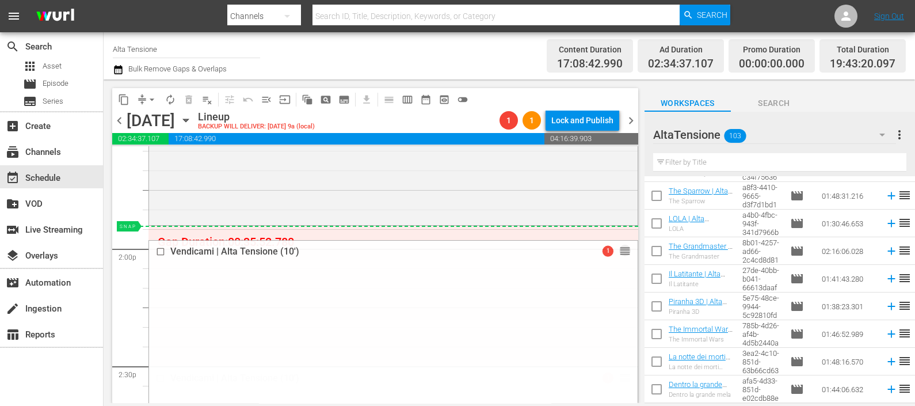
drag, startPoint x: 610, startPoint y: 382, endPoint x: 586, endPoint y: 230, distance: 154.4
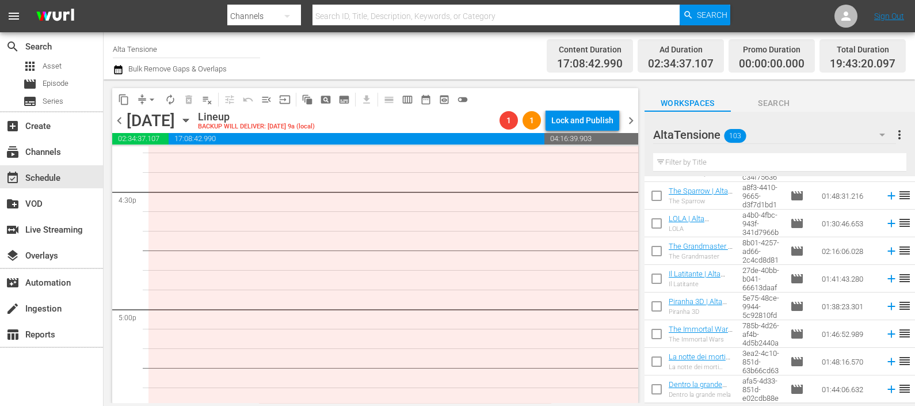
scroll to position [3885, 0]
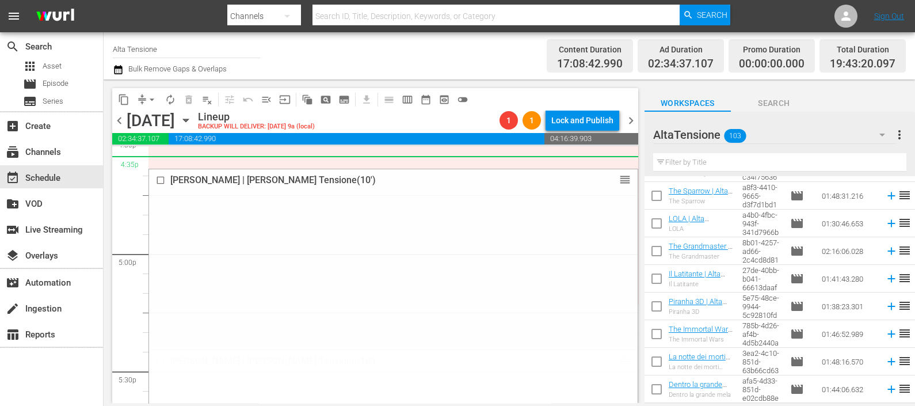
drag, startPoint x: 606, startPoint y: 333, endPoint x: 587, endPoint y: 176, distance: 158.8
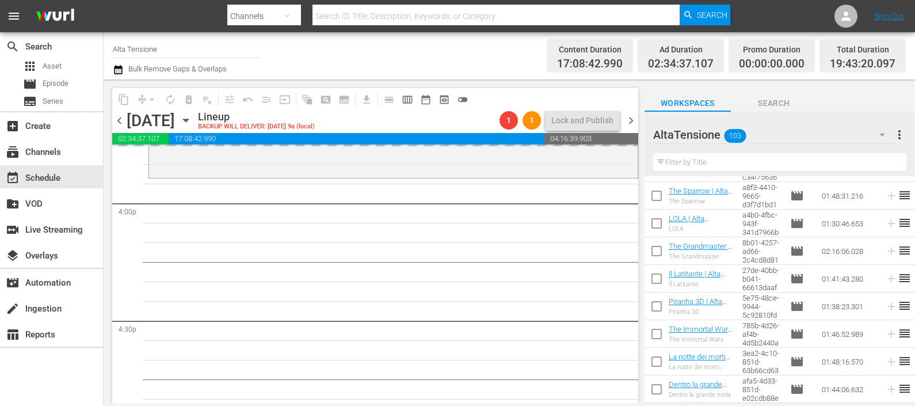
scroll to position [3669, 0]
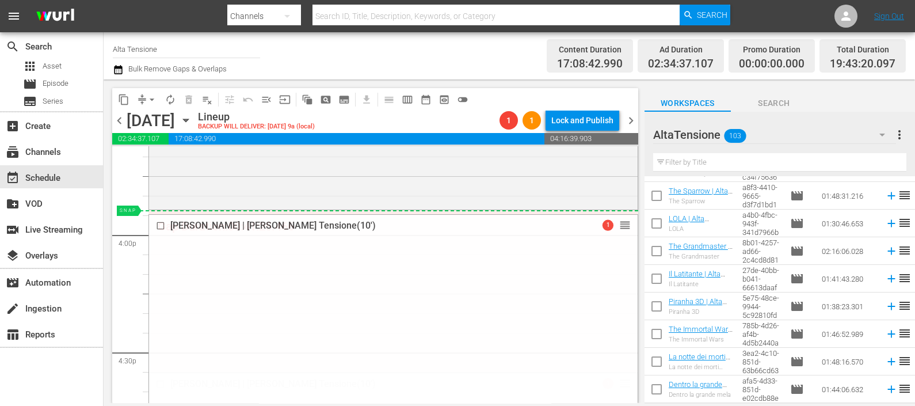
drag, startPoint x: 611, startPoint y: 383, endPoint x: 600, endPoint y: 210, distance: 173.0
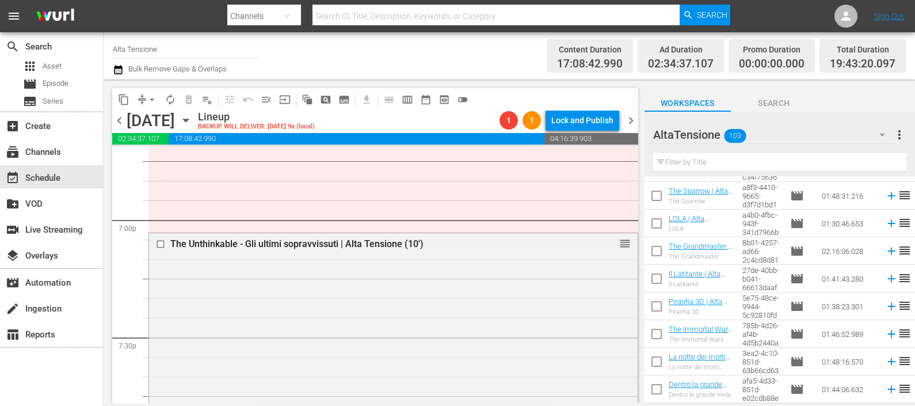
scroll to position [4317, 0]
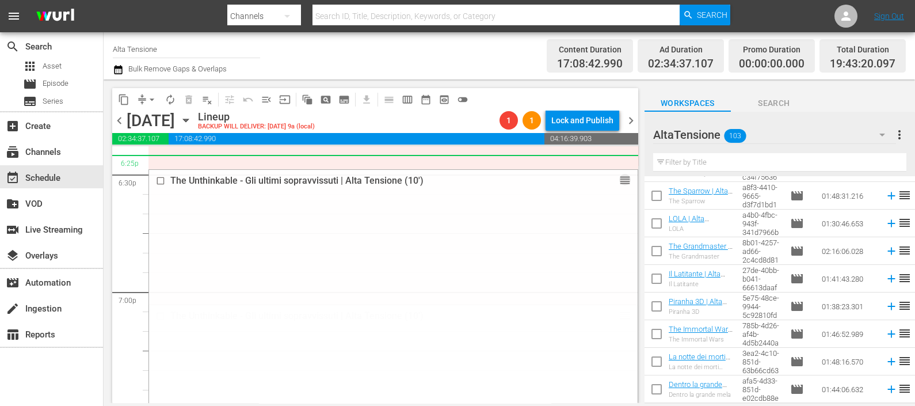
drag, startPoint x: 622, startPoint y: 231, endPoint x: 588, endPoint y: 187, distance: 55.8
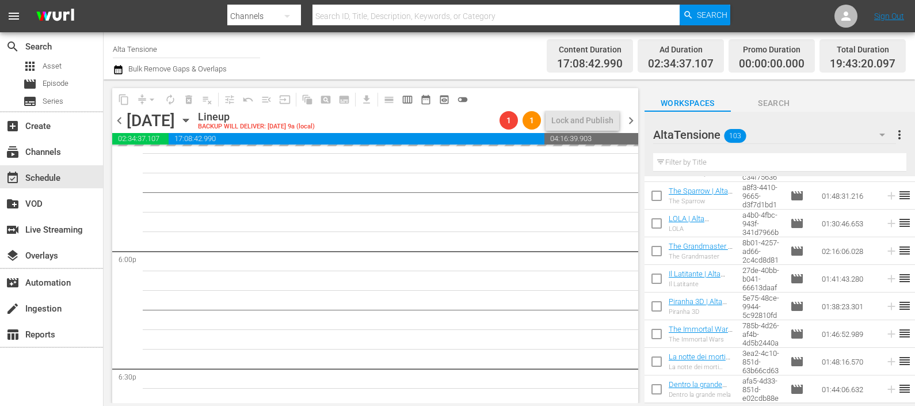
scroll to position [4101, 0]
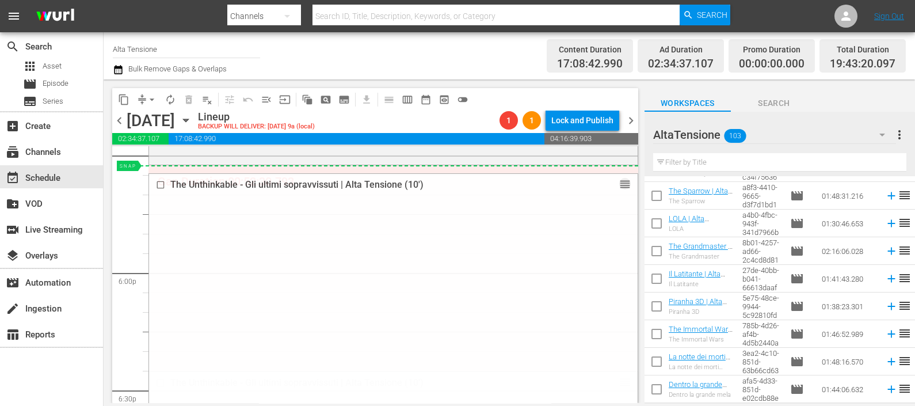
drag, startPoint x: 608, startPoint y: 380, endPoint x: 591, endPoint y: 212, distance: 169.5
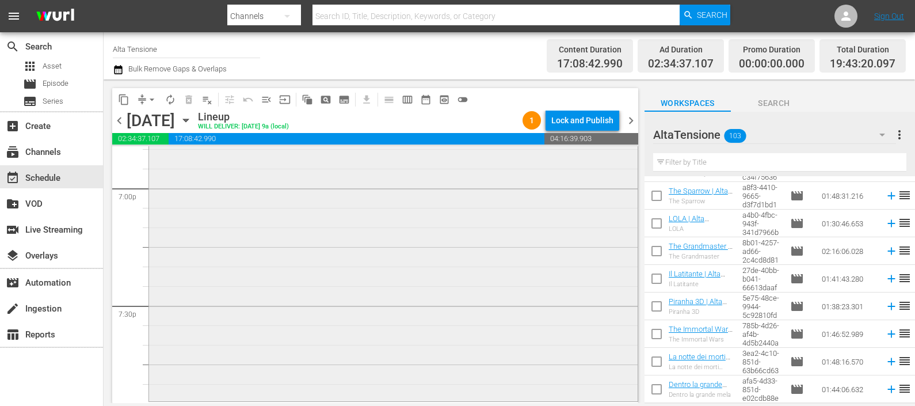
scroll to position [4388, 0]
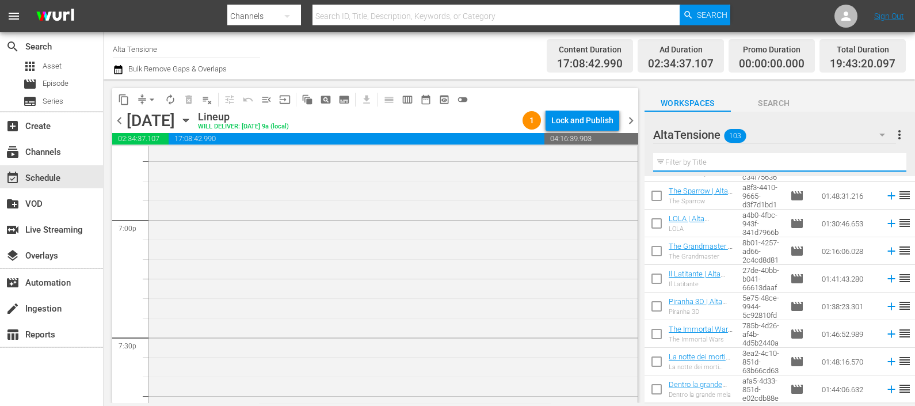
click at [679, 161] on input "text" at bounding box center [779, 162] width 253 height 18
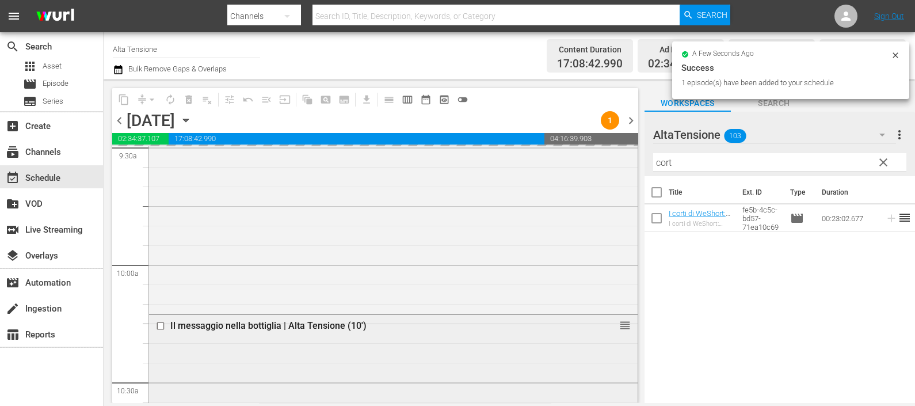
scroll to position [2374, 0]
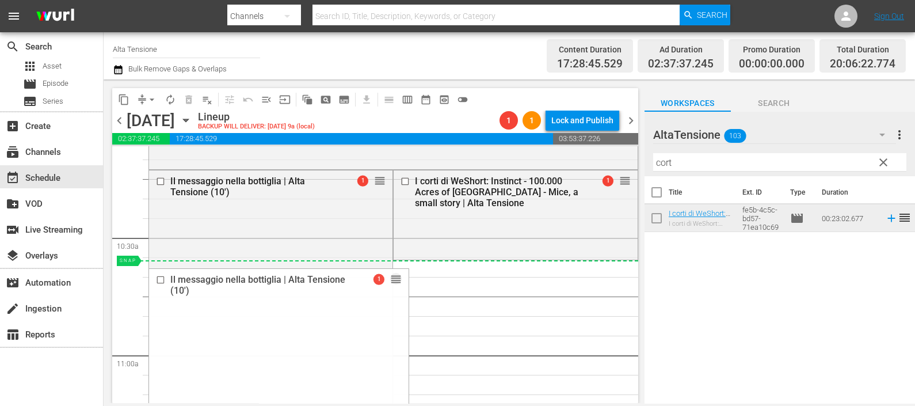
drag, startPoint x: 374, startPoint y: 178, endPoint x: 378, endPoint y: 269, distance: 90.5
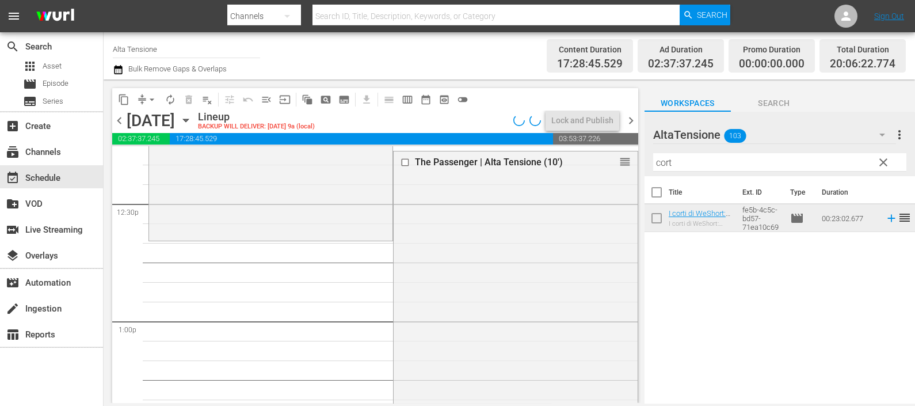
scroll to position [2806, 0]
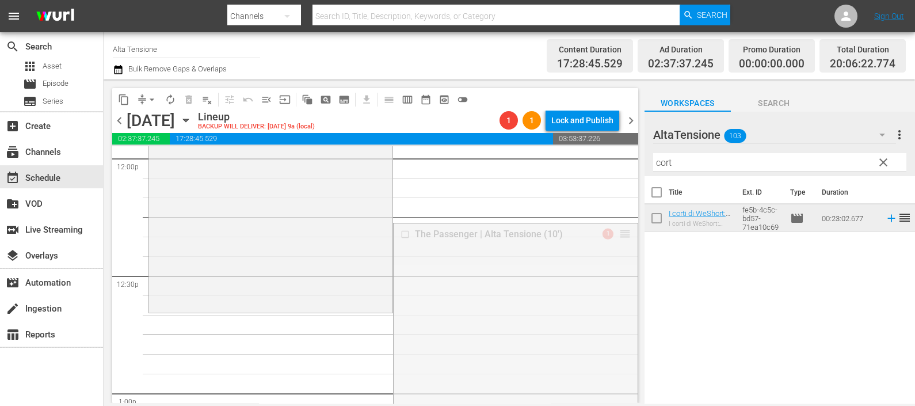
drag, startPoint x: 613, startPoint y: 233, endPoint x: 604, endPoint y: 319, distance: 86.3
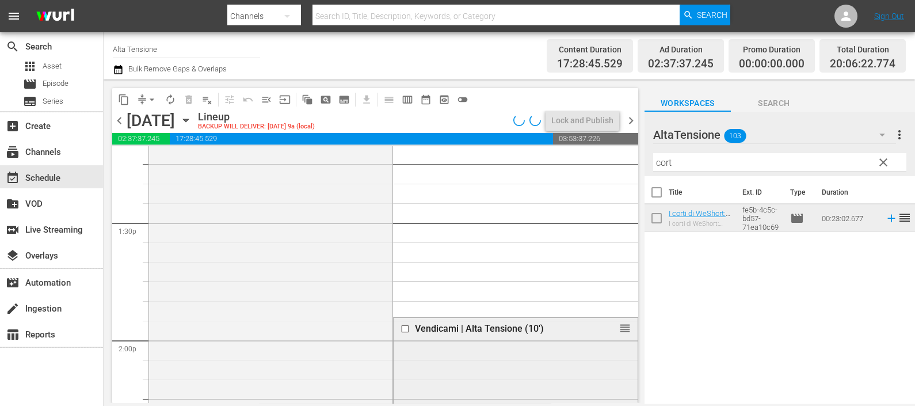
scroll to position [3166, 0]
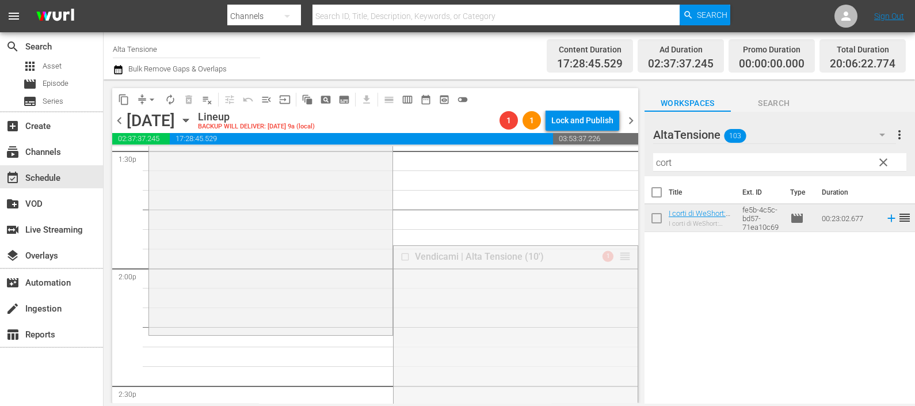
drag, startPoint x: 611, startPoint y: 256, endPoint x: 594, endPoint y: 336, distance: 81.9
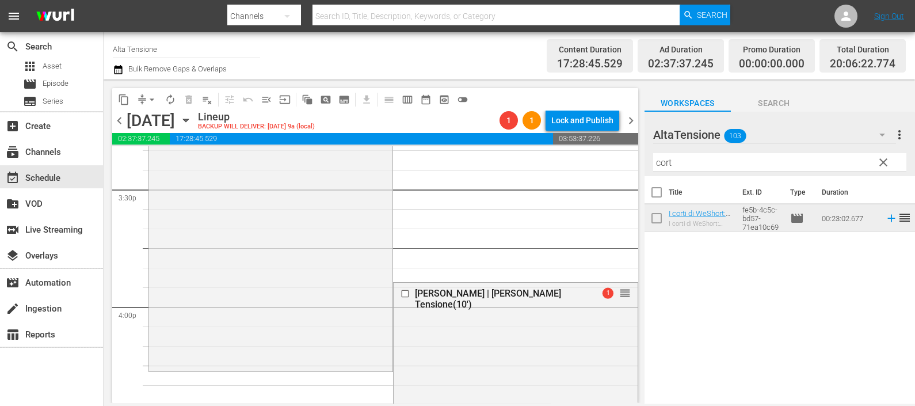
scroll to position [3669, 0]
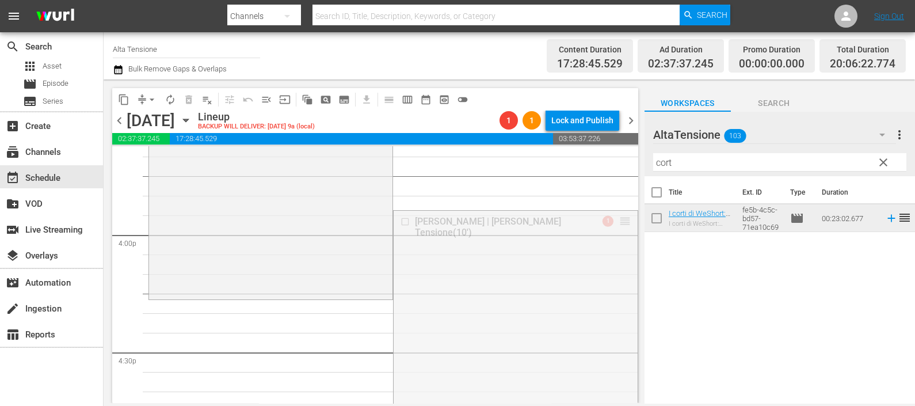
drag, startPoint x: 609, startPoint y: 222, endPoint x: 590, endPoint y: 305, distance: 85.6
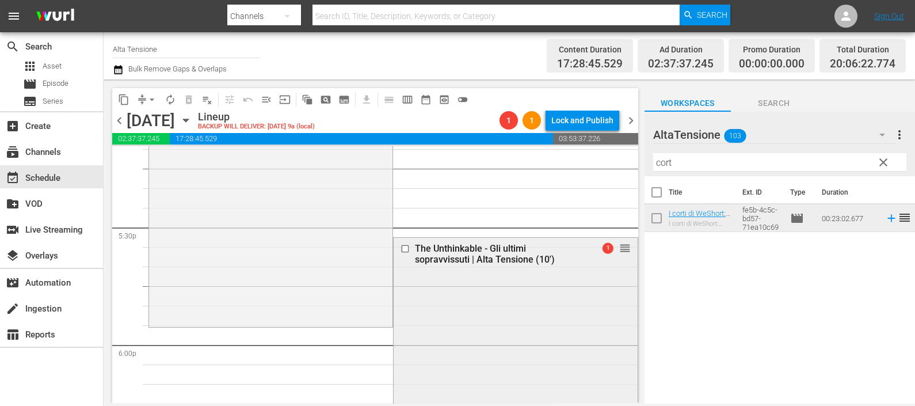
scroll to position [4029, 0]
drag, startPoint x: 611, startPoint y: 248, endPoint x: 576, endPoint y: 341, distance: 100.4
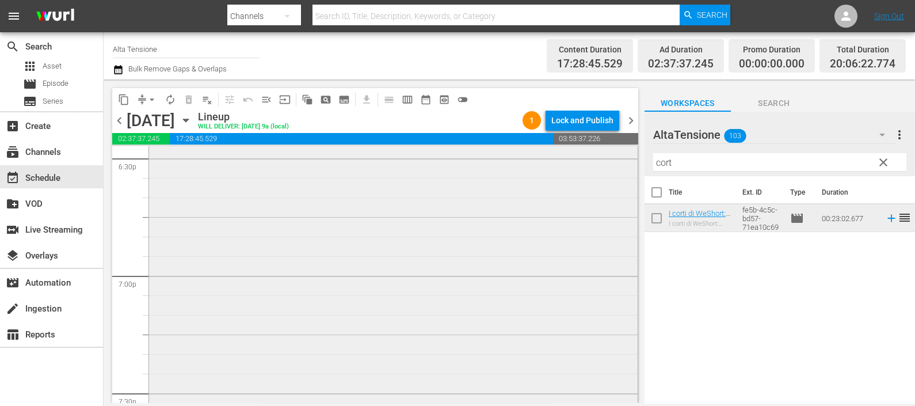
scroll to position [4604, 0]
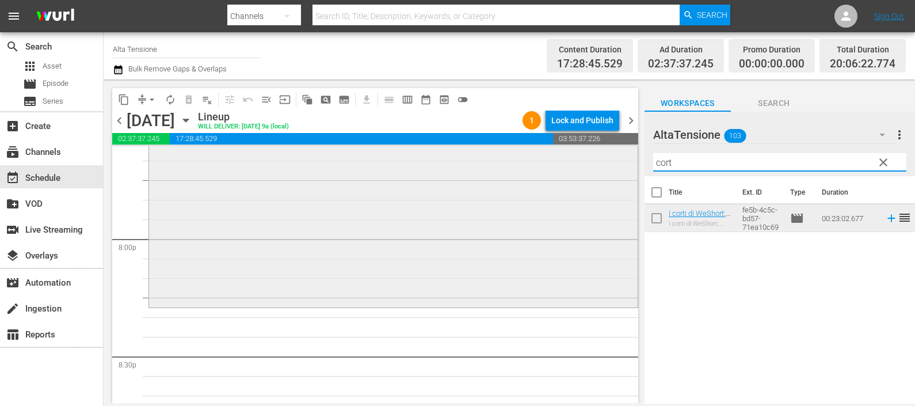
drag, startPoint x: 689, startPoint y: 158, endPoint x: 590, endPoint y: 168, distance: 99.5
click at [608, 171] on div "content_copy compress arrow_drop_down autorenew_outlined delete_forever_outline…" at bounding box center [510, 240] width 812 height 323
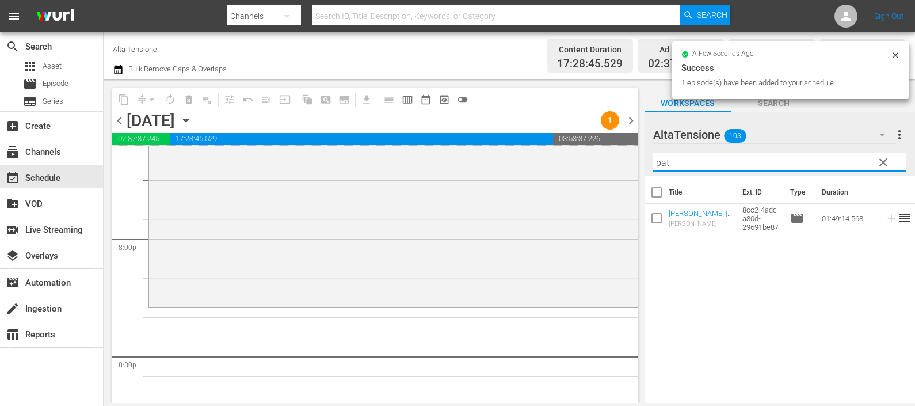
click at [582, 161] on div "content_copy compress arrow_drop_down autorenew_outlined delete_forever_outline…" at bounding box center [510, 240] width 812 height 323
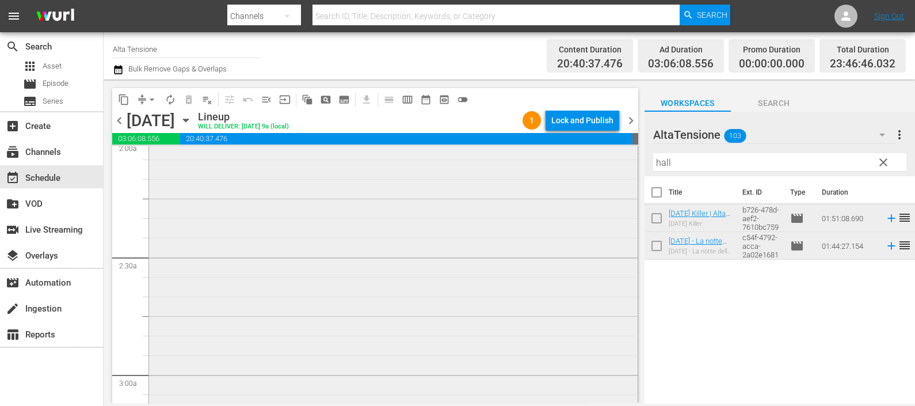
scroll to position [360, 0]
click at [158, 191] on input "checkbox" at bounding box center [162, 194] width 12 height 10
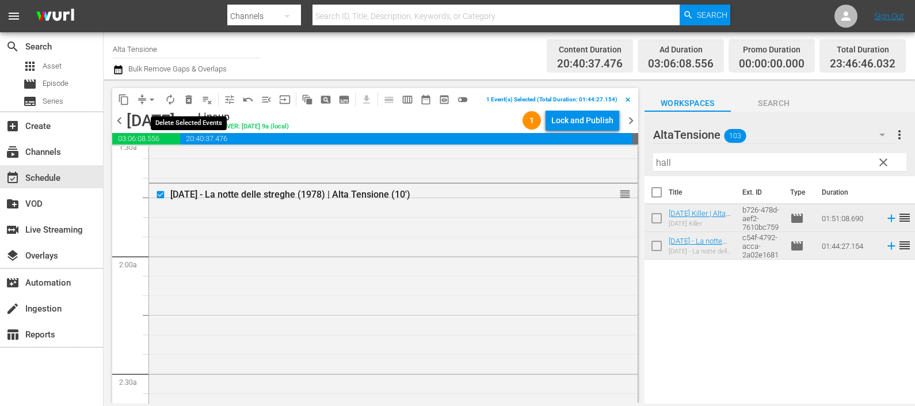
click at [184, 98] on span "delete_forever_outlined" at bounding box center [189, 100] width 12 height 12
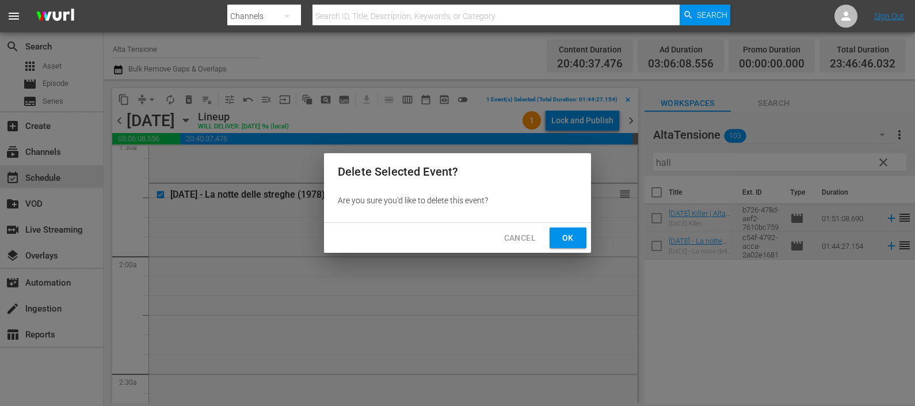
click at [578, 237] on button "Ok" at bounding box center [568, 237] width 37 height 21
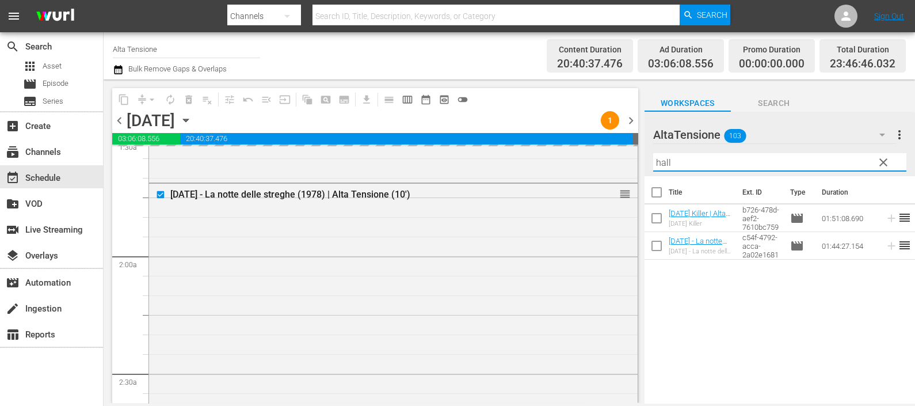
drag, startPoint x: 691, startPoint y: 160, endPoint x: 639, endPoint y: 154, distance: 52.7
click at [638, 151] on div "content_copy compress arrow_drop_down autorenew_outlined delete_forever_outline…" at bounding box center [510, 240] width 812 height 323
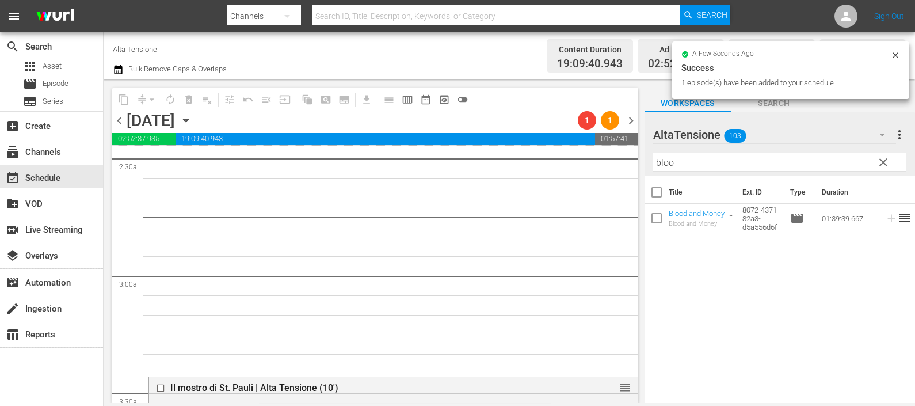
scroll to position [720, 0]
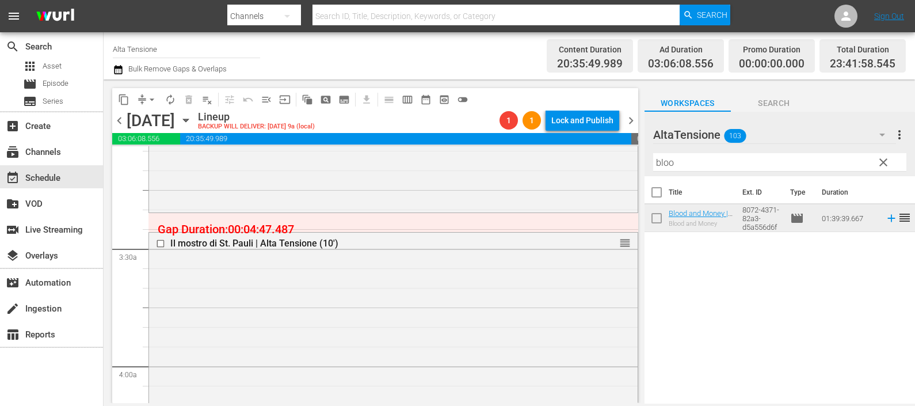
drag, startPoint x: 610, startPoint y: 244, endPoint x: 605, endPoint y: 224, distance: 20.8
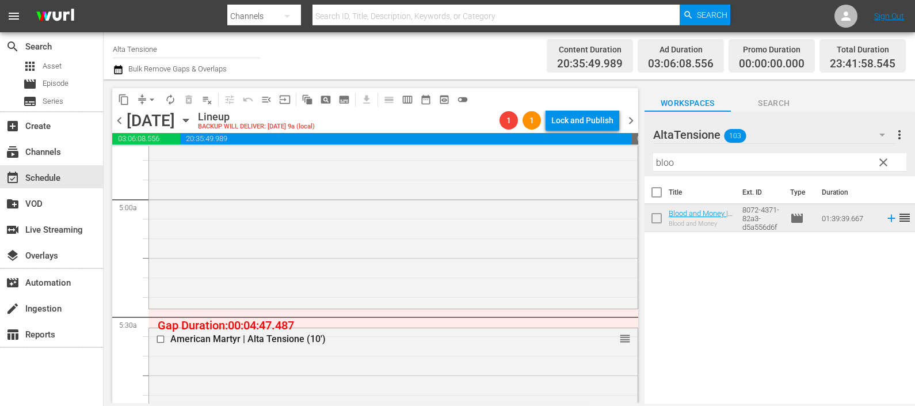
scroll to position [1151, 0]
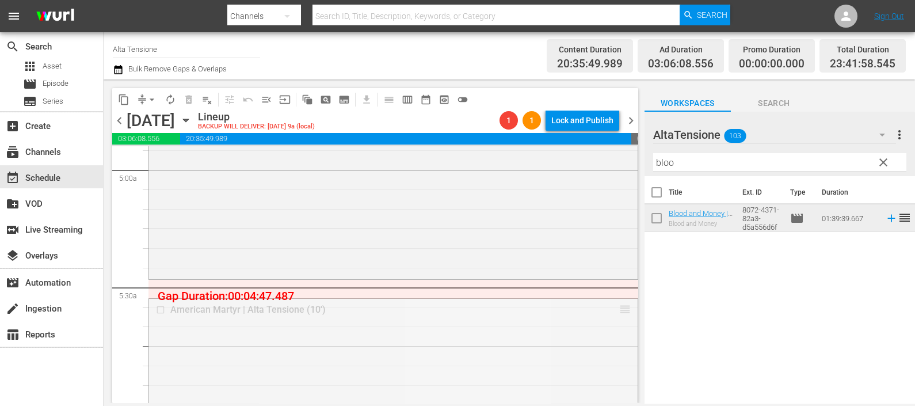
drag, startPoint x: 613, startPoint y: 312, endPoint x: 607, endPoint y: 280, distance: 32.7
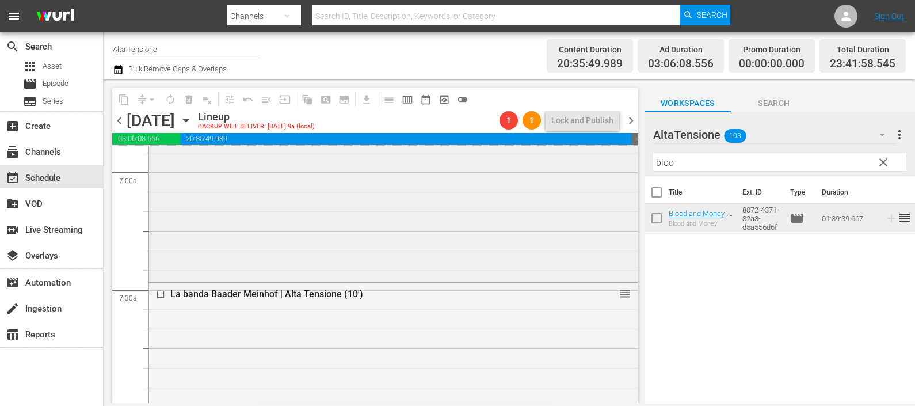
scroll to position [1655, 0]
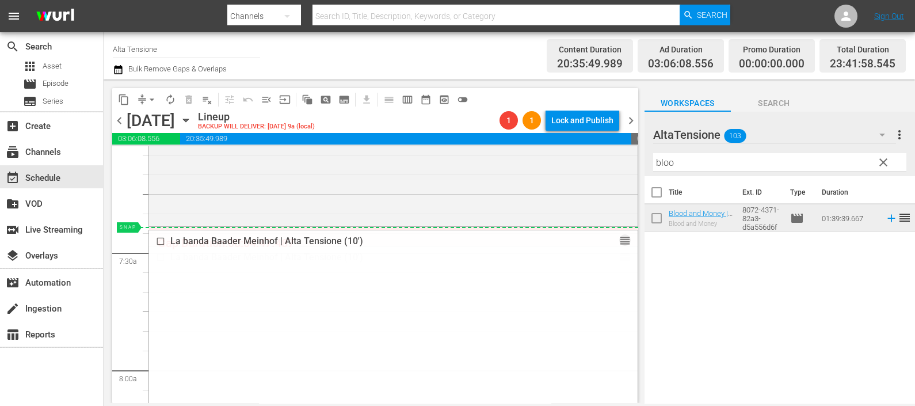
drag, startPoint x: 607, startPoint y: 263, endPoint x: 614, endPoint y: 231, distance: 32.3
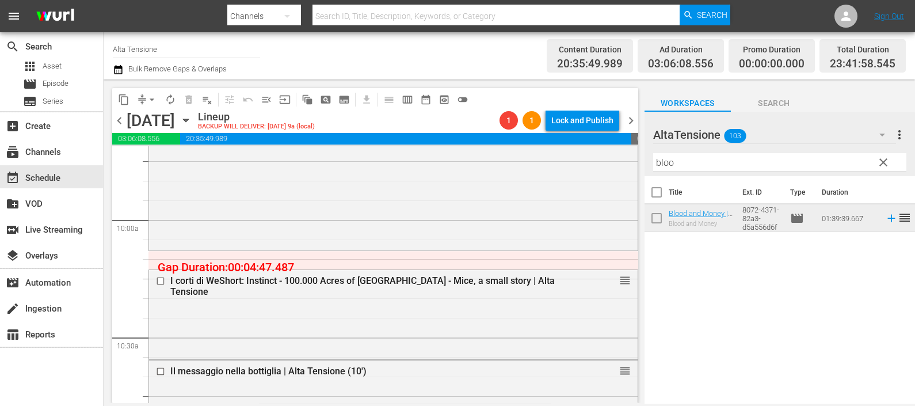
scroll to position [2302, 0]
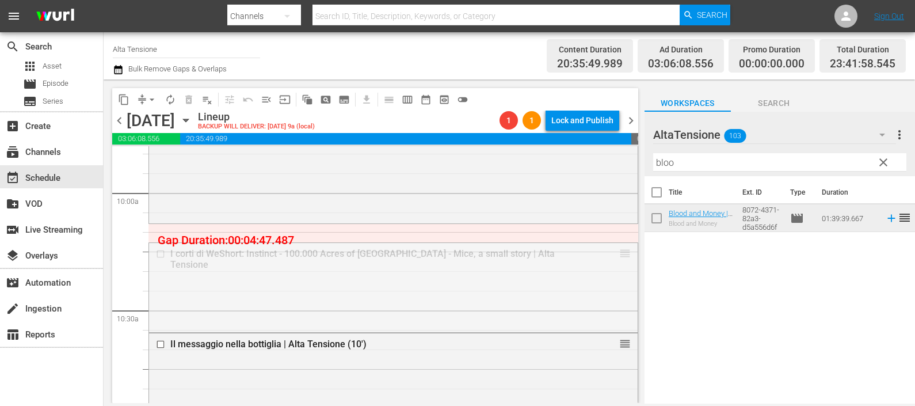
drag, startPoint x: 617, startPoint y: 252, endPoint x: 616, endPoint y: 230, distance: 21.3
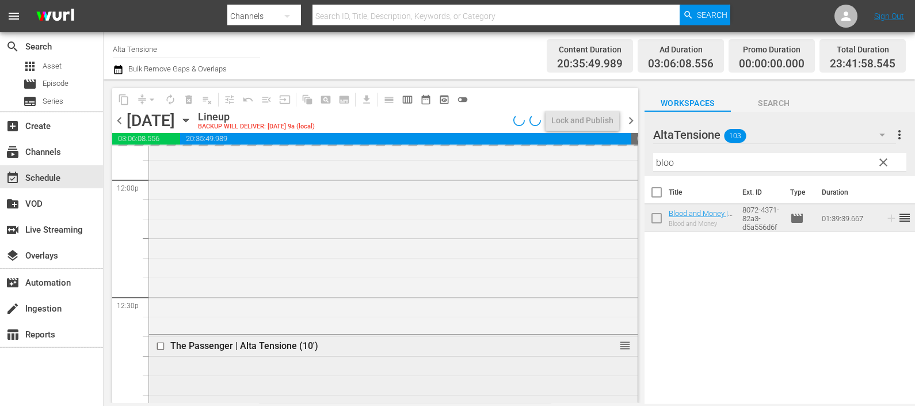
scroll to position [2806, 0]
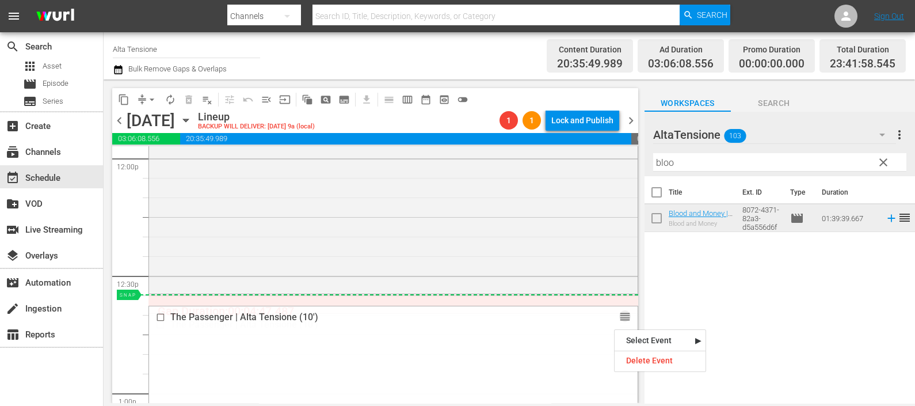
drag, startPoint x: 614, startPoint y: 328, endPoint x: 613, endPoint y: 300, distance: 27.7
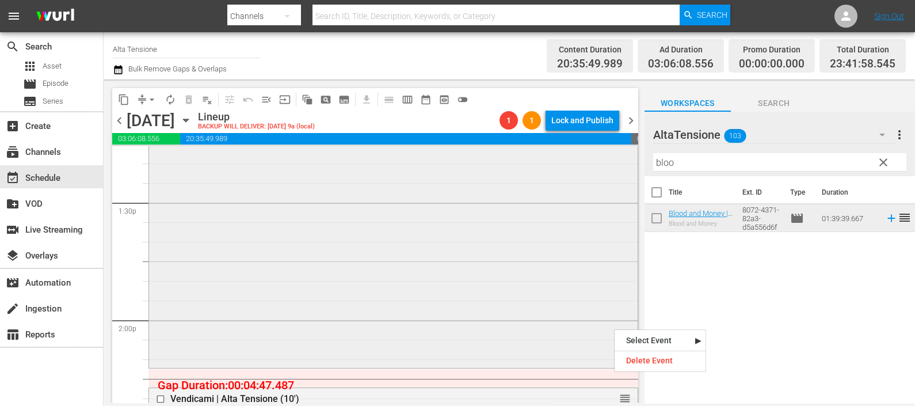
scroll to position [3238, 0]
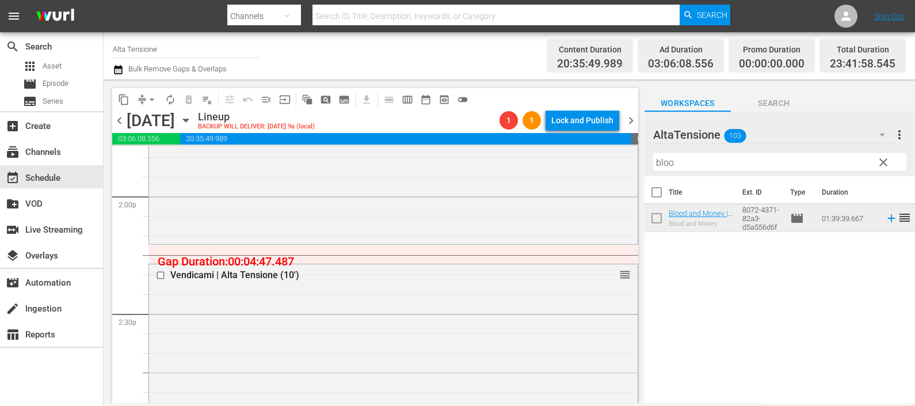
click at [725, 273] on div "Title Ext. ID Type Duration Blood and Money | Alta Tensione (10') Blood and Mon…" at bounding box center [780, 290] width 271 height 229
drag, startPoint x: 615, startPoint y: 276, endPoint x: 613, endPoint y: 250, distance: 26.0
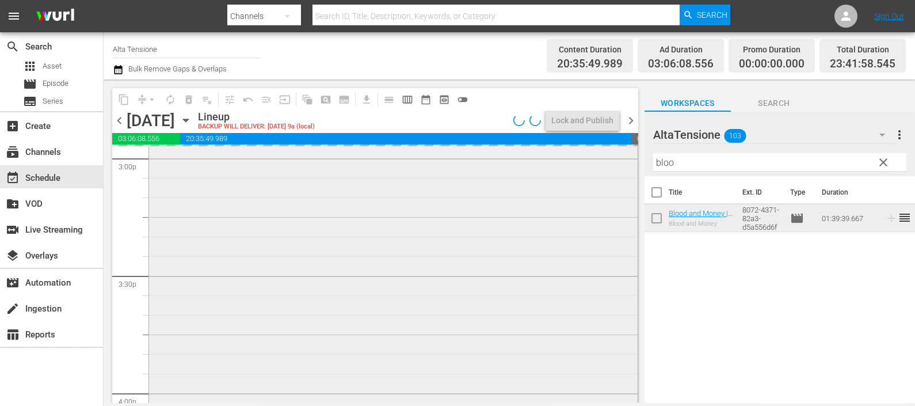
scroll to position [3669, 0]
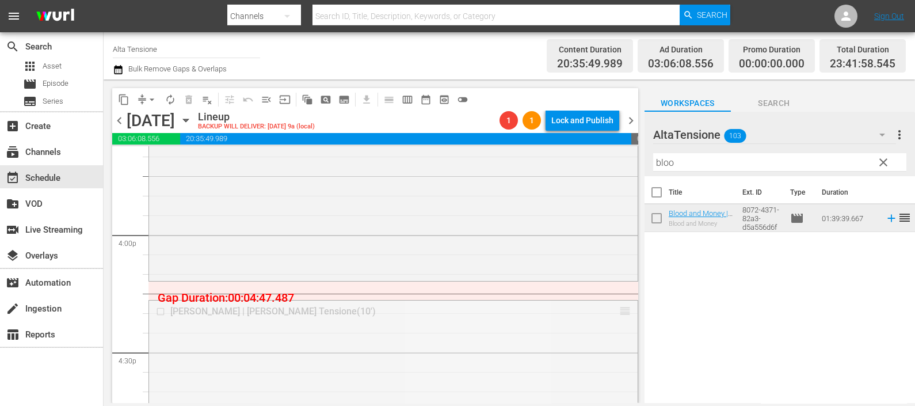
drag, startPoint x: 618, startPoint y: 313, endPoint x: 603, endPoint y: 288, distance: 29.4
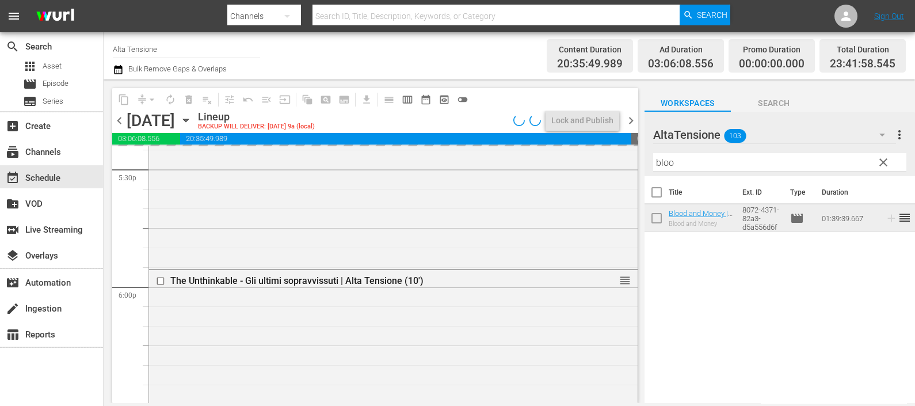
scroll to position [4101, 0]
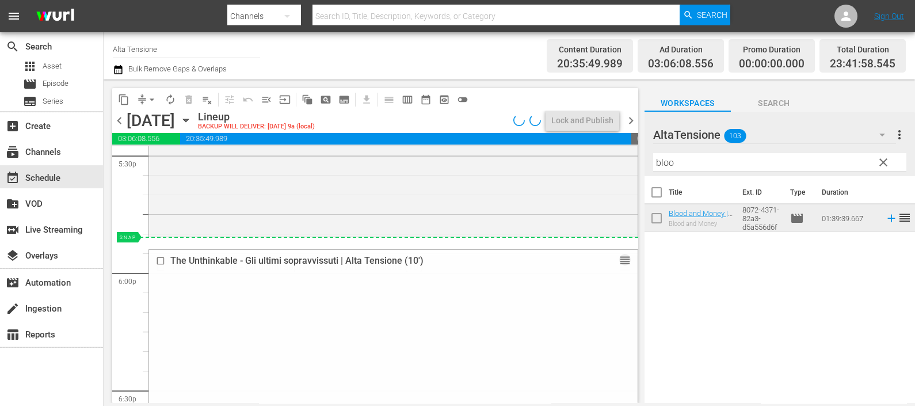
drag, startPoint x: 615, startPoint y: 268, endPoint x: 607, endPoint y: 241, distance: 28.9
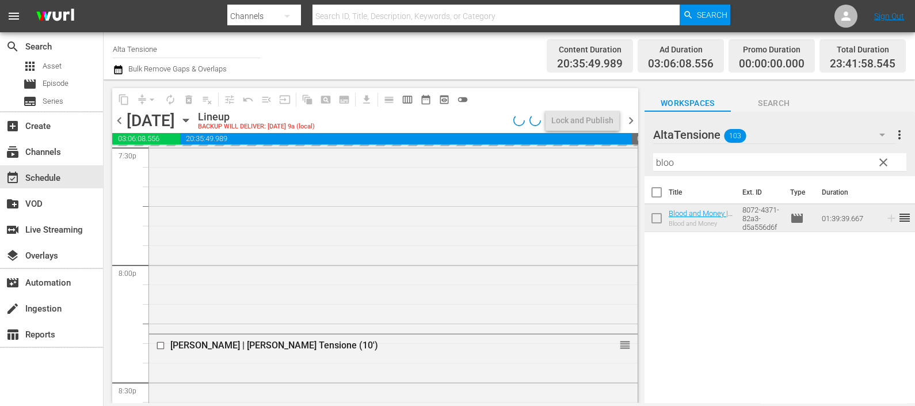
scroll to position [4604, 0]
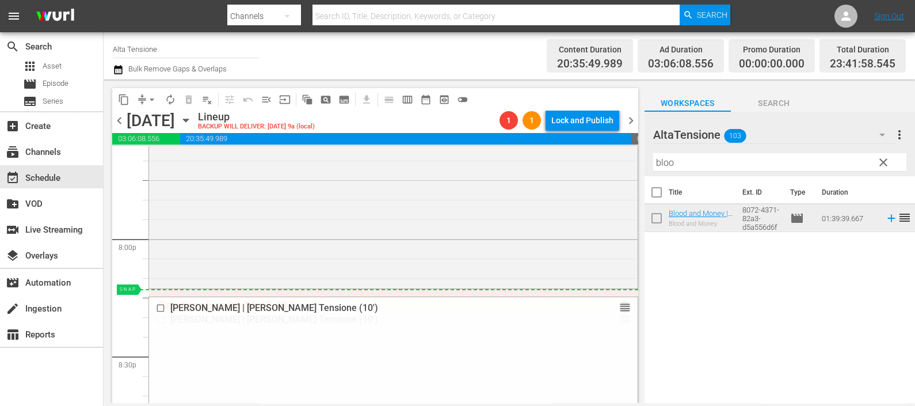
drag, startPoint x: 615, startPoint y: 317, endPoint x: 610, endPoint y: 296, distance: 20.8
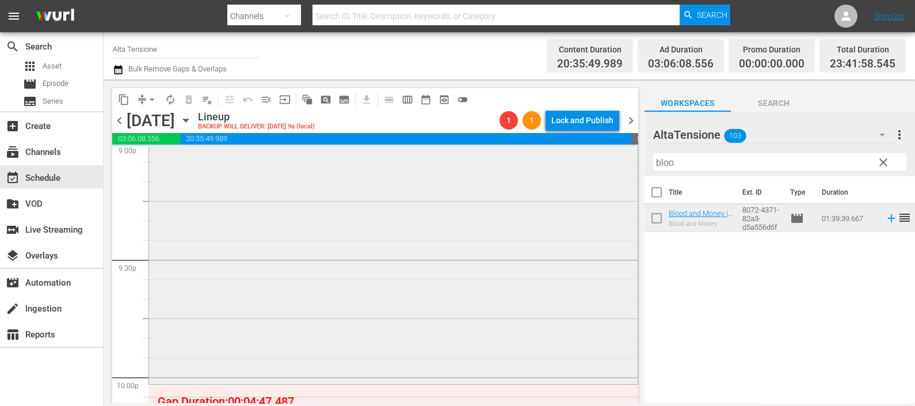
scroll to position [4965, 0]
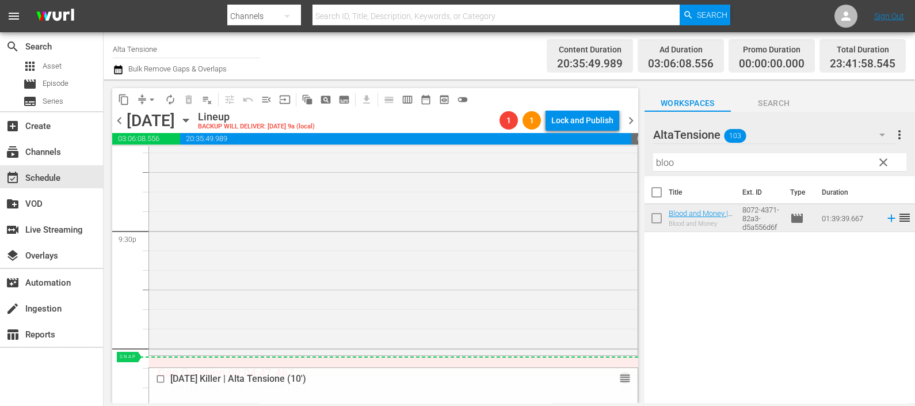
drag, startPoint x: 616, startPoint y: 384, endPoint x: 611, endPoint y: 363, distance: 22.1
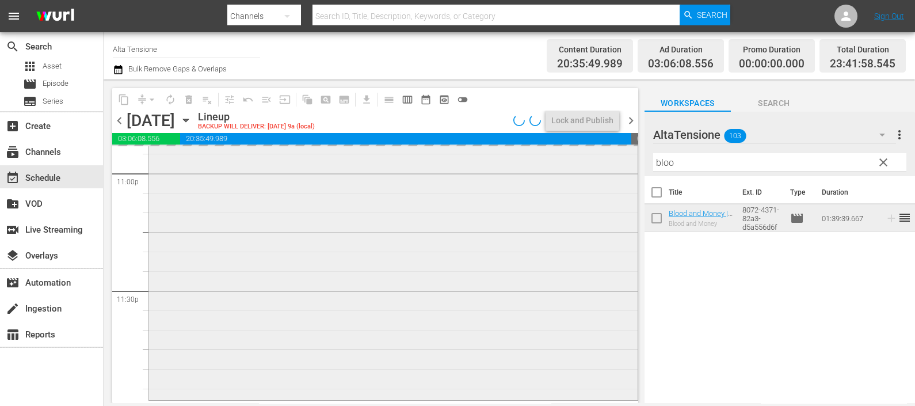
scroll to position [5379, 0]
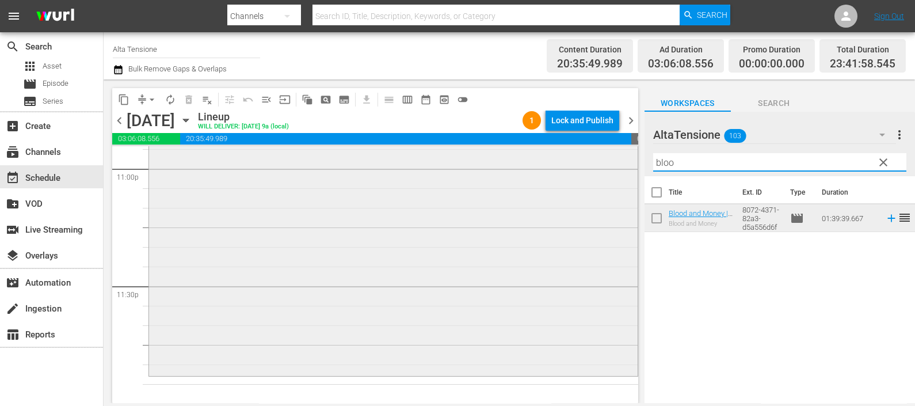
drag, startPoint x: 679, startPoint y: 155, endPoint x: 610, endPoint y: 161, distance: 68.7
click at [612, 165] on div "content_copy compress arrow_drop_down autorenew_outlined delete_forever_outline…" at bounding box center [510, 240] width 812 height 323
type input "hall"
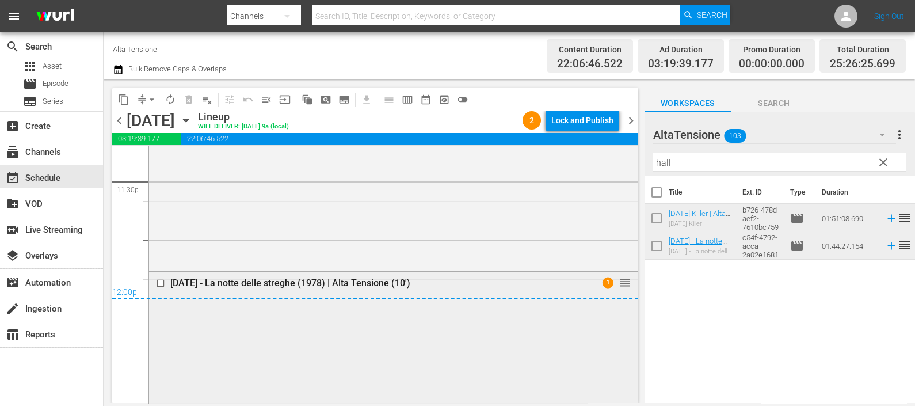
scroll to position [5523, 0]
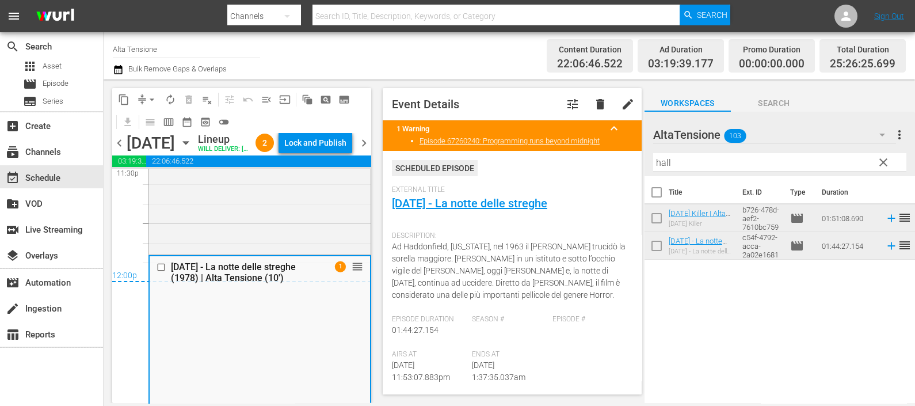
click at [121, 71] on icon "button" at bounding box center [118, 69] width 8 height 9
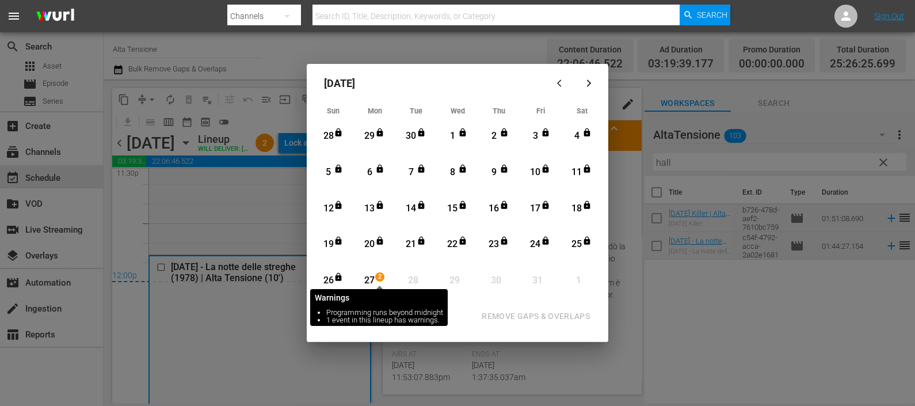
click at [379, 279] on span "2" at bounding box center [380, 276] width 8 height 9
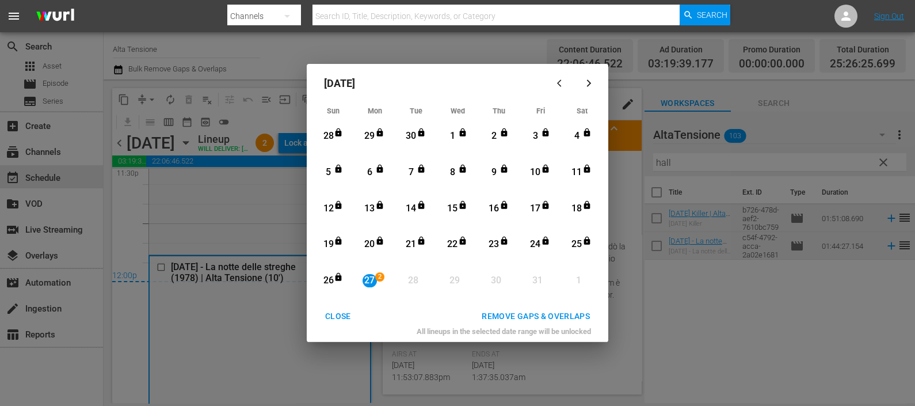
click at [545, 313] on div "REMOVE GAPS & OVERLAPS" at bounding box center [536, 316] width 127 height 14
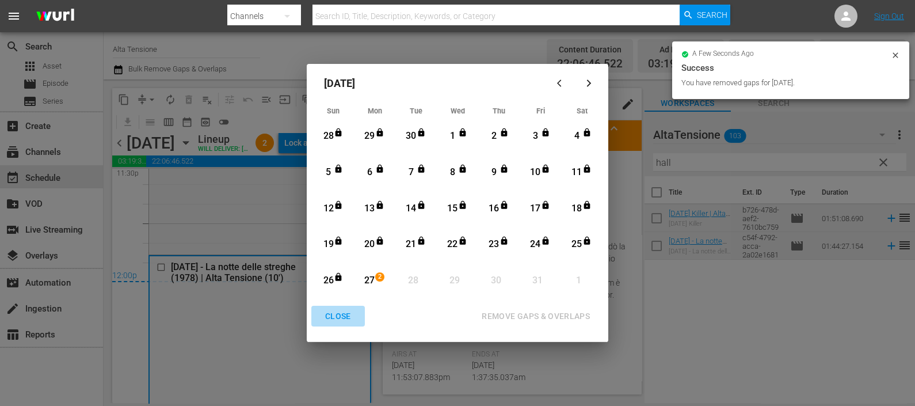
click at [337, 316] on div "CLOSE" at bounding box center [338, 316] width 44 height 14
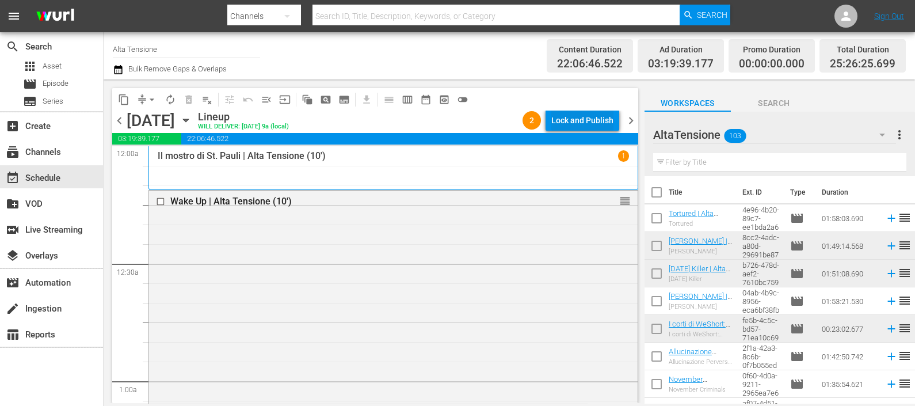
click at [570, 126] on div "Lock and Publish" at bounding box center [582, 120] width 62 height 21
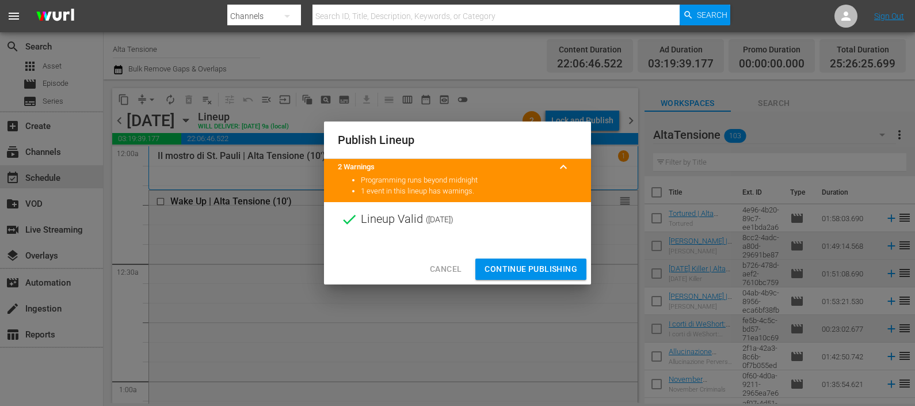
drag, startPoint x: 517, startPoint y: 263, endPoint x: 282, endPoint y: 17, distance: 340.8
click at [518, 264] on span "Continue Publishing" at bounding box center [531, 269] width 93 height 14
